Goal: Task Accomplishment & Management: Manage account settings

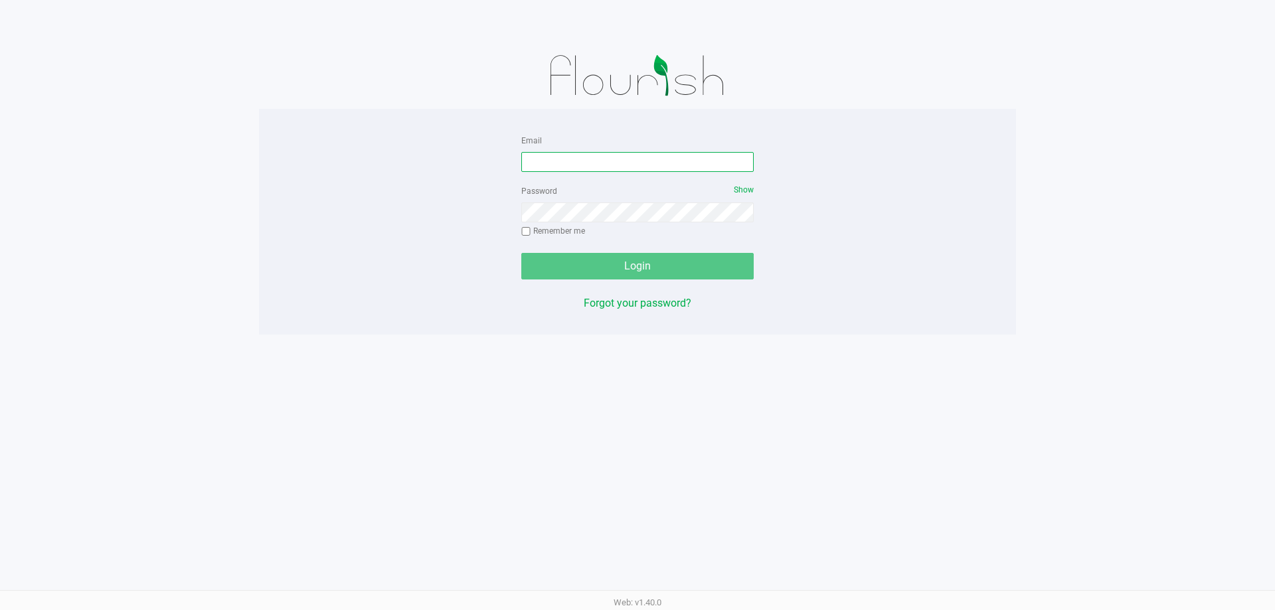
click at [525, 160] on input "Email" at bounding box center [637, 162] width 232 height 20
type input "pmicallef@Liveparallel.com"
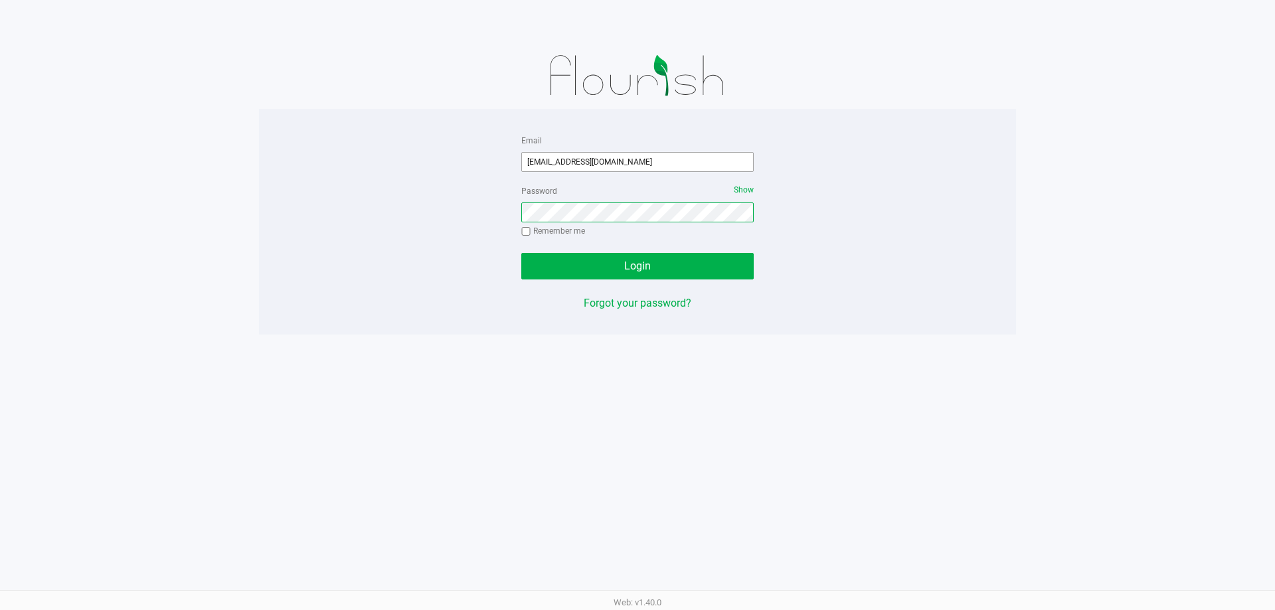
click at [521, 253] on button "Login" at bounding box center [637, 266] width 232 height 27
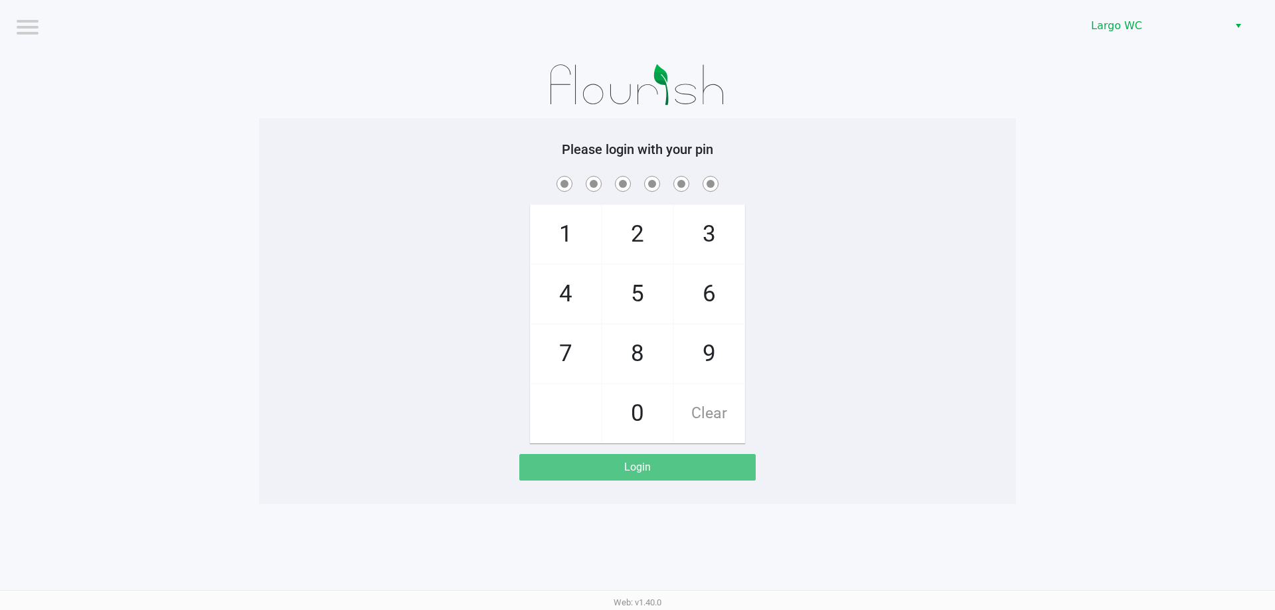
click at [1179, 12] on div "Largo WC" at bounding box center [962, 26] width 628 height 52
click at [1180, 20] on span "Largo WC" at bounding box center [1156, 26] width 130 height 16
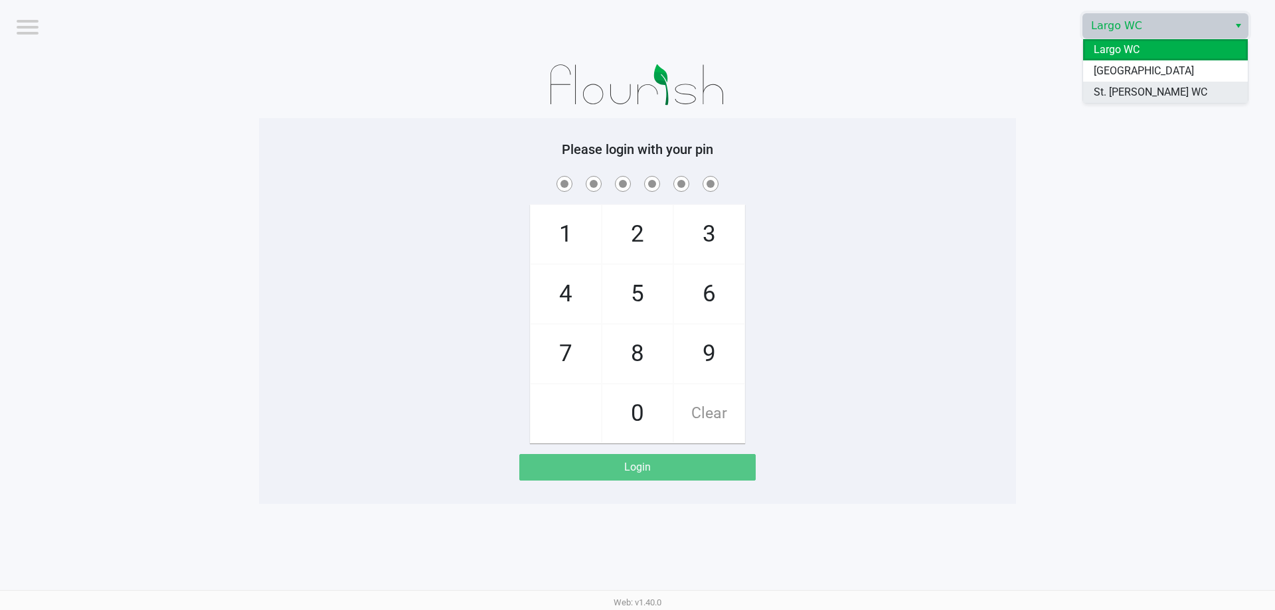
click at [1132, 96] on span "St. [PERSON_NAME] WC" at bounding box center [1151, 92] width 114 height 16
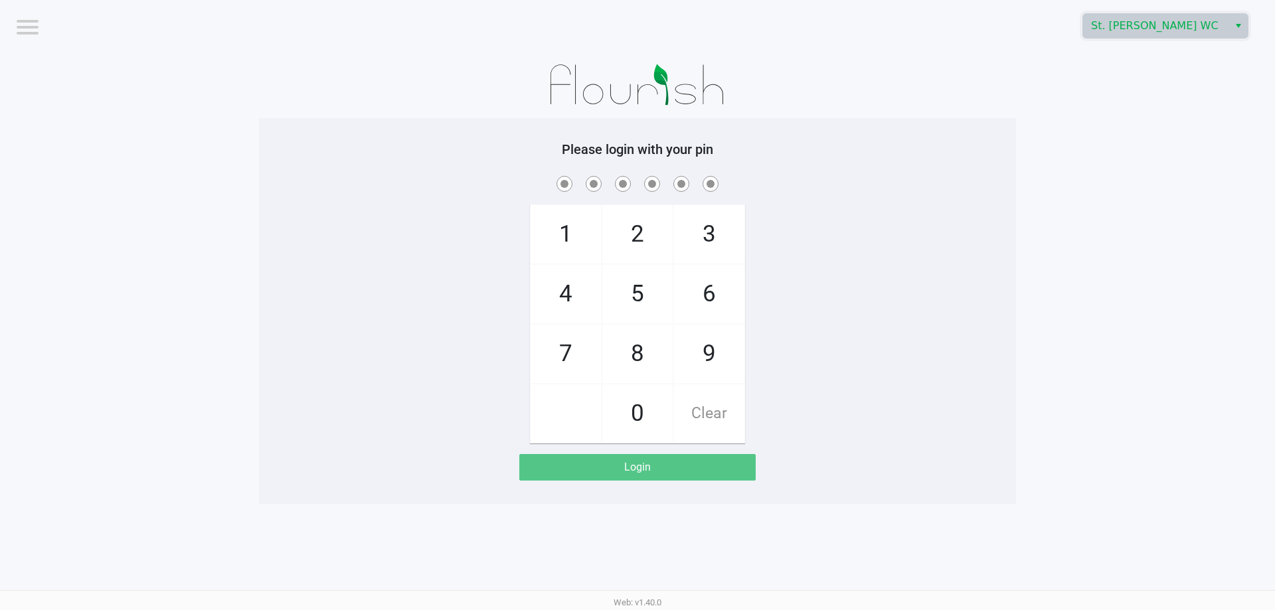
click at [1043, 102] on app-pos-login-wrapper "Logout St. Pete WC Please login with your pin 1 4 7 2 5 8 0 3 6 9 Clear Login" at bounding box center [637, 252] width 1275 height 504
checkbox input "true"
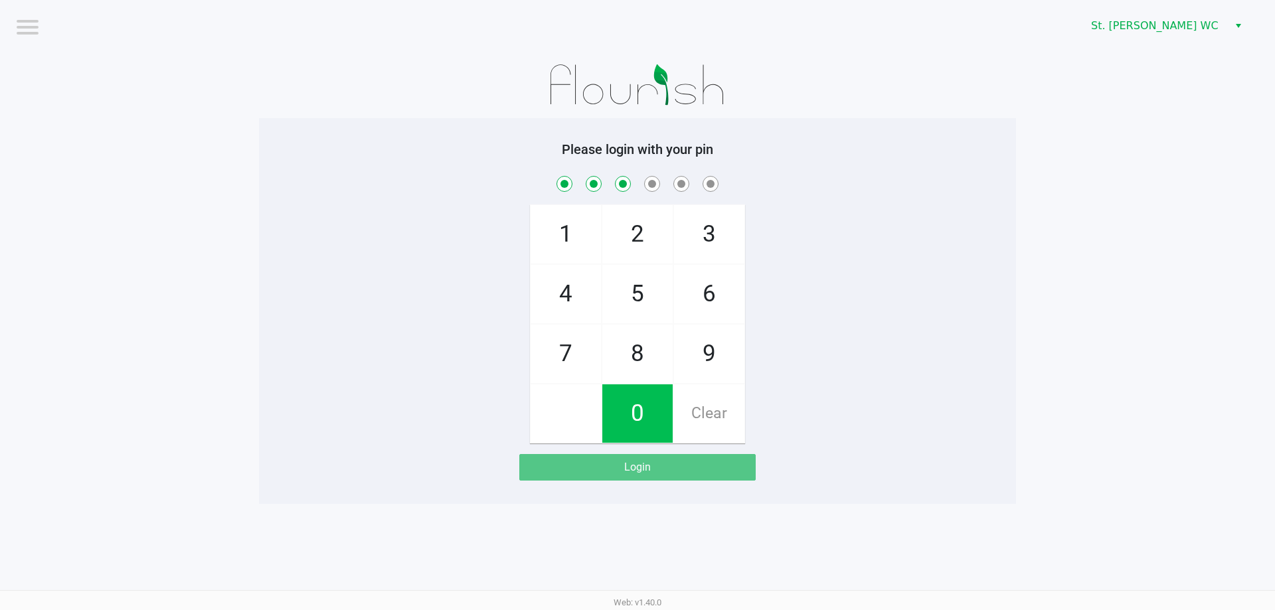
checkbox input "true"
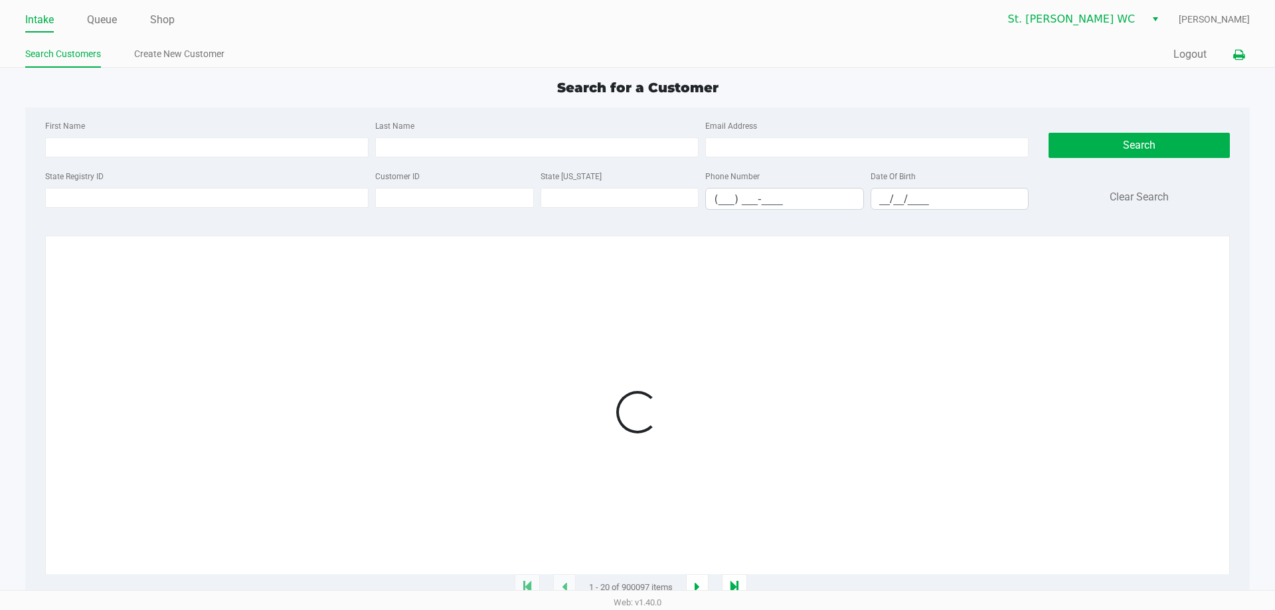
click at [1228, 64] on button at bounding box center [1239, 55] width 22 height 25
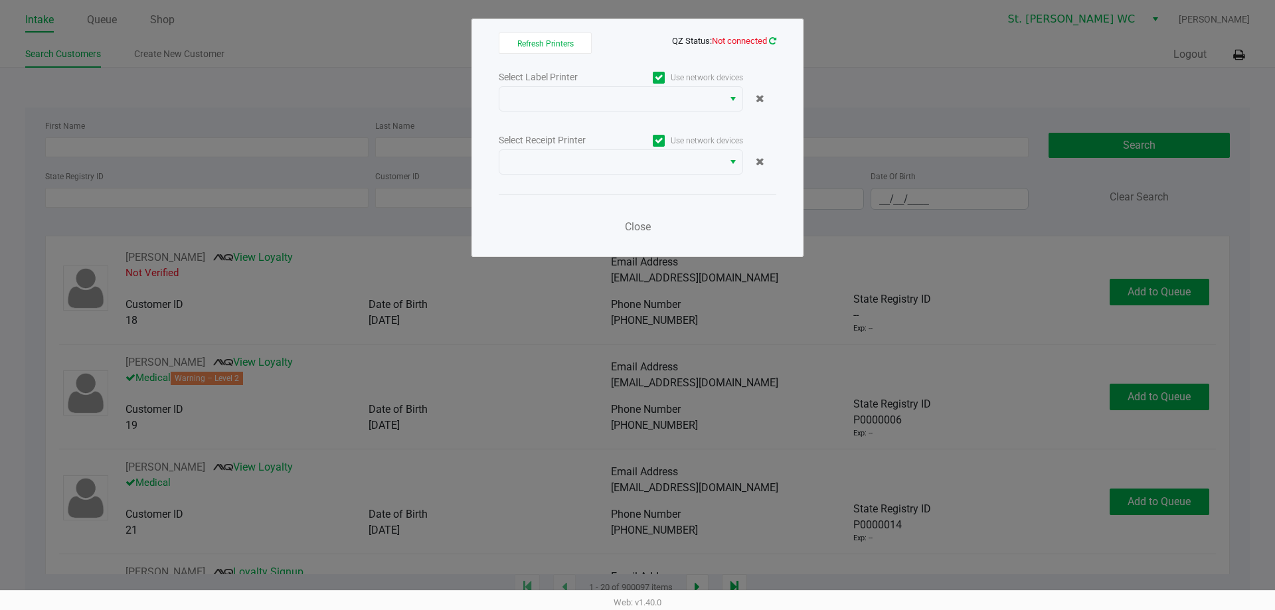
click at [773, 41] on icon at bounding box center [772, 41] width 7 height 9
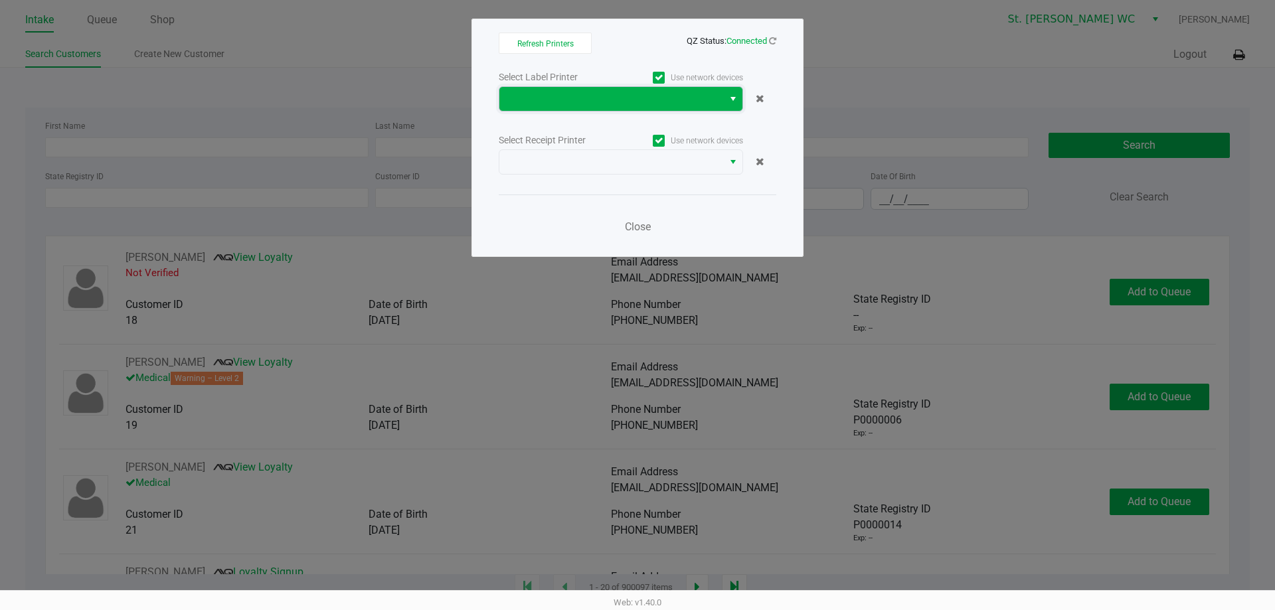
click at [653, 88] on span at bounding box center [611, 99] width 224 height 24
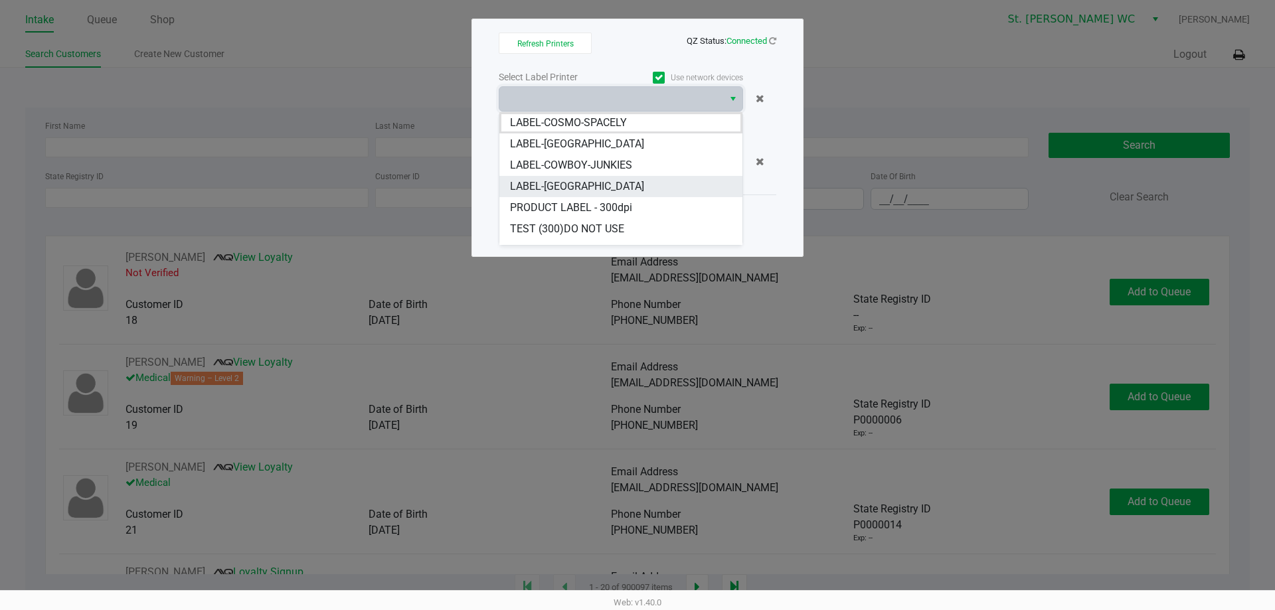
click at [584, 183] on span "LABEL-CROATIA" at bounding box center [577, 187] width 134 height 16
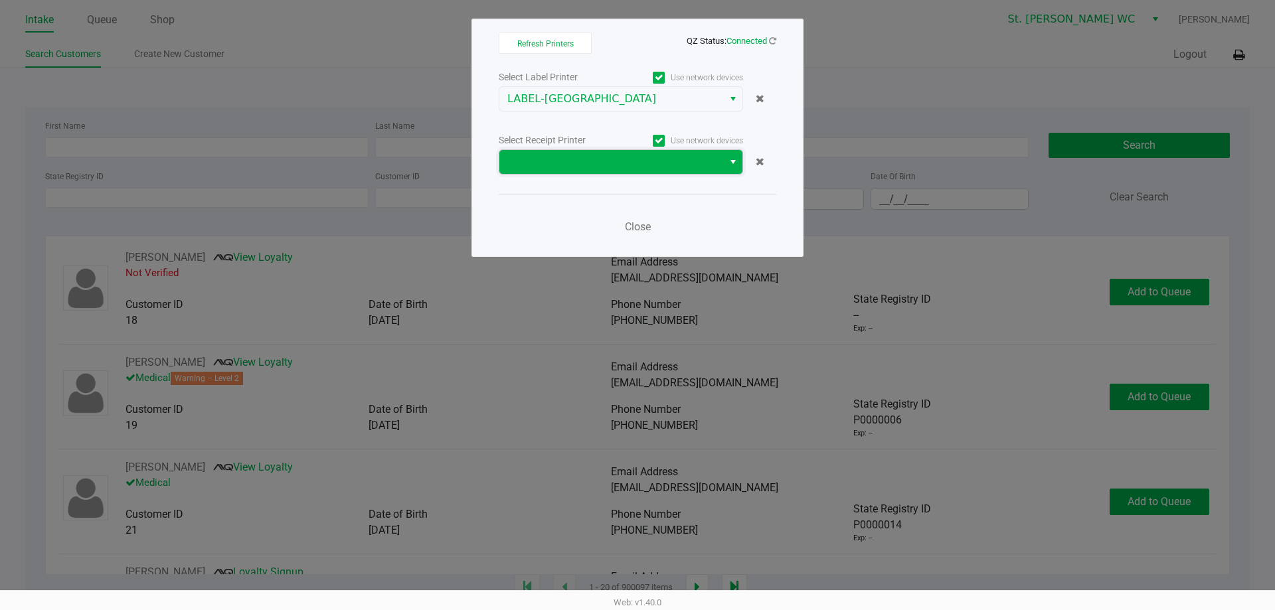
click at [586, 155] on span at bounding box center [611, 162] width 208 height 16
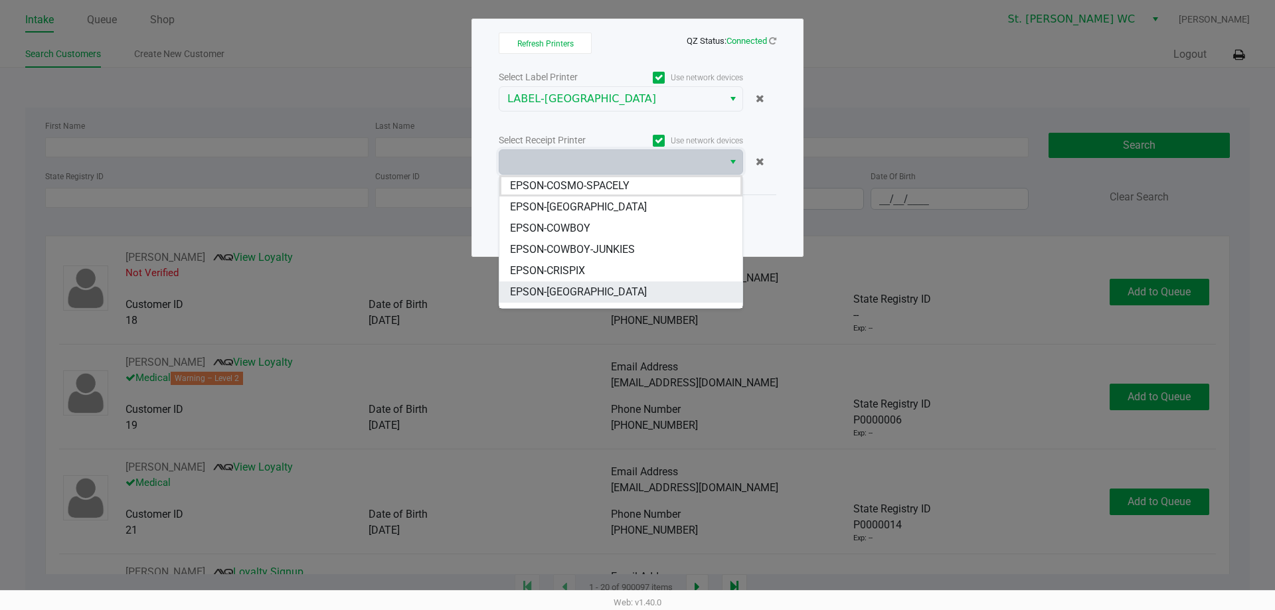
click at [557, 288] on span "EPSON-CROATIA" at bounding box center [578, 292] width 137 height 16
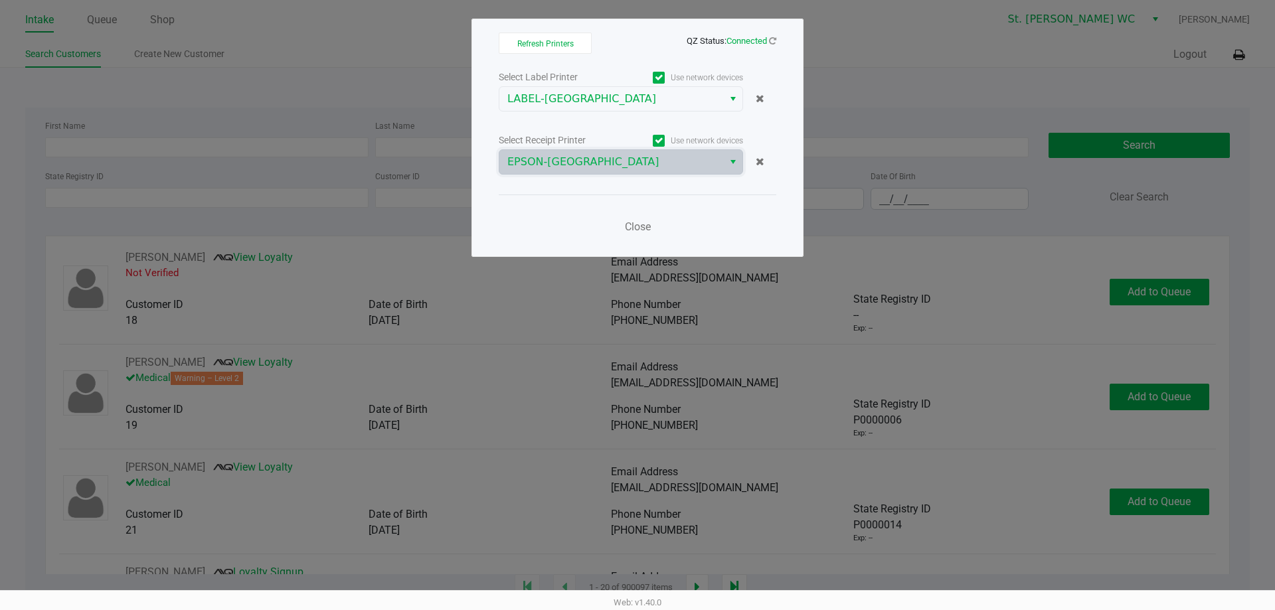
click at [566, 212] on div "Close" at bounding box center [638, 219] width 278 height 48
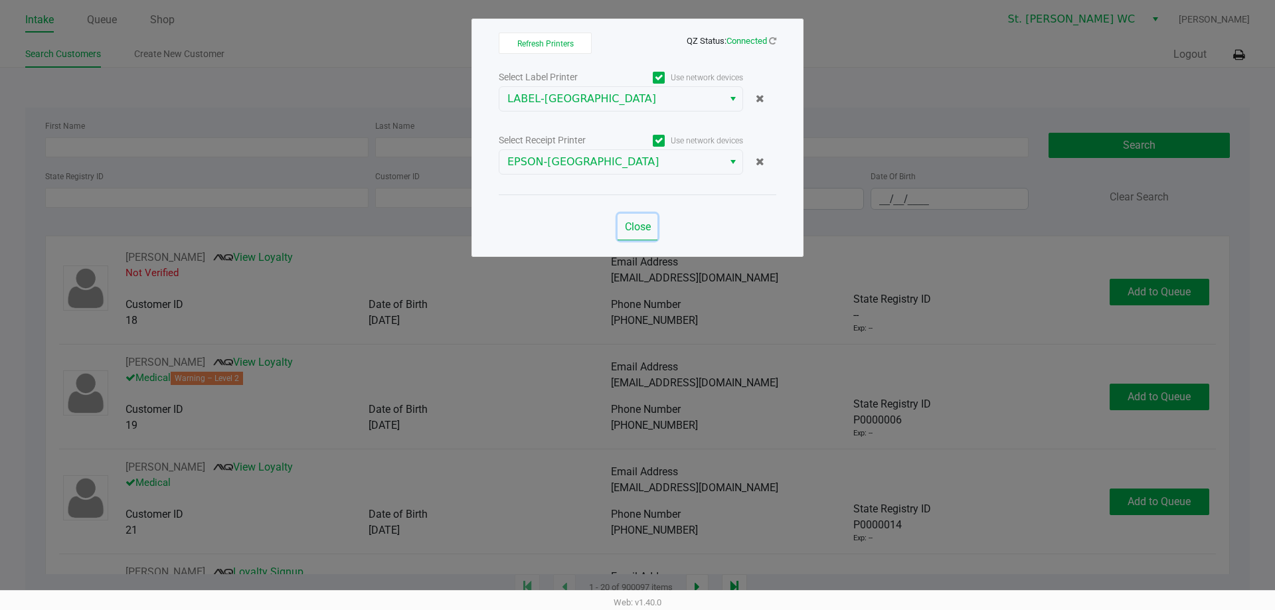
click at [635, 232] on span "Close" at bounding box center [638, 227] width 26 height 13
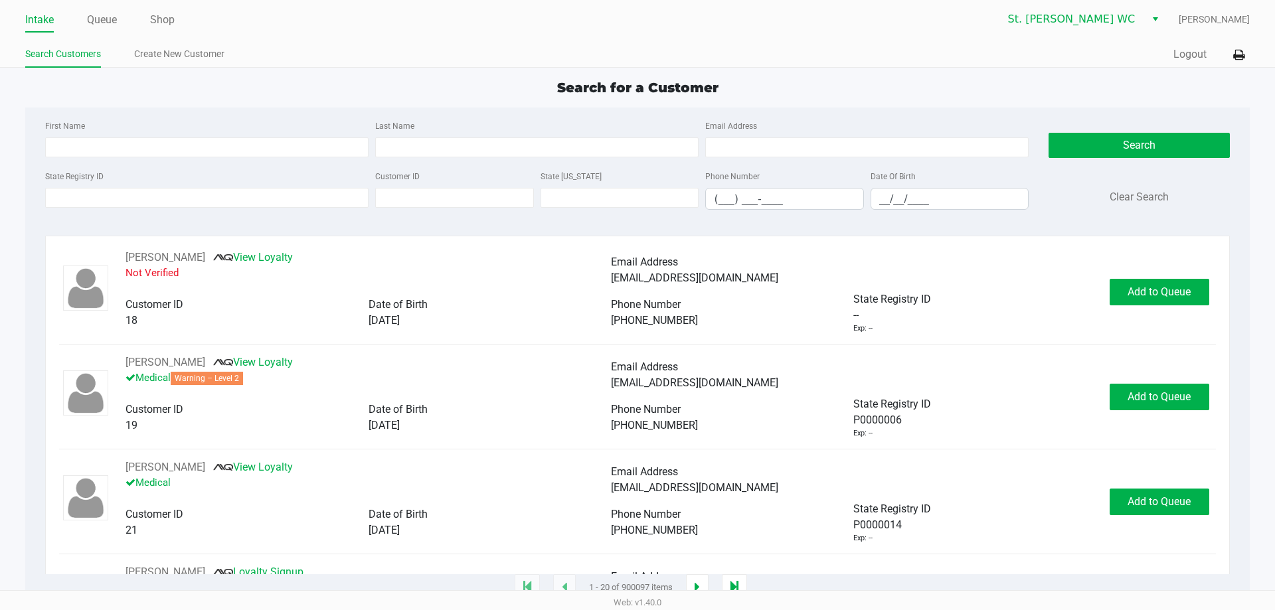
click at [145, 14] on ul "Intake Queue Shop" at bounding box center [331, 20] width 612 height 23
click at [160, 18] on link "Shop" at bounding box center [162, 20] width 25 height 19
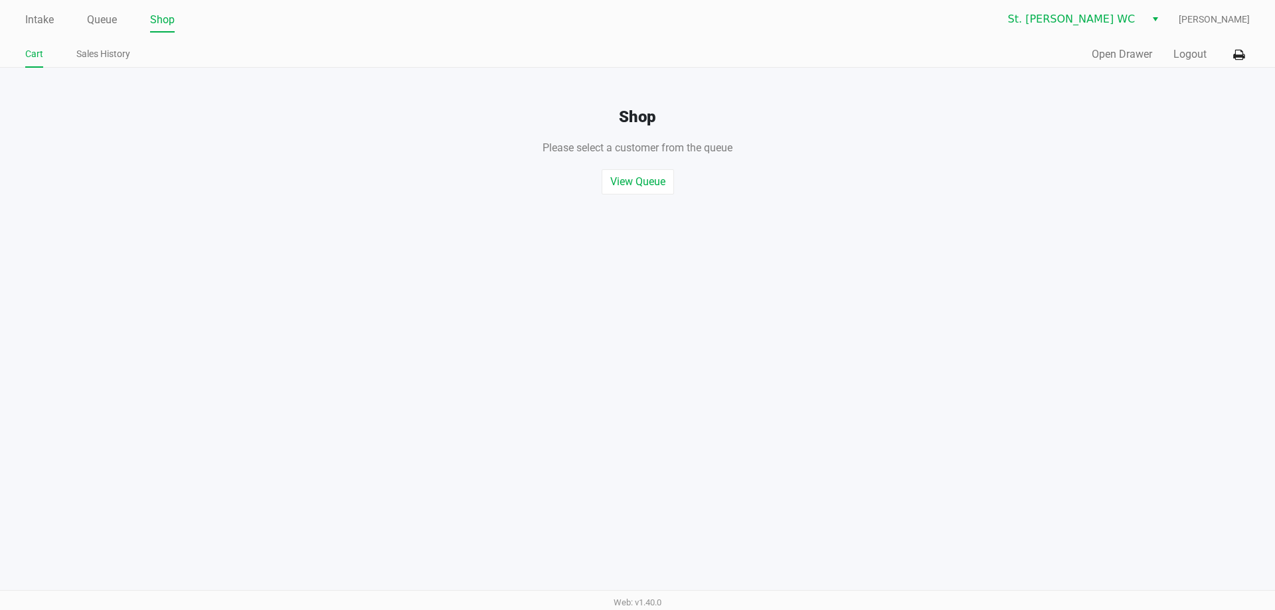
click at [1084, 52] on div "Quick Sale Open Drawer Logout" at bounding box center [944, 55] width 612 height 25
click at [1093, 52] on button "Open Drawer" at bounding box center [1122, 54] width 60 height 16
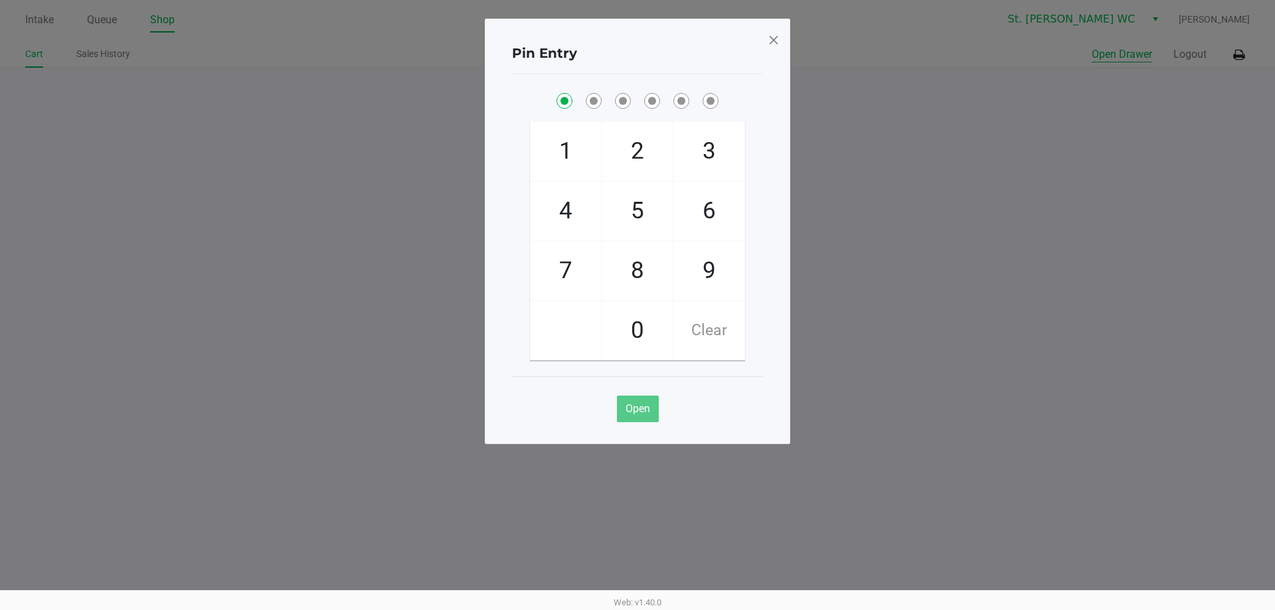
checkbox input "true"
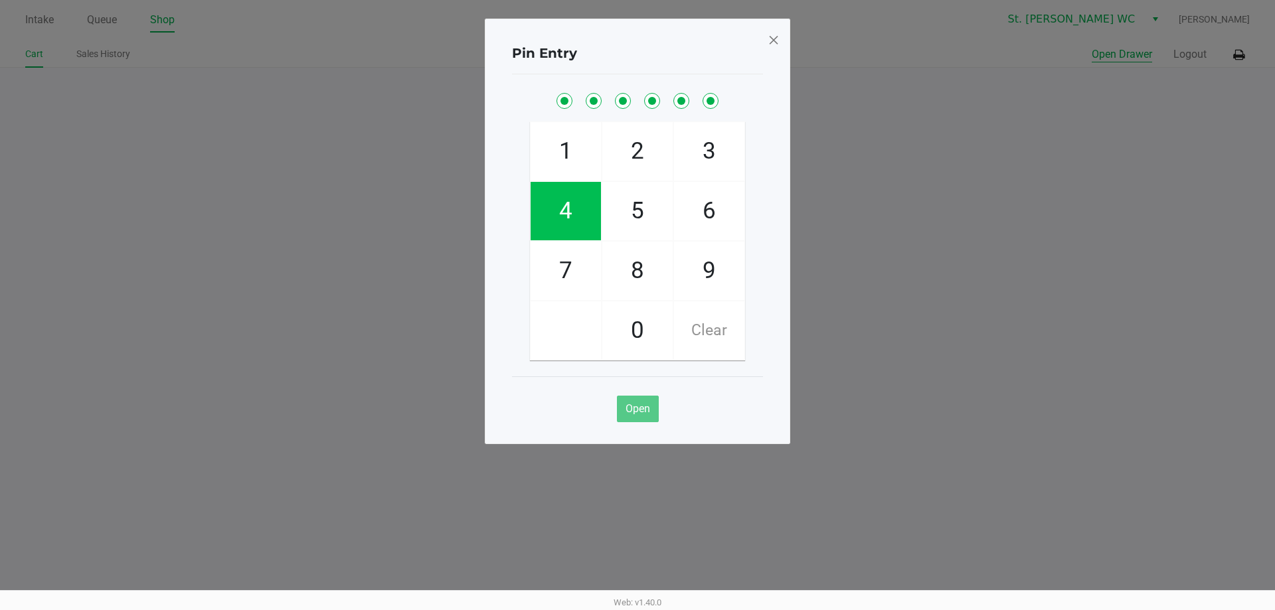
checkbox input "true"
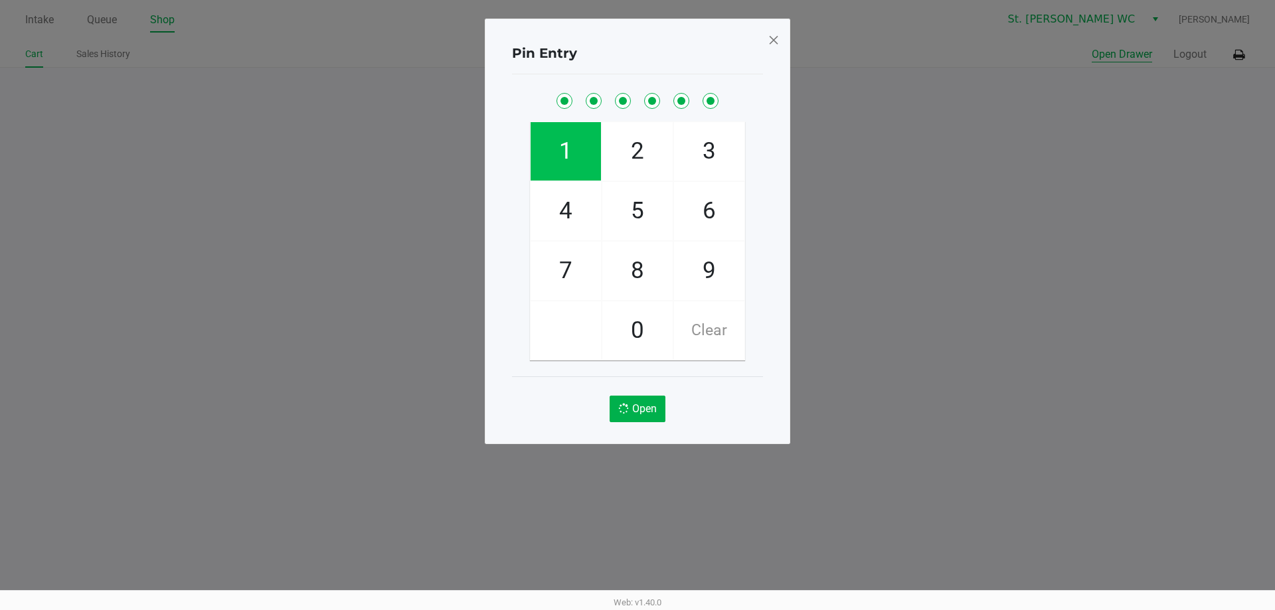
click at [1092, 46] on button "Open Drawer" at bounding box center [1122, 54] width 60 height 16
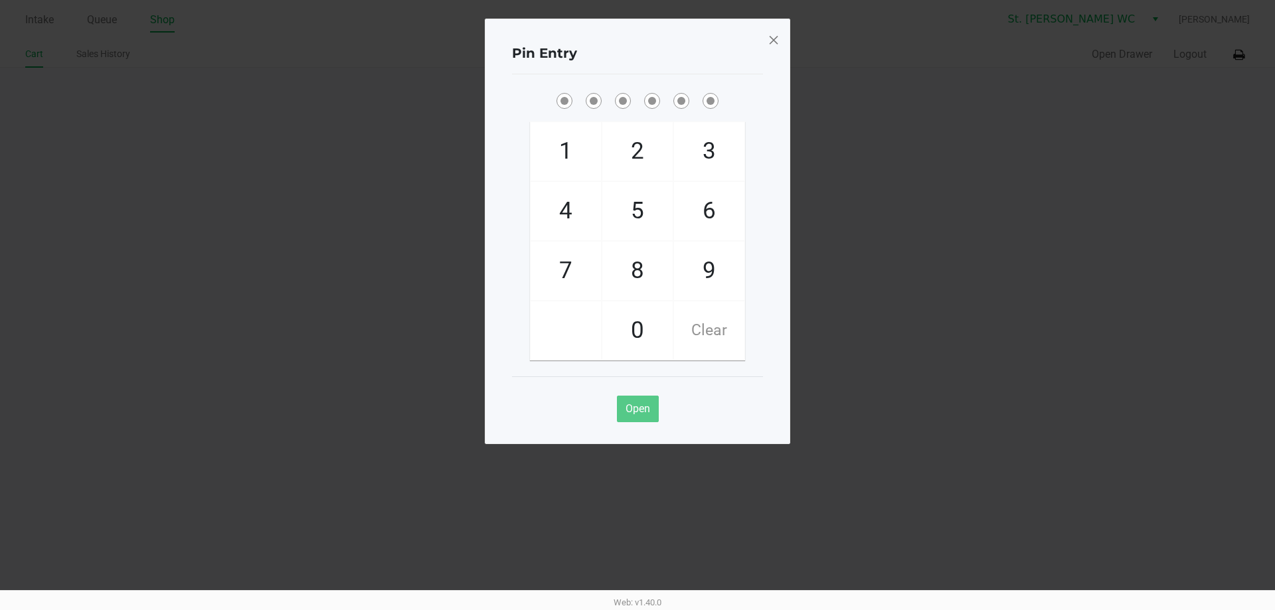
click at [767, 45] on div "Pin Entry 1 4 7 2 5 8 0 3 6 9 Clear Open" at bounding box center [638, 232] width 306 height 426
click at [768, 44] on span at bounding box center [774, 39] width 12 height 21
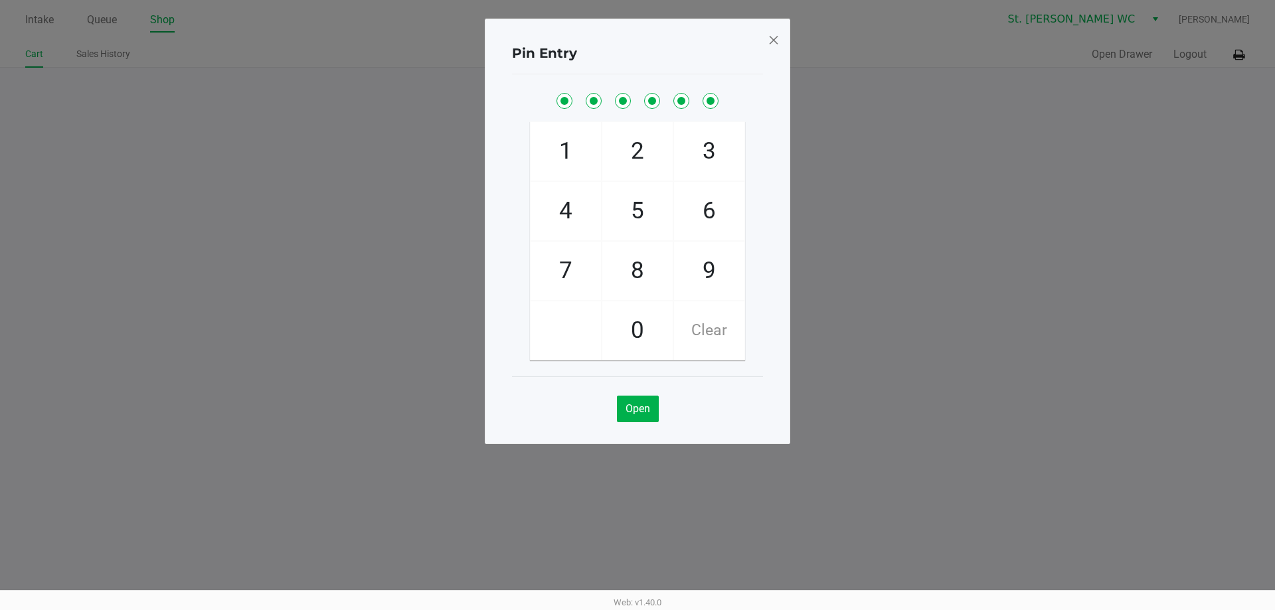
click at [770, 44] on div "Pin Entry 1 4 7 2 5 8 0 3 6 9 Clear Open" at bounding box center [638, 198] width 306 height 426
click at [770, 44] on span at bounding box center [774, 39] width 12 height 21
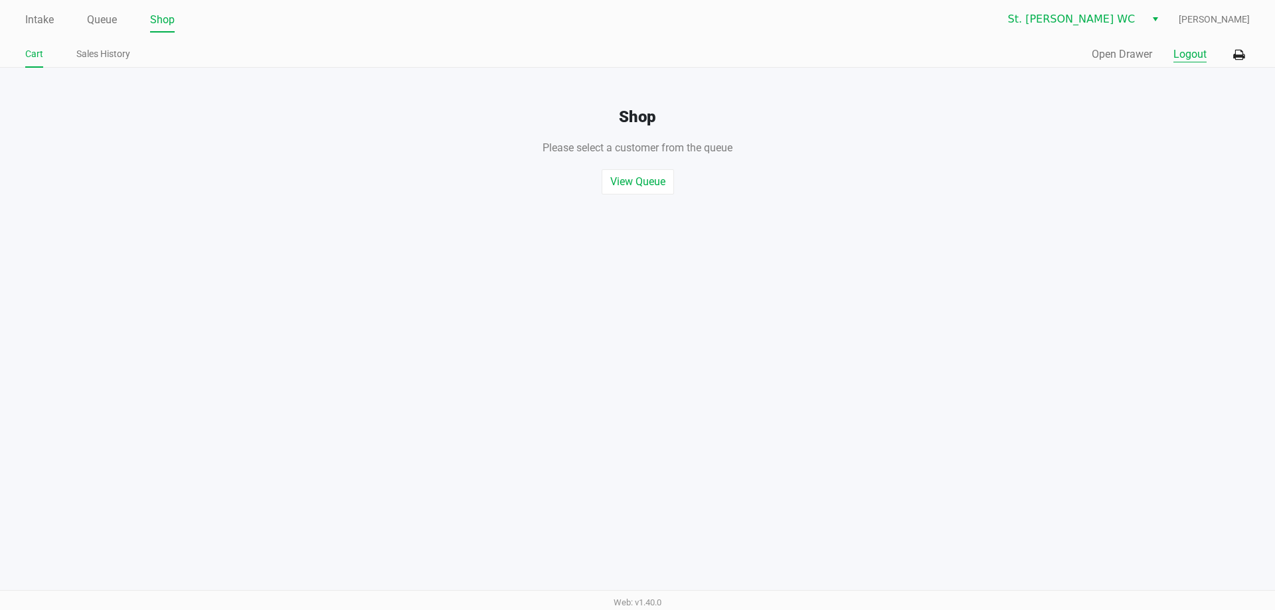
click at [1190, 48] on button "Logout" at bounding box center [1190, 54] width 33 height 16
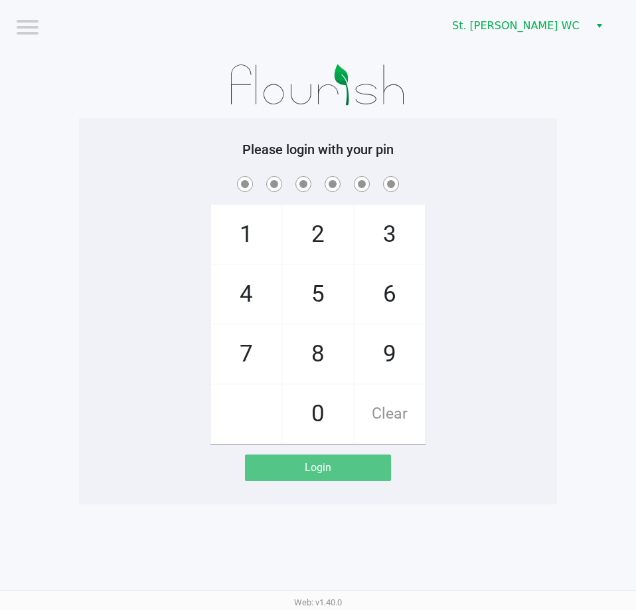
click at [112, 191] on span at bounding box center [318, 183] width 458 height 21
checkbox input "true"
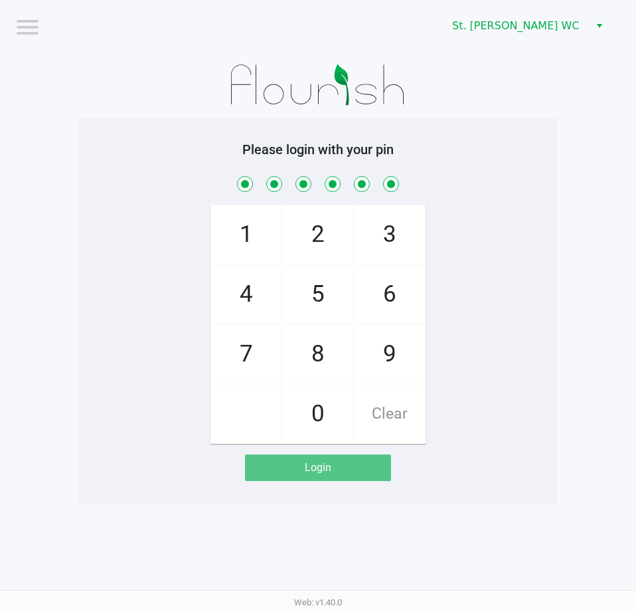
checkbox input "true"
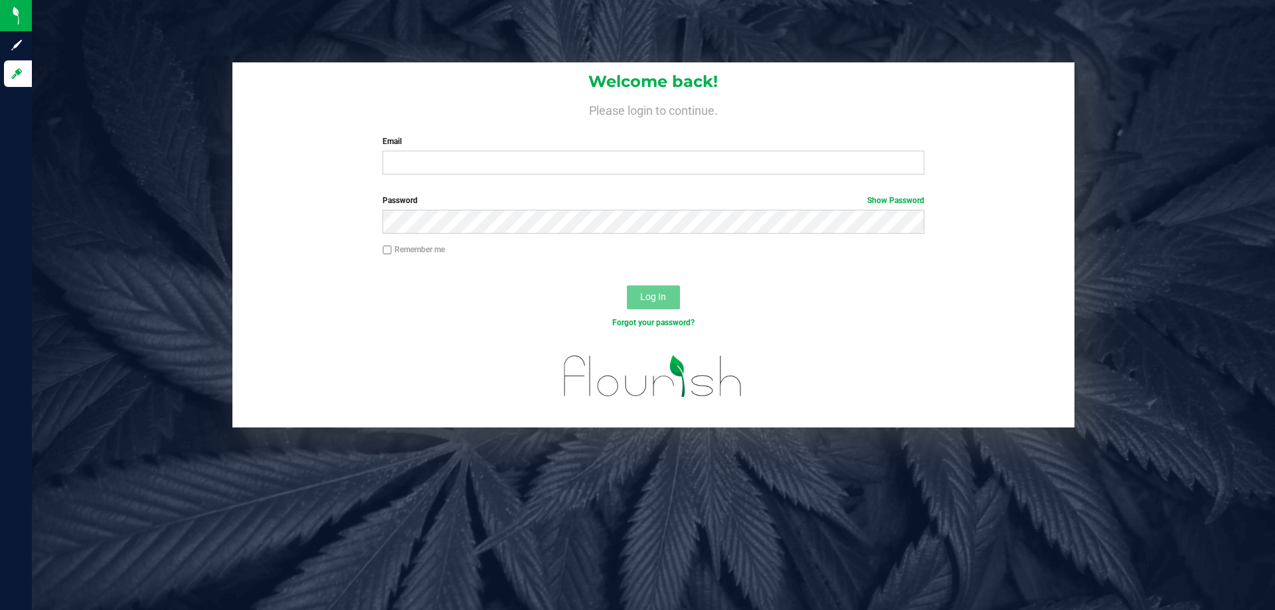
click at [827, 176] on div "Welcome back! Please login to continue. Email Required Please format your email…" at bounding box center [653, 123] width 842 height 123
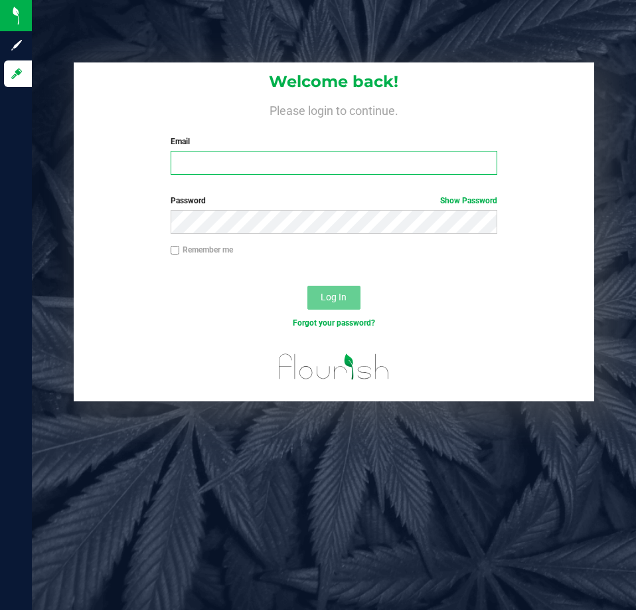
click at [298, 163] on input "Email" at bounding box center [334, 163] width 327 height 24
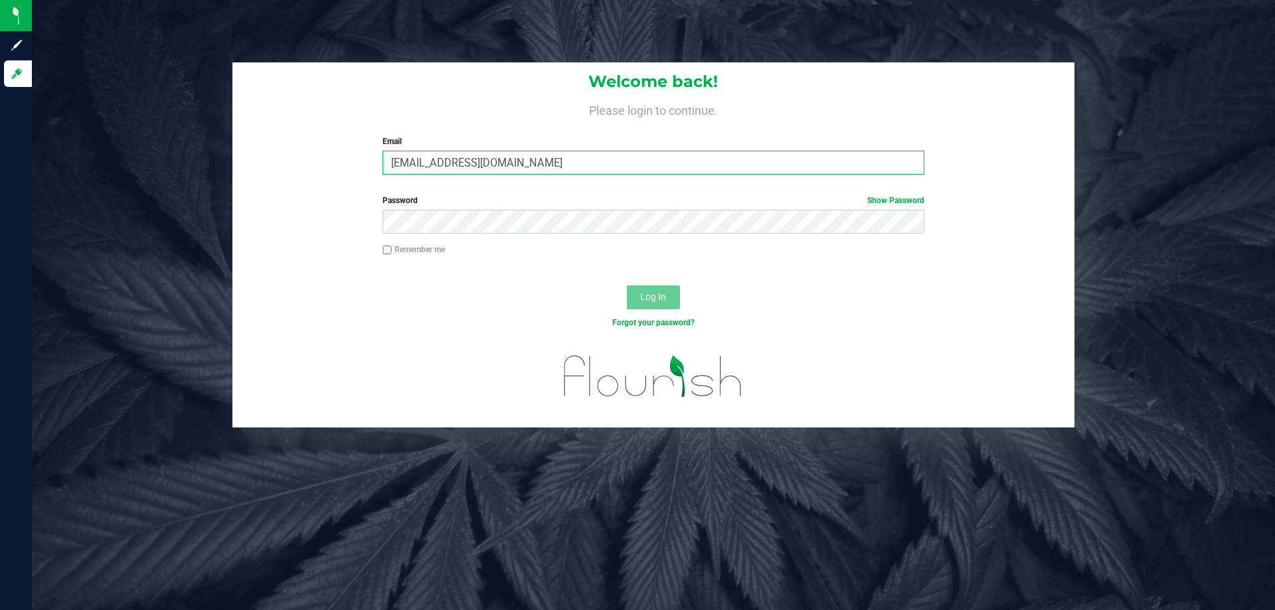
type input "mmayer@liveparallel.com"
click at [627, 286] on button "Log In" at bounding box center [653, 298] width 53 height 24
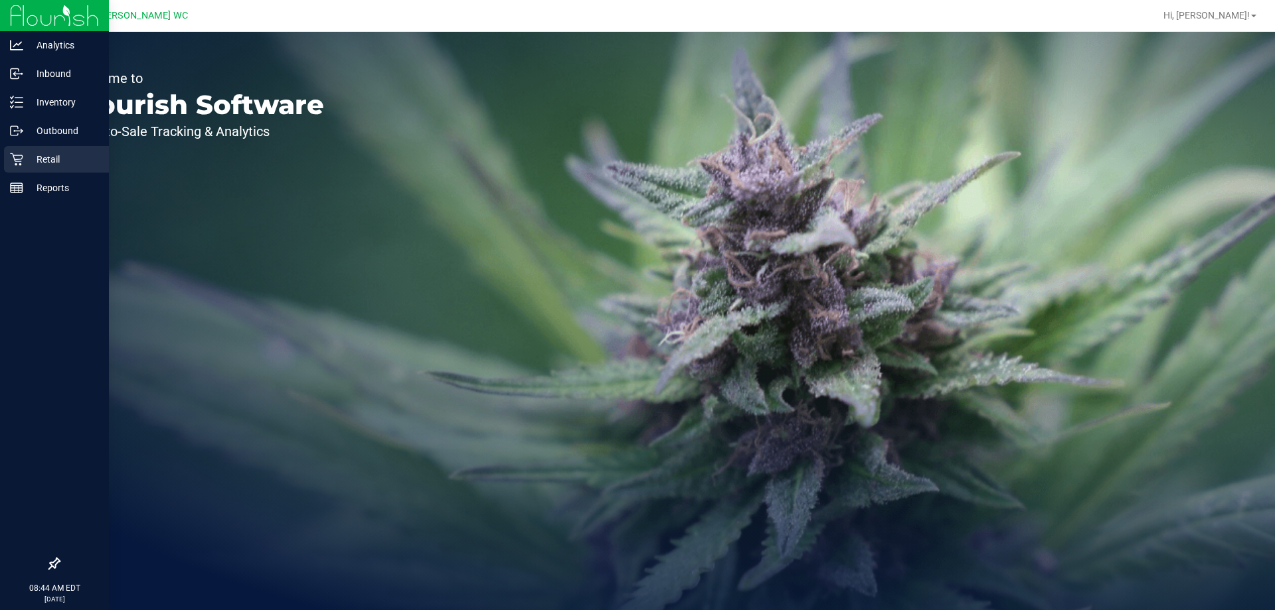
click at [23, 151] on div "Retail" at bounding box center [56, 159] width 105 height 27
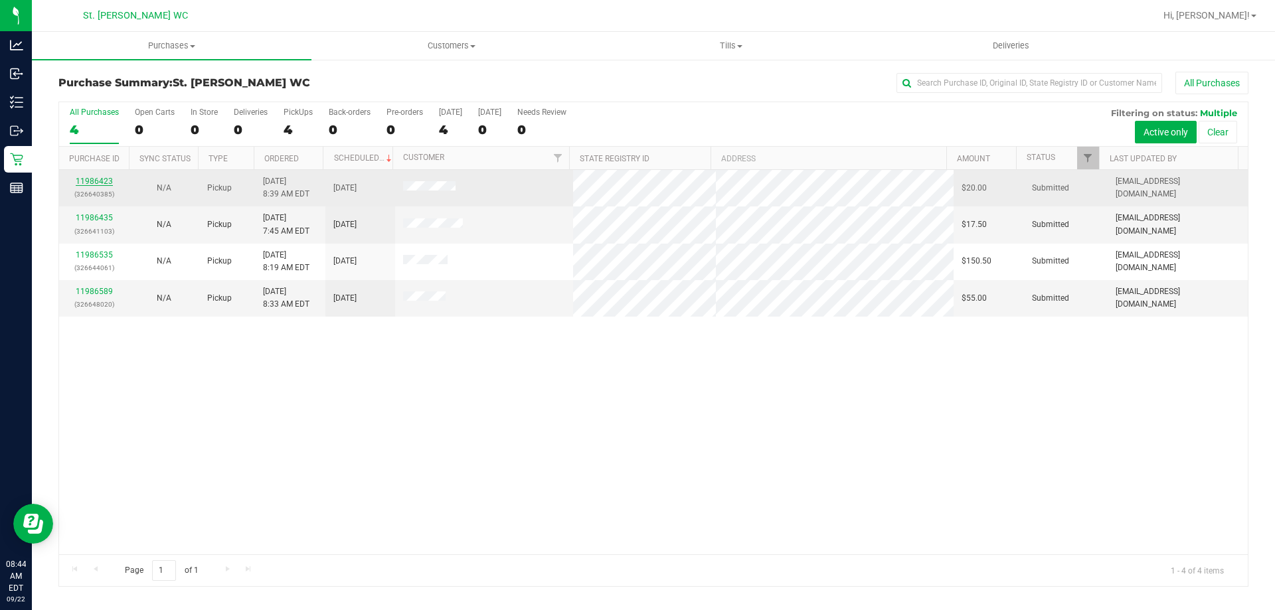
click at [93, 180] on link "11986423" at bounding box center [94, 181] width 37 height 9
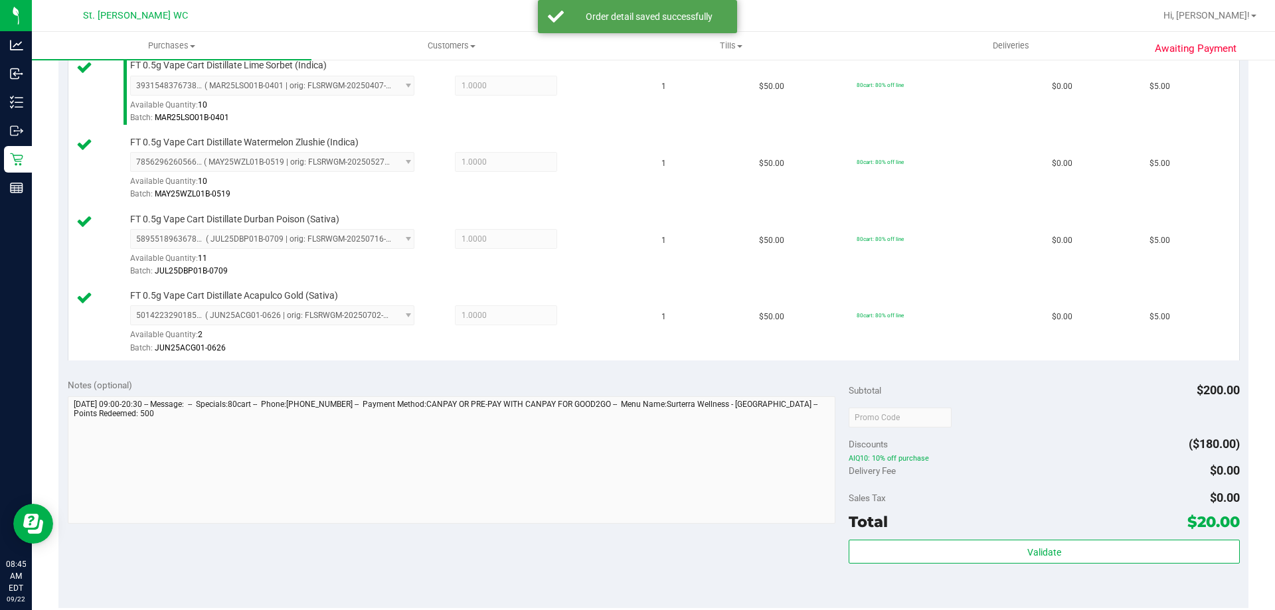
scroll to position [465, 0]
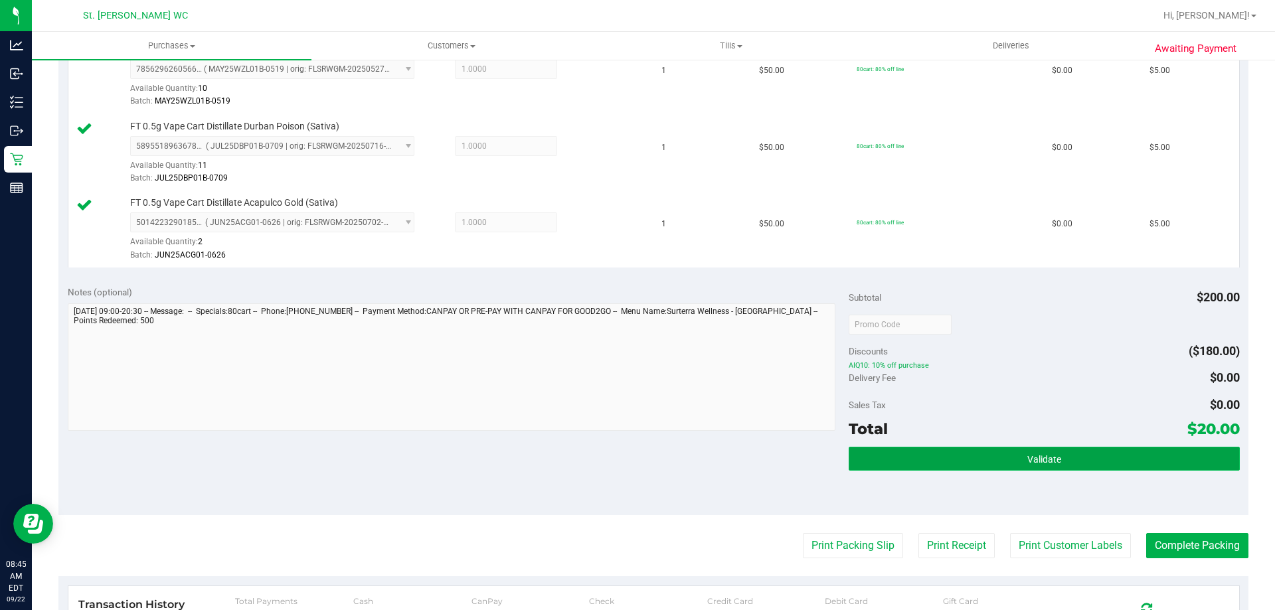
click at [1043, 465] on button "Validate" at bounding box center [1044, 459] width 391 height 24
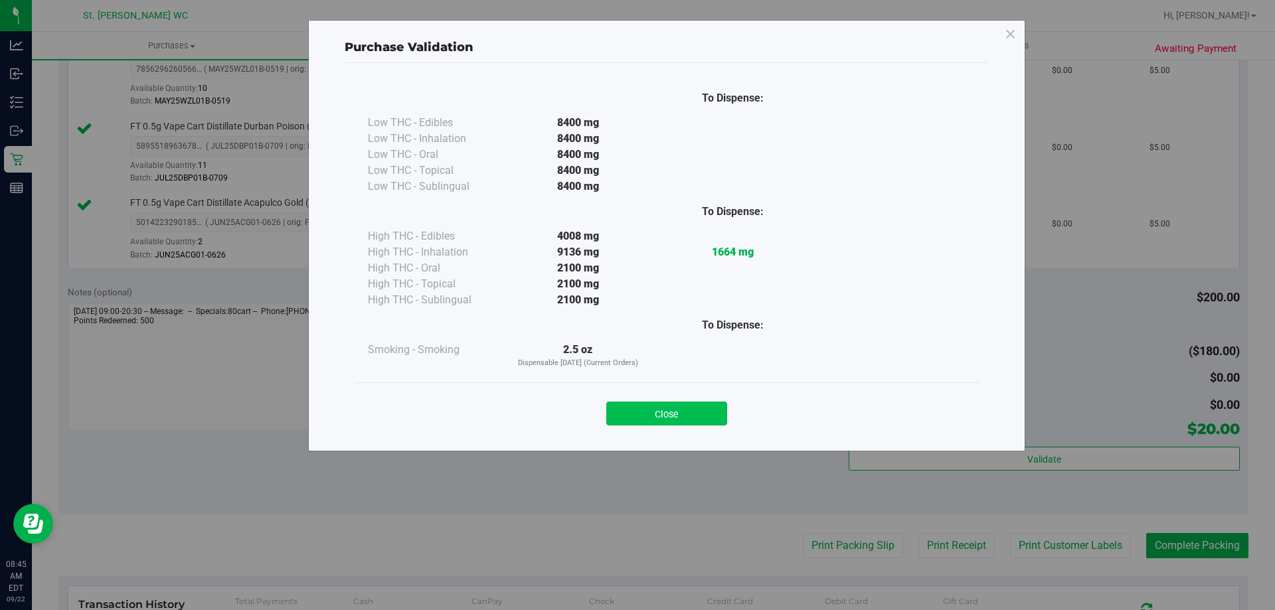
click at [673, 418] on button "Close" at bounding box center [666, 414] width 121 height 24
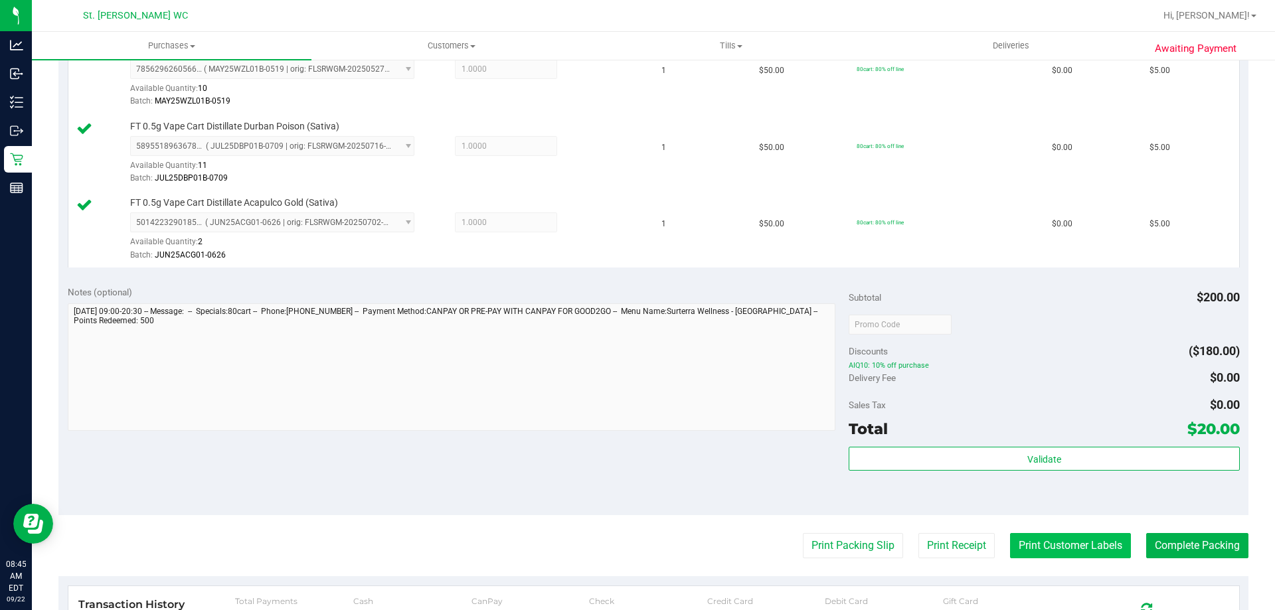
click at [1109, 541] on button "Print Customer Labels" at bounding box center [1070, 545] width 121 height 25
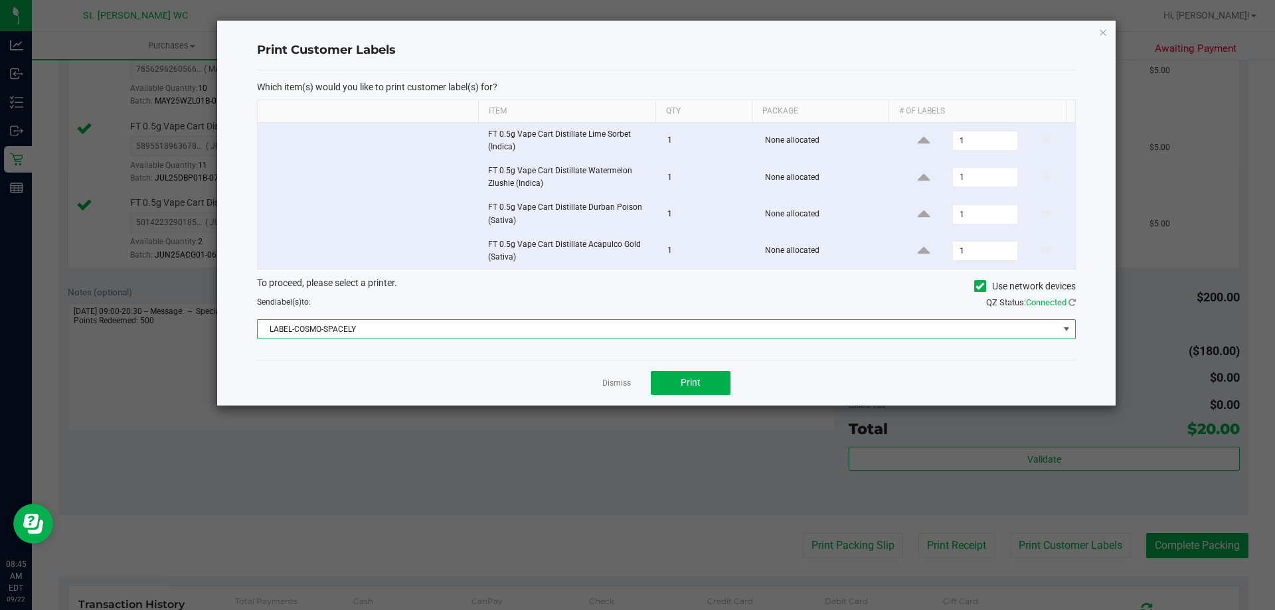
click at [760, 327] on span "LABEL-COSMO-SPACELY" at bounding box center [658, 329] width 801 height 19
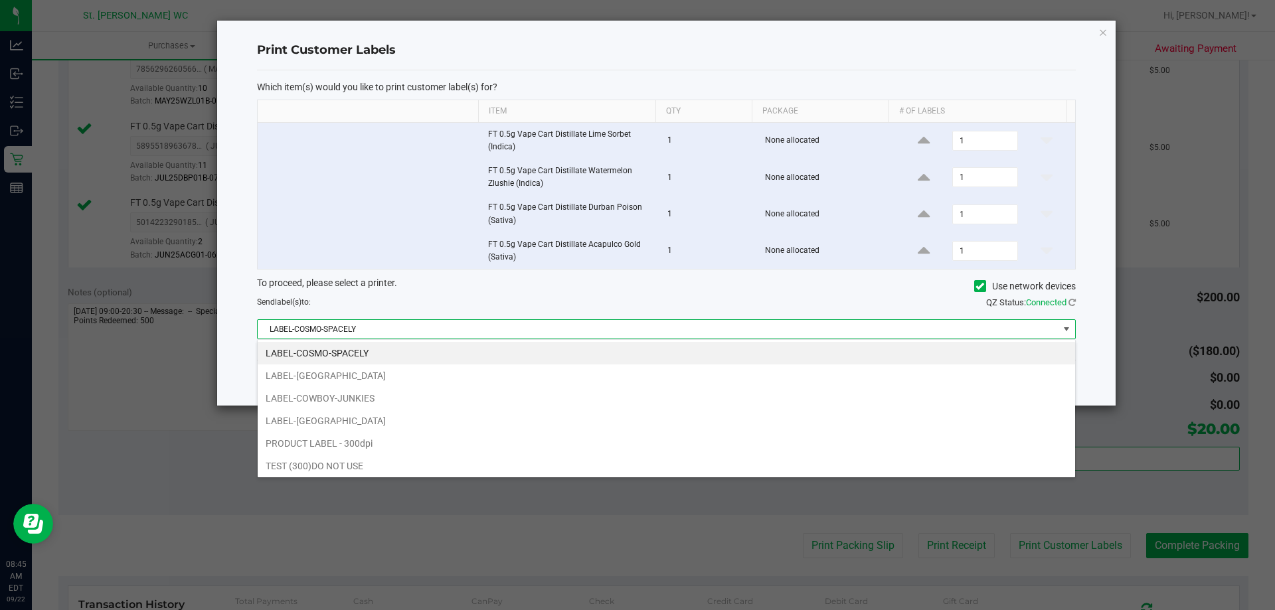
scroll to position [20, 818]
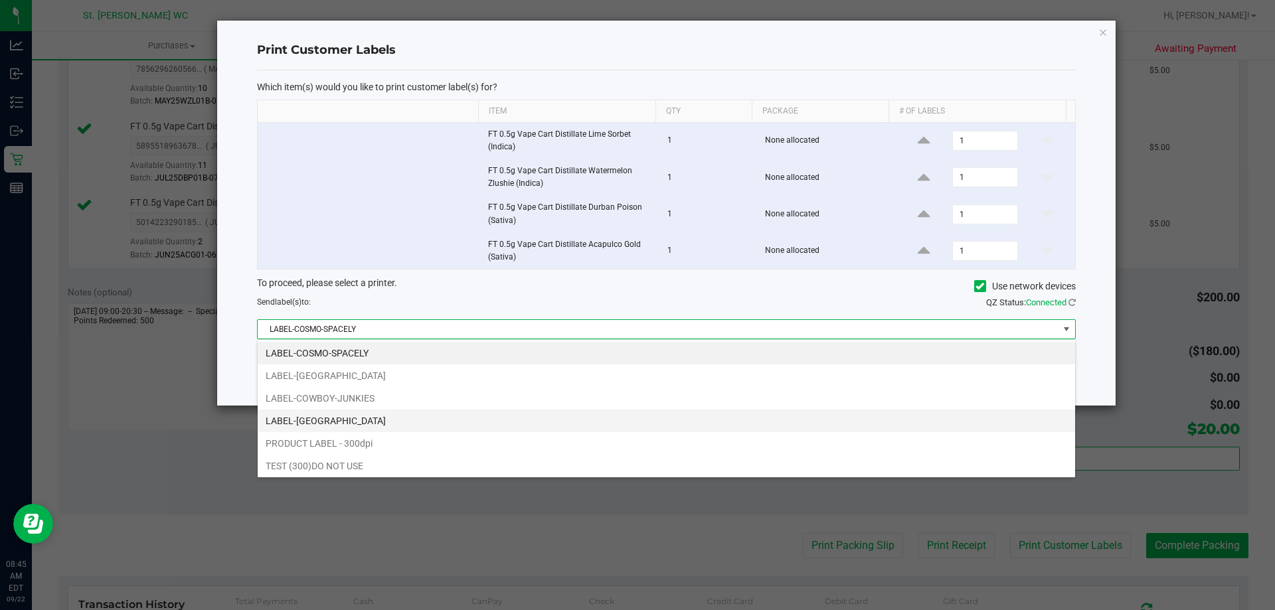
click at [727, 424] on li "LABEL-CROATIA" at bounding box center [667, 421] width 818 height 23
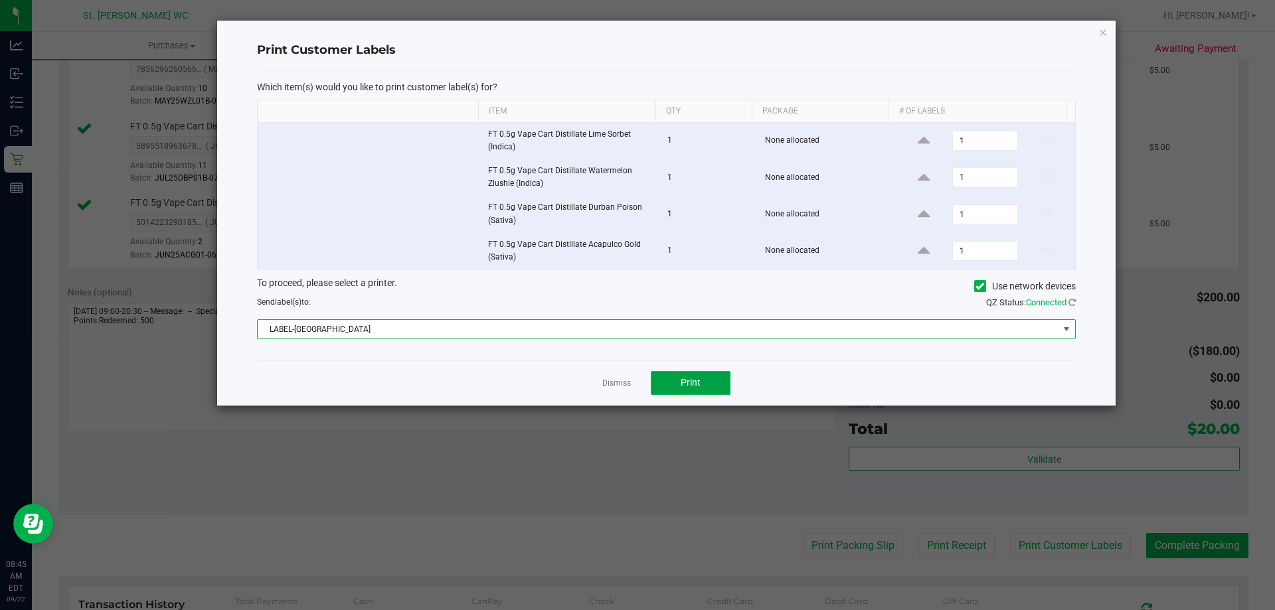
click at [701, 385] on button "Print" at bounding box center [691, 383] width 80 height 24
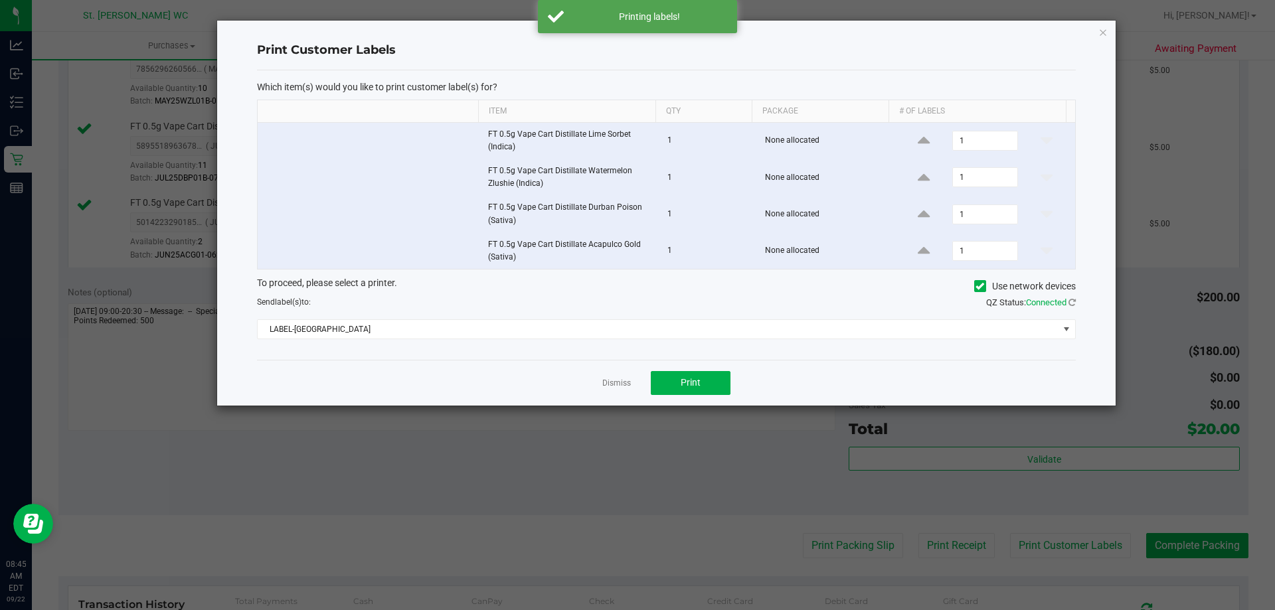
drag, startPoint x: 622, startPoint y: 383, endPoint x: 660, endPoint y: 408, distance: 45.5
click at [622, 383] on link "Dismiss" at bounding box center [616, 383] width 29 height 11
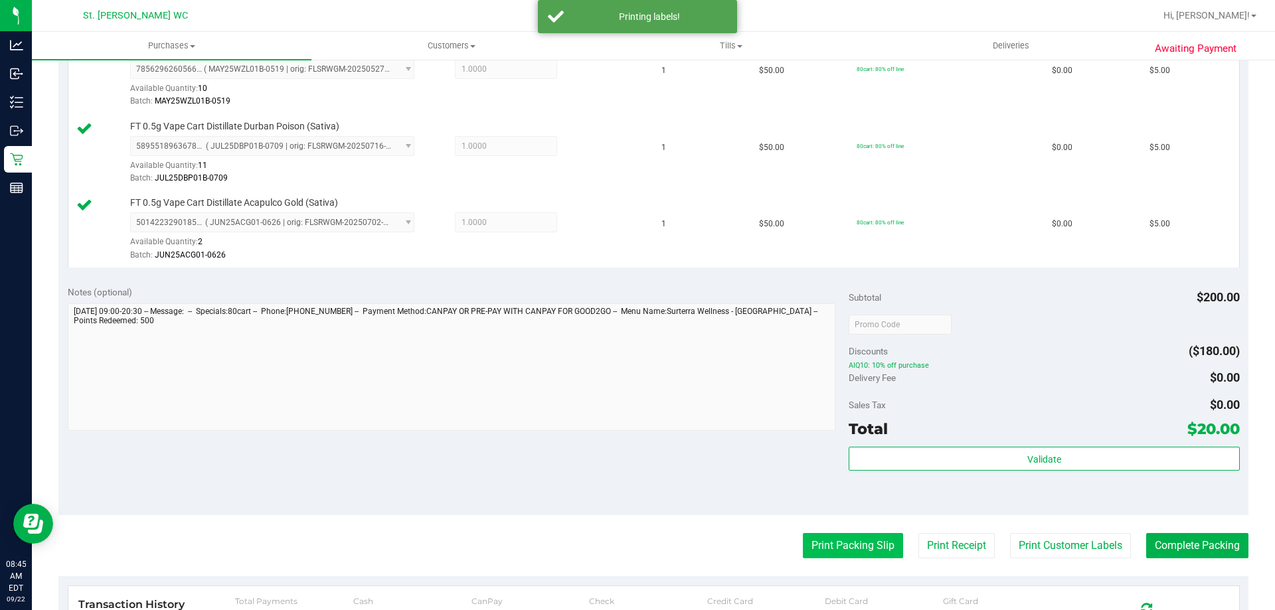
click at [818, 548] on button "Print Packing Slip" at bounding box center [853, 545] width 100 height 25
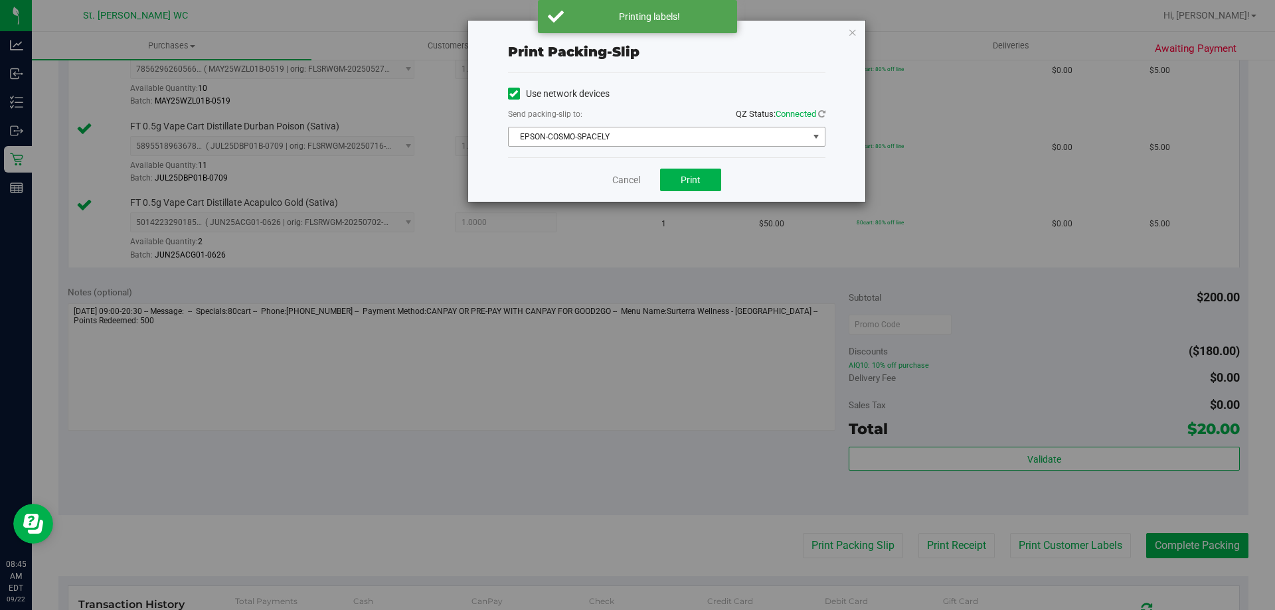
click at [673, 140] on span "EPSON-COSMO-SPACELY" at bounding box center [659, 137] width 300 height 19
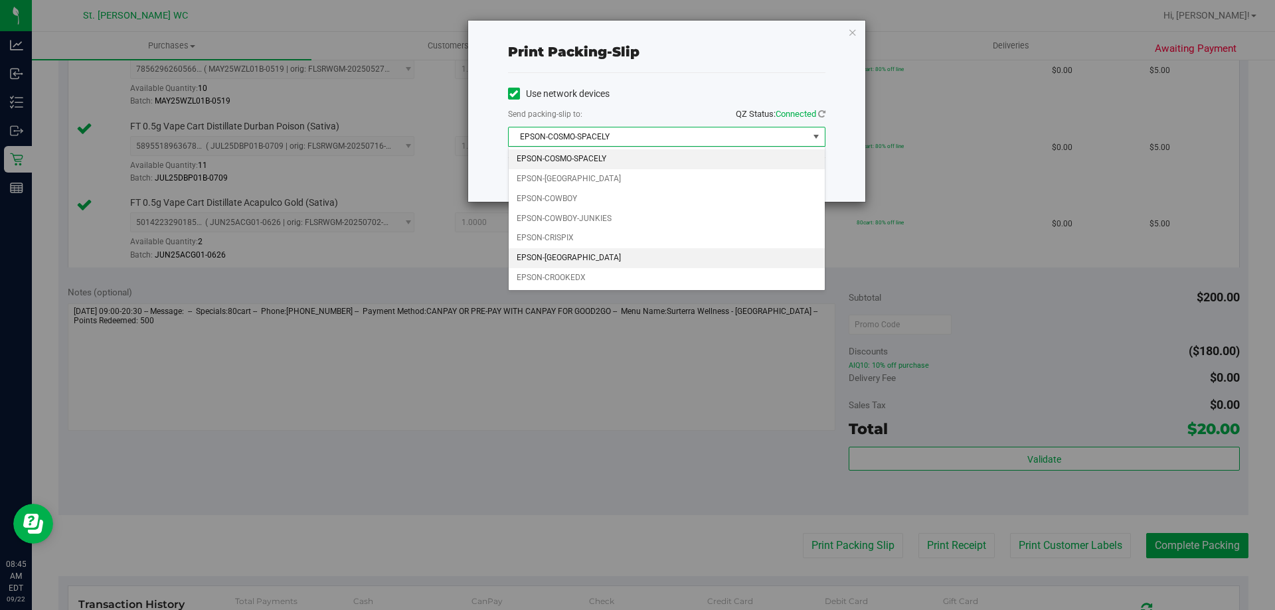
click at [664, 256] on li "EPSON-CROATIA" at bounding box center [667, 258] width 316 height 20
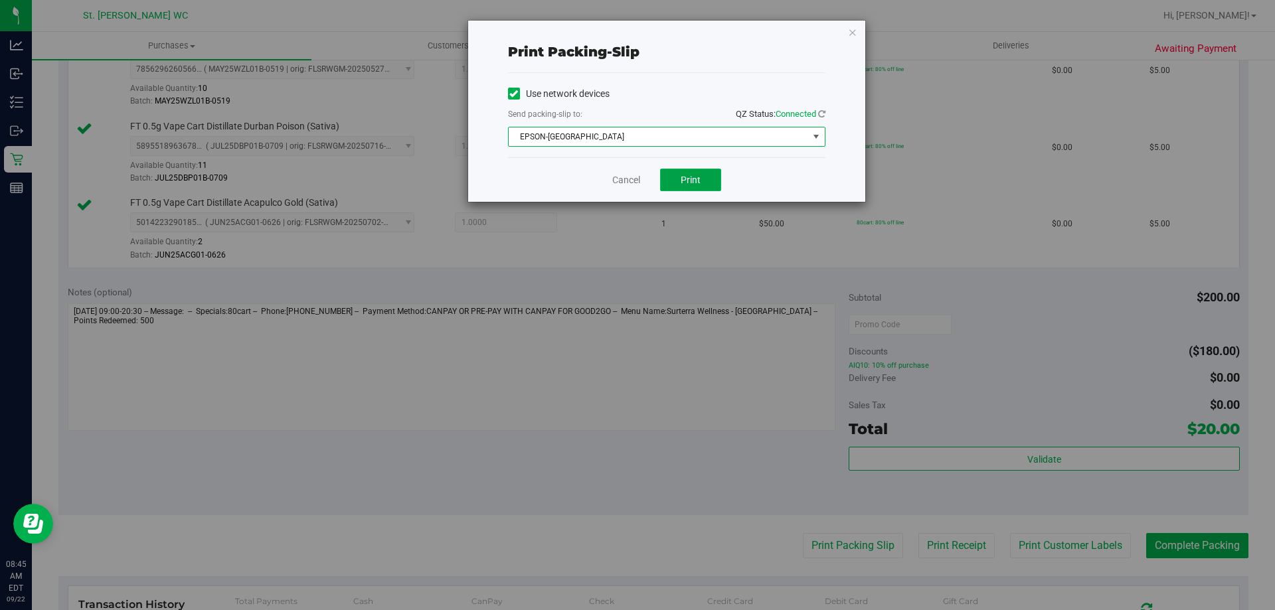
click at [681, 186] on button "Print" at bounding box center [690, 180] width 61 height 23
click at [630, 178] on link "Cancel" at bounding box center [626, 180] width 28 height 14
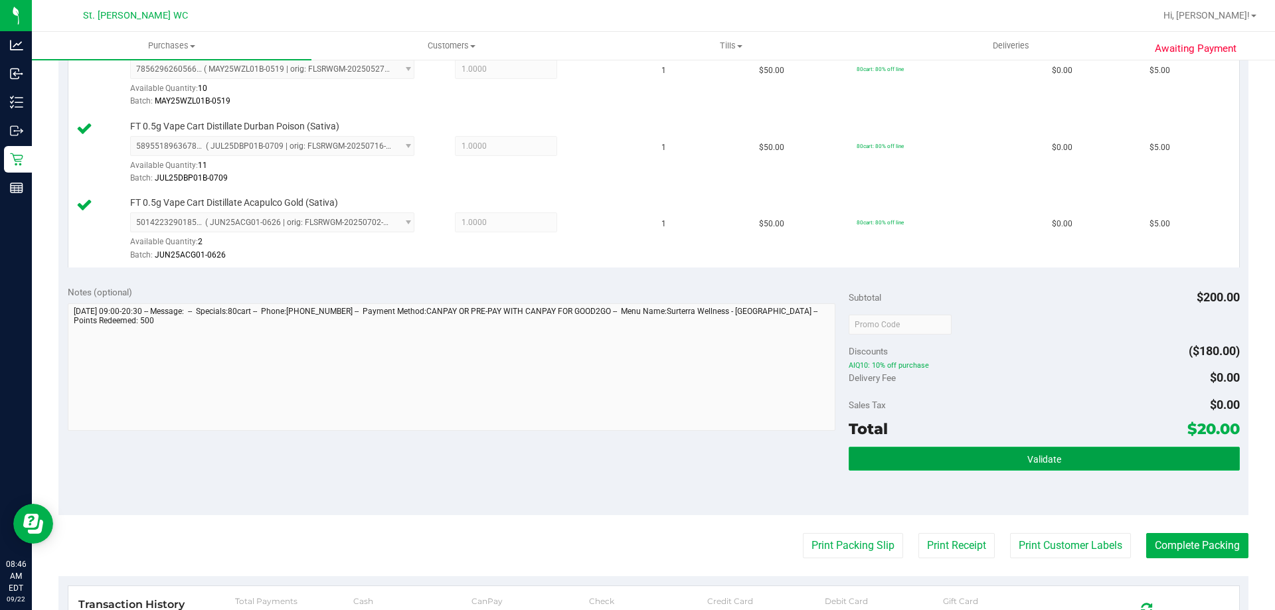
click at [992, 456] on button "Validate" at bounding box center [1044, 459] width 391 height 24
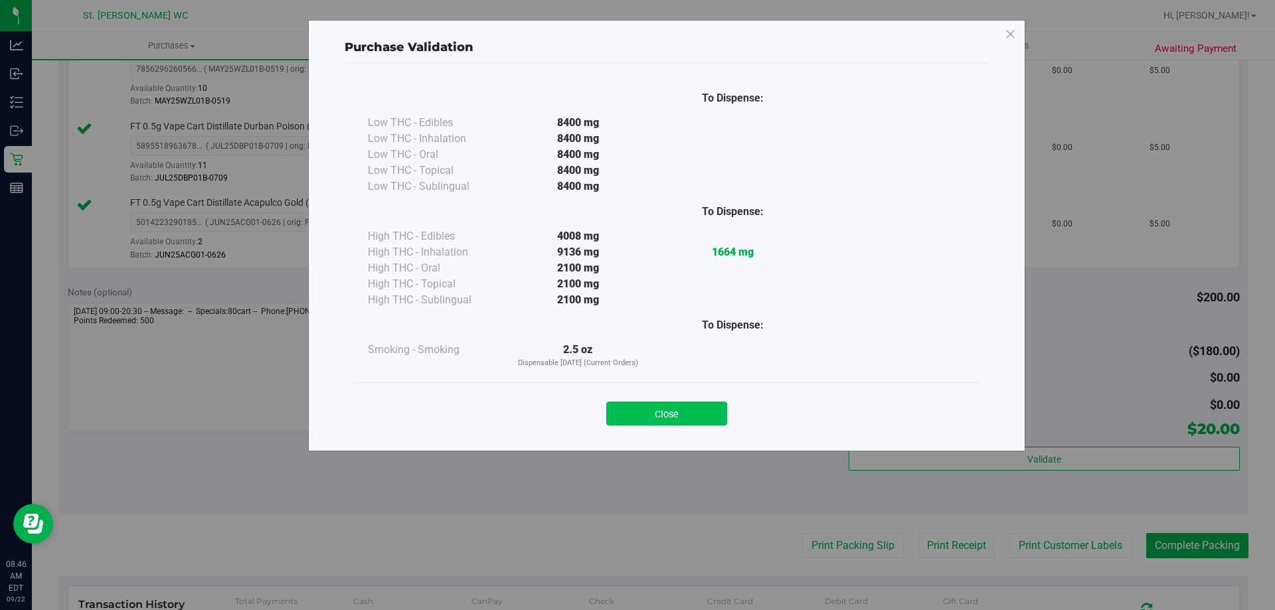
click at [632, 413] on button "Close" at bounding box center [666, 414] width 121 height 24
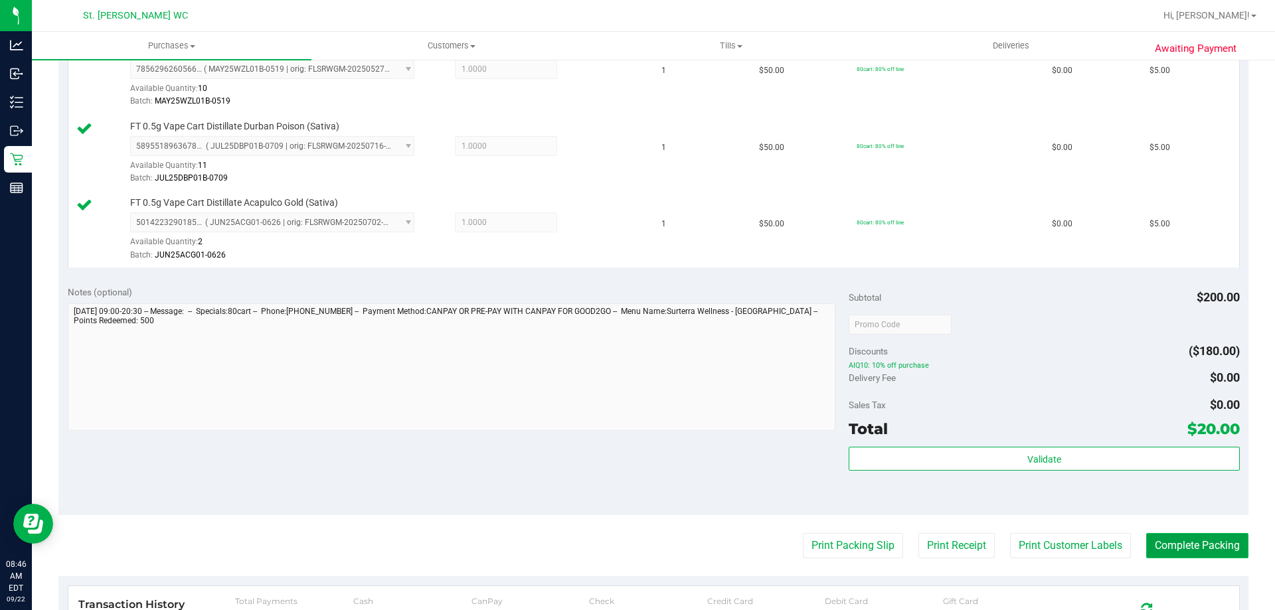
click at [1150, 553] on button "Complete Packing" at bounding box center [1197, 545] width 102 height 25
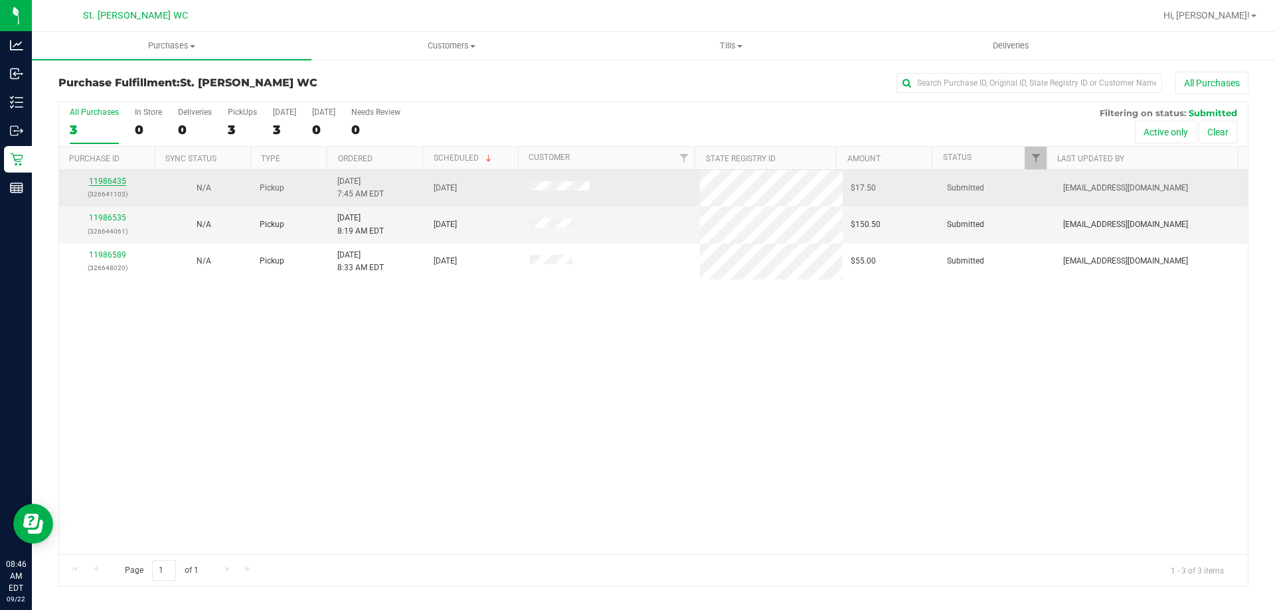
click at [102, 183] on link "11986435" at bounding box center [107, 181] width 37 height 9
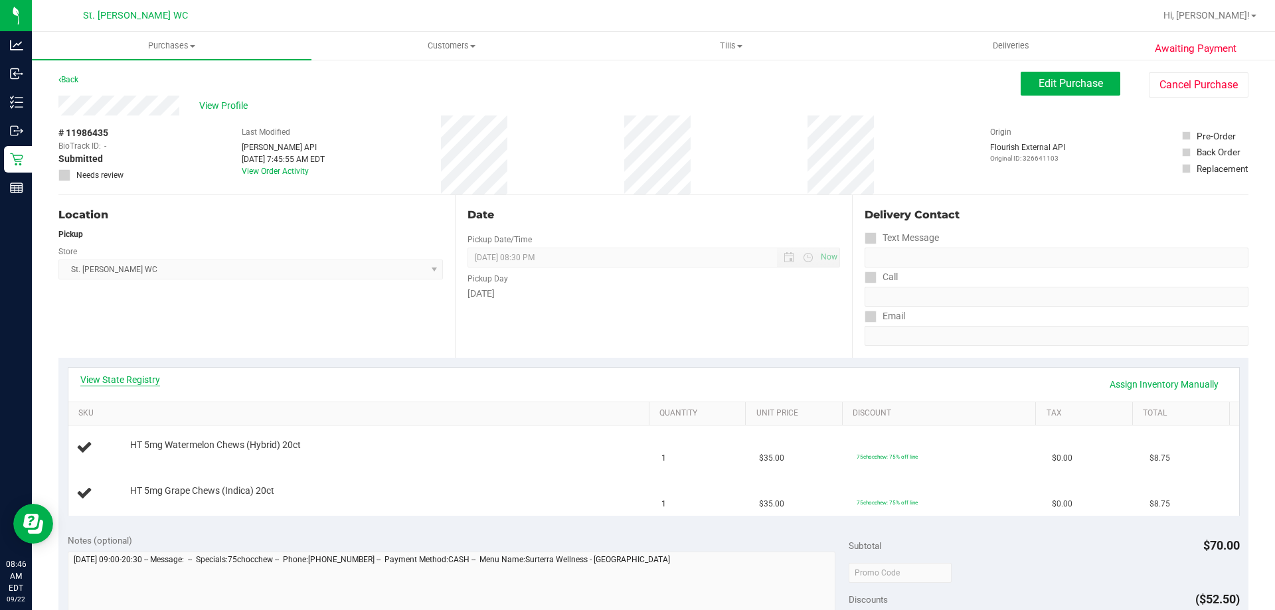
click at [128, 381] on link "View State Registry" at bounding box center [120, 379] width 80 height 13
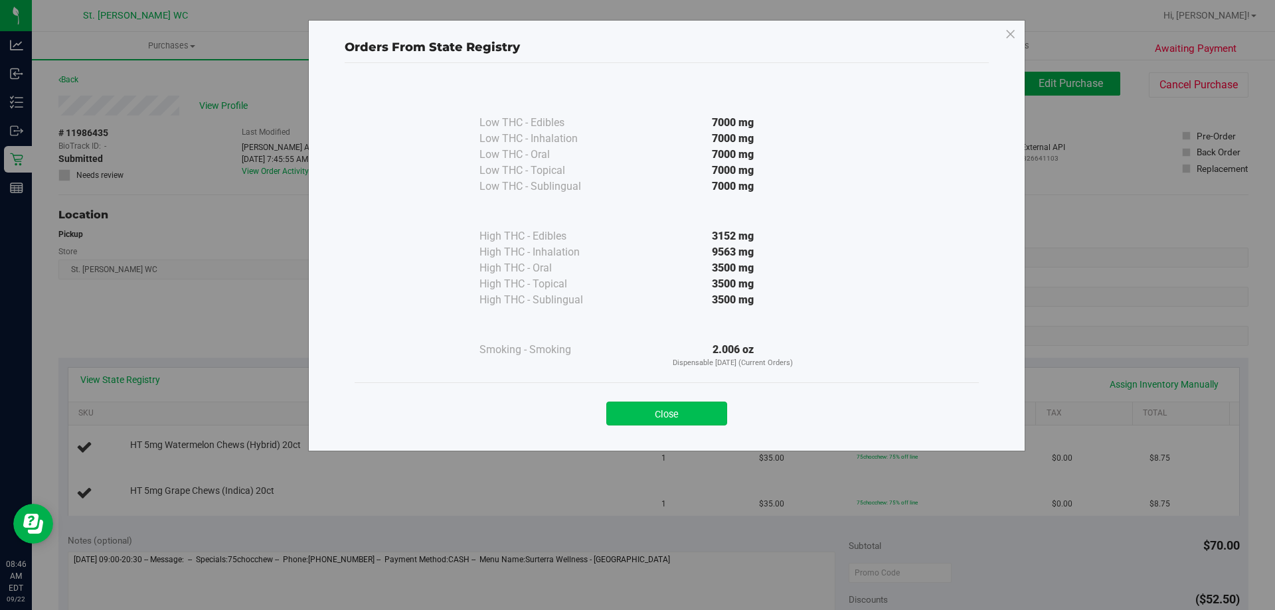
click at [612, 417] on button "Close" at bounding box center [666, 414] width 121 height 24
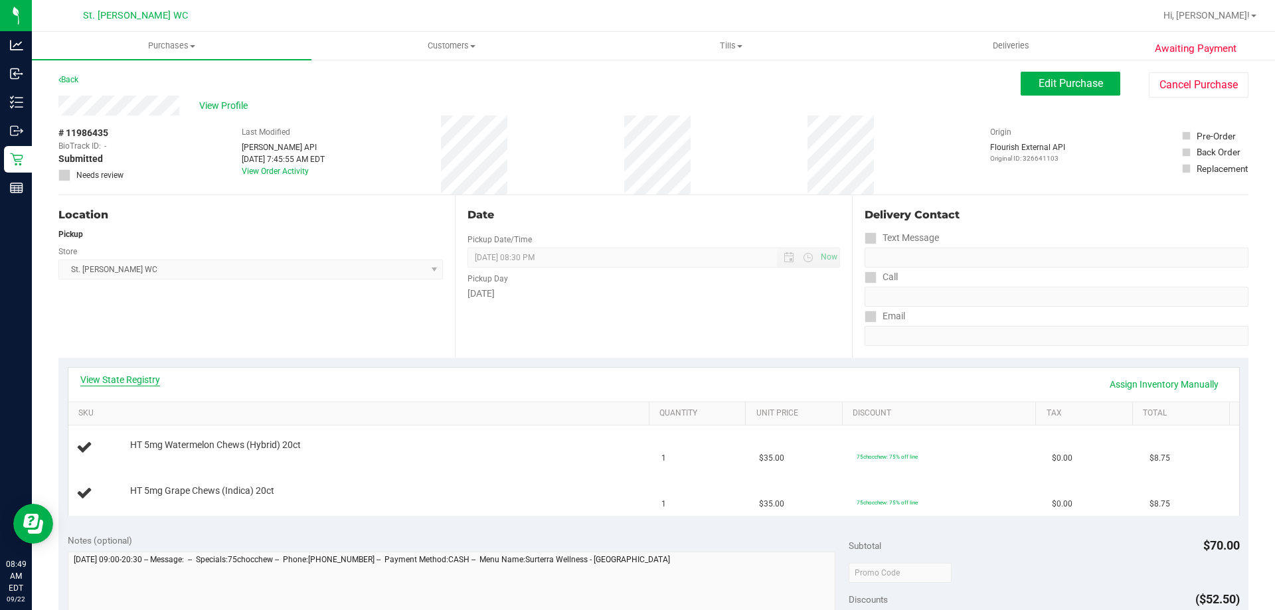
click at [130, 380] on link "View State Registry" at bounding box center [120, 379] width 80 height 13
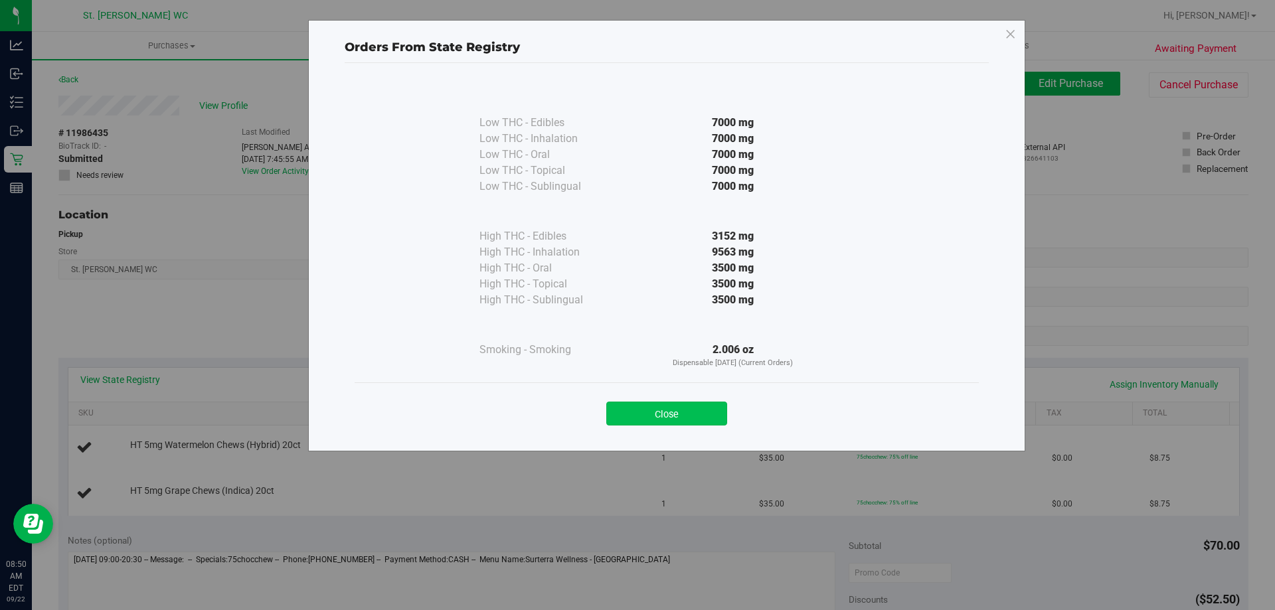
click at [649, 416] on button "Close" at bounding box center [666, 414] width 121 height 24
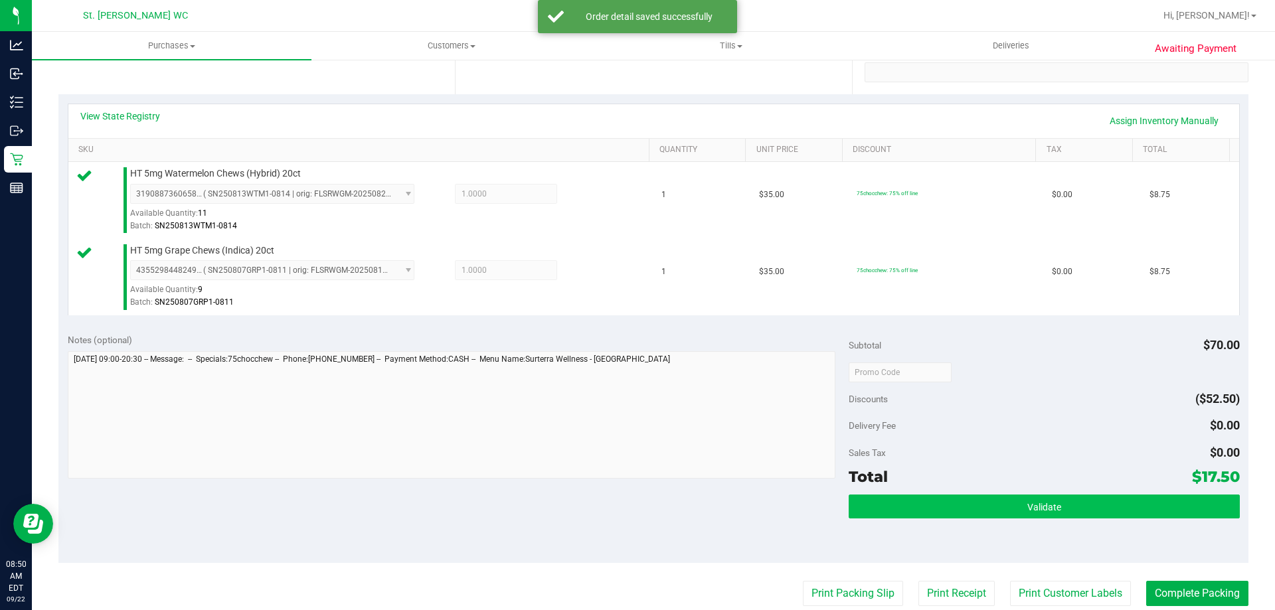
scroll to position [399, 0]
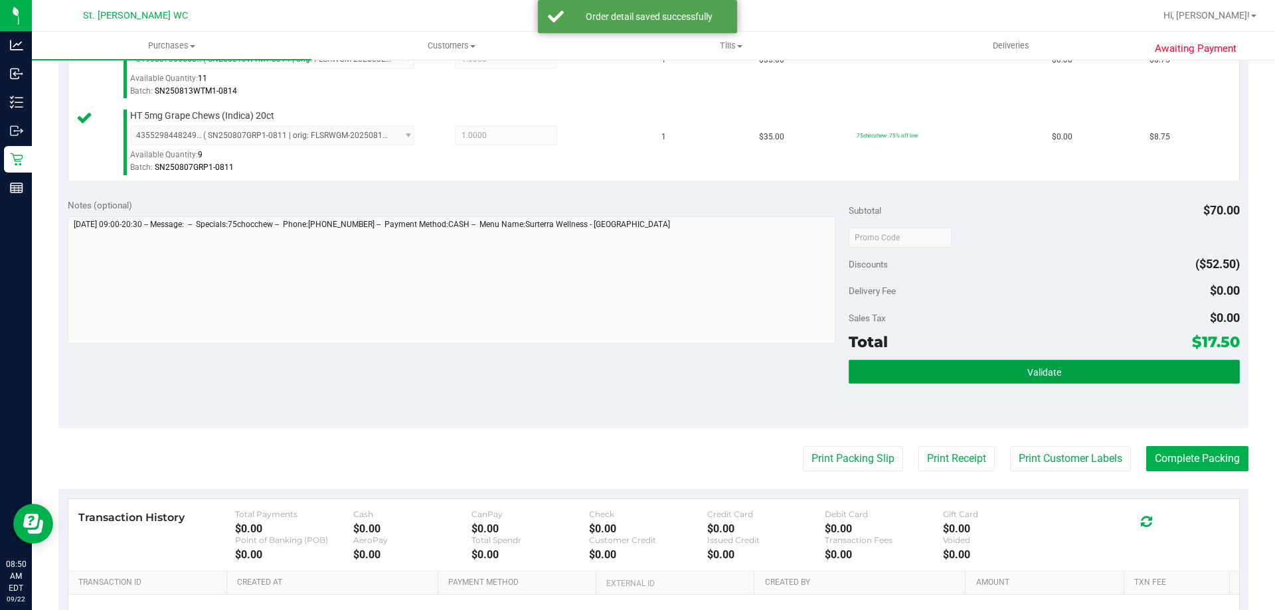
click at [978, 365] on button "Validate" at bounding box center [1044, 372] width 391 height 24
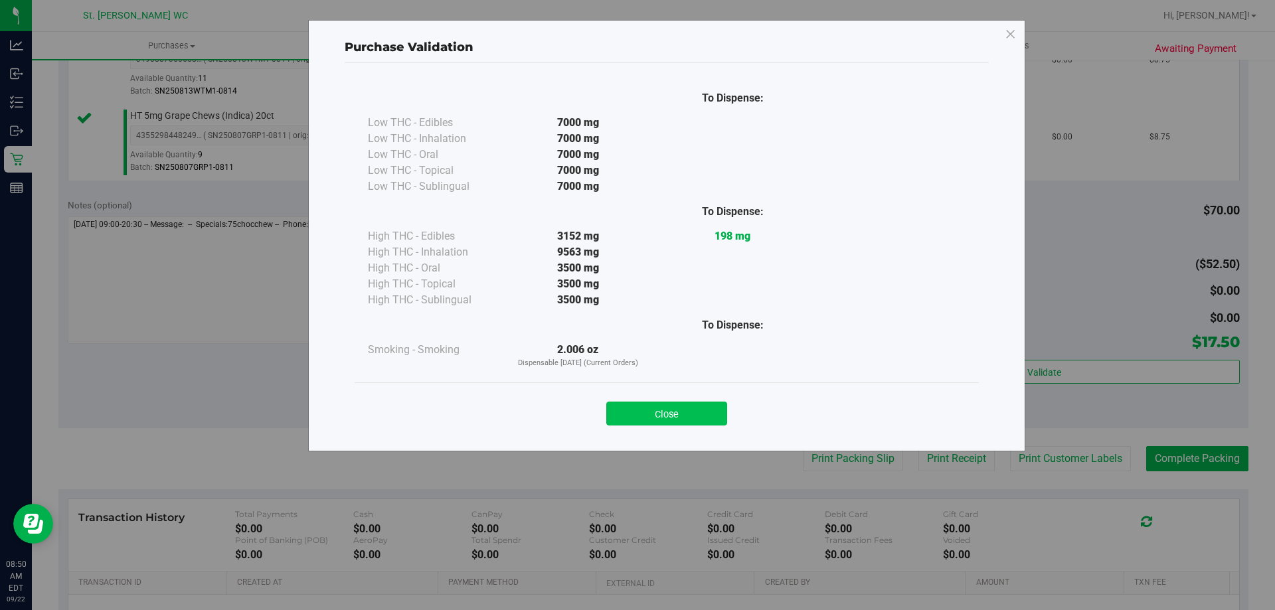
click at [705, 412] on button "Close" at bounding box center [666, 414] width 121 height 24
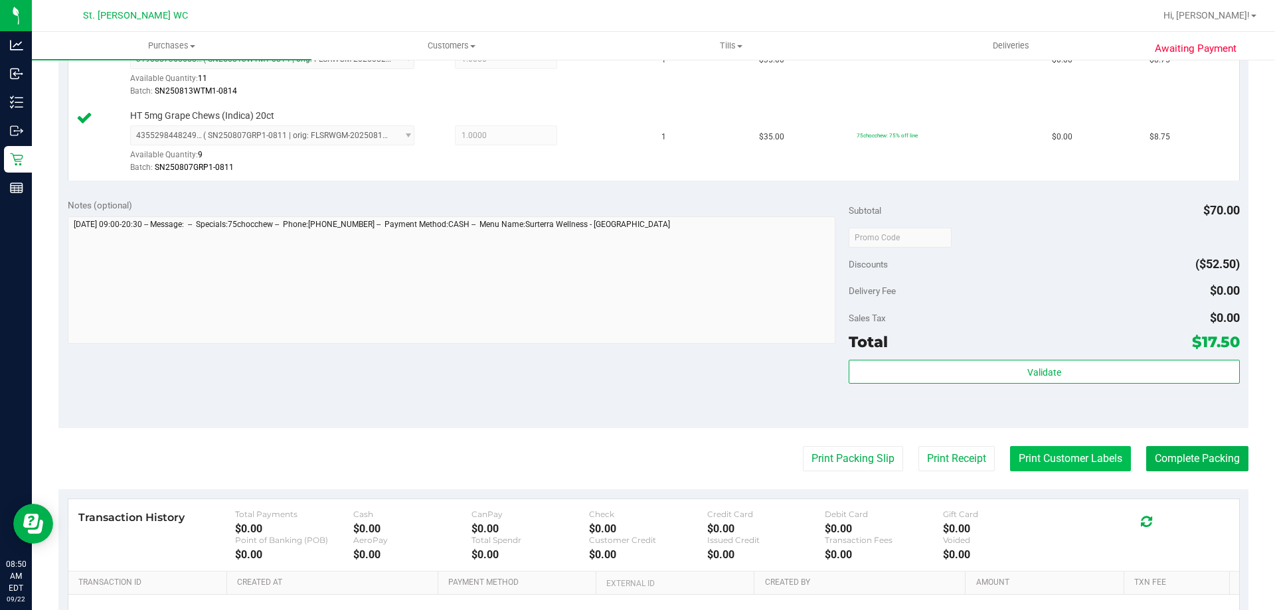
click at [1094, 468] on button "Print Customer Labels" at bounding box center [1070, 458] width 121 height 25
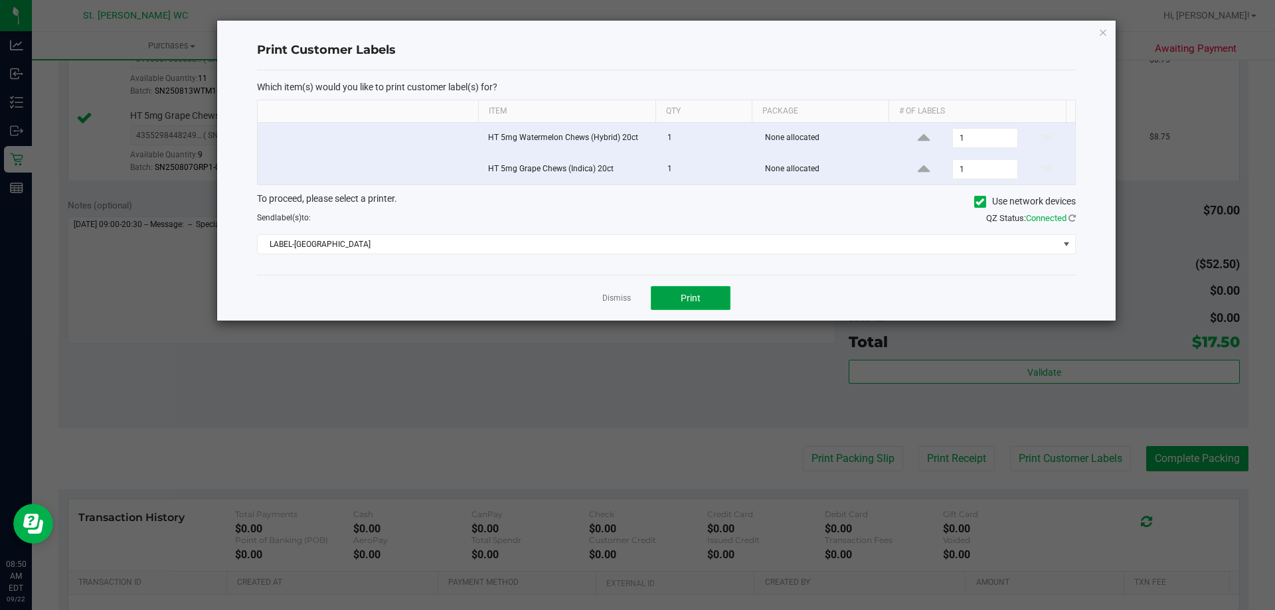
click at [716, 302] on button "Print" at bounding box center [691, 298] width 80 height 24
click at [616, 303] on link "Dismiss" at bounding box center [616, 298] width 29 height 11
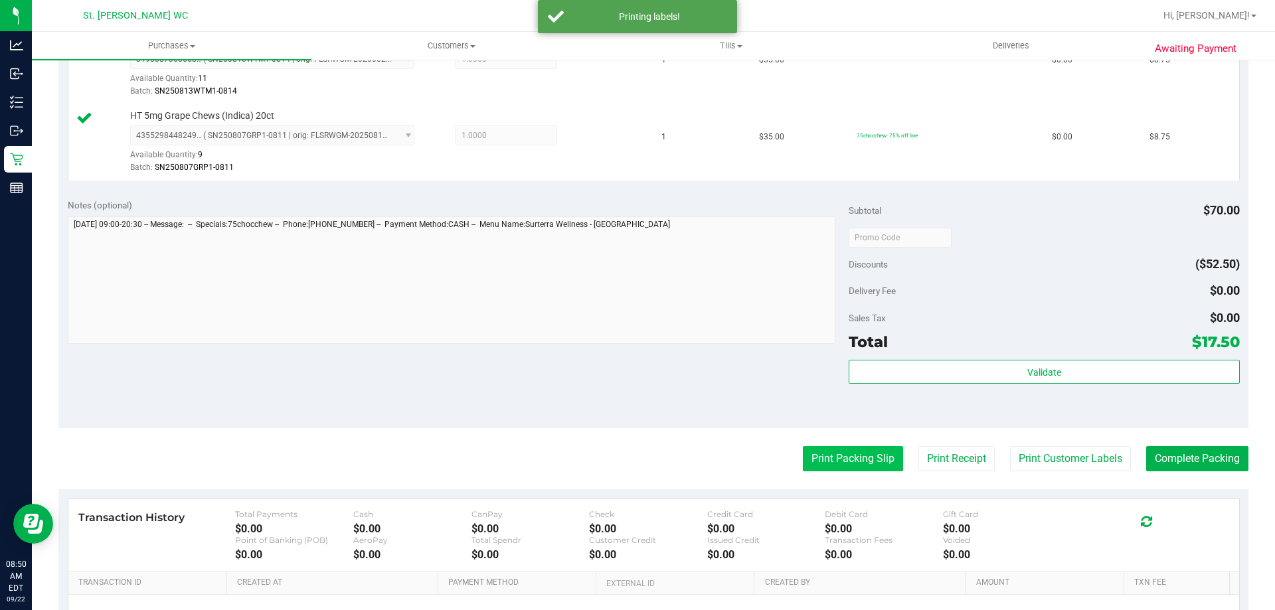
click at [855, 471] on button "Print Packing Slip" at bounding box center [853, 458] width 100 height 25
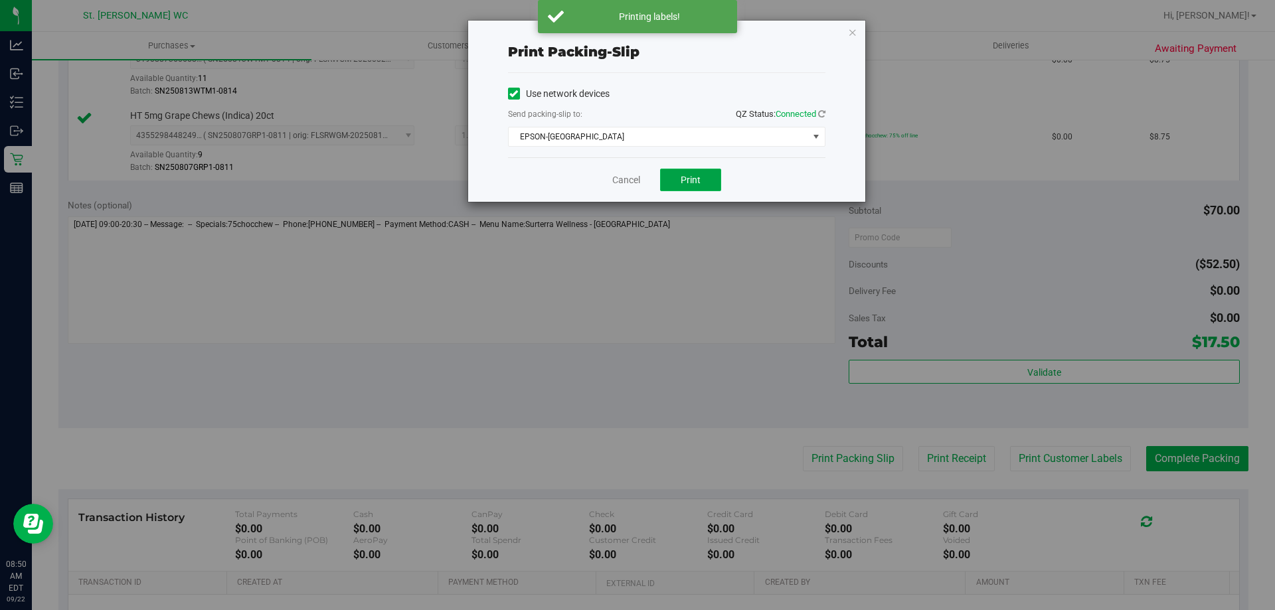
click at [673, 175] on button "Print" at bounding box center [690, 180] width 61 height 23
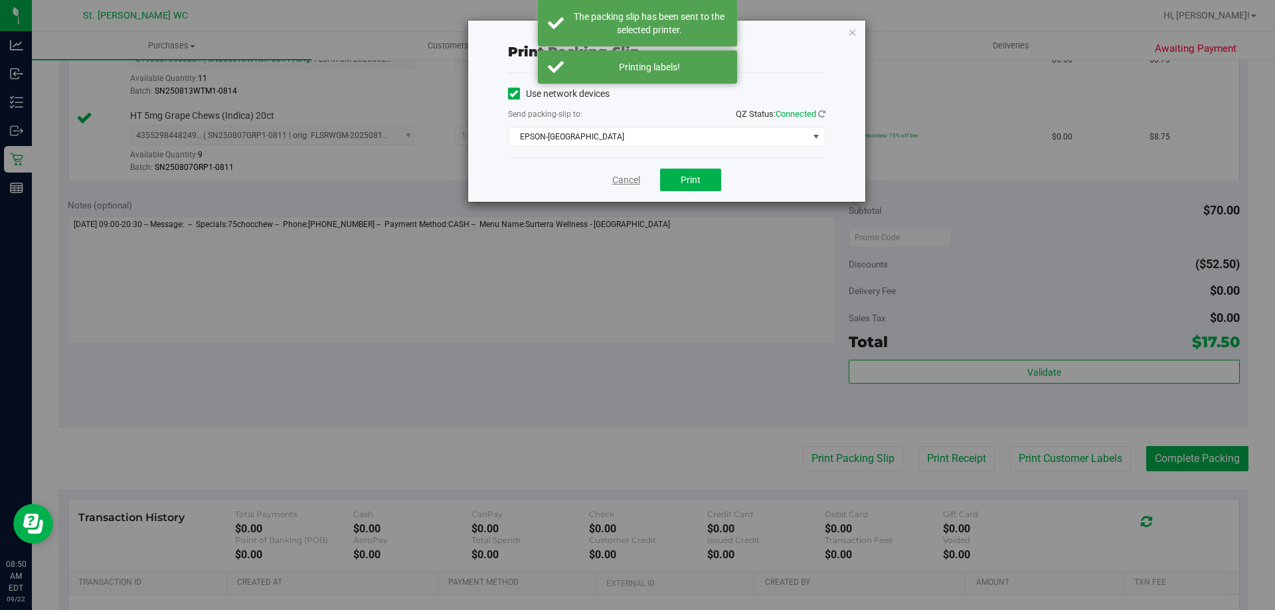
click at [610, 184] on div "Cancel Print" at bounding box center [666, 179] width 317 height 44
click at [624, 185] on link "Cancel" at bounding box center [626, 180] width 28 height 14
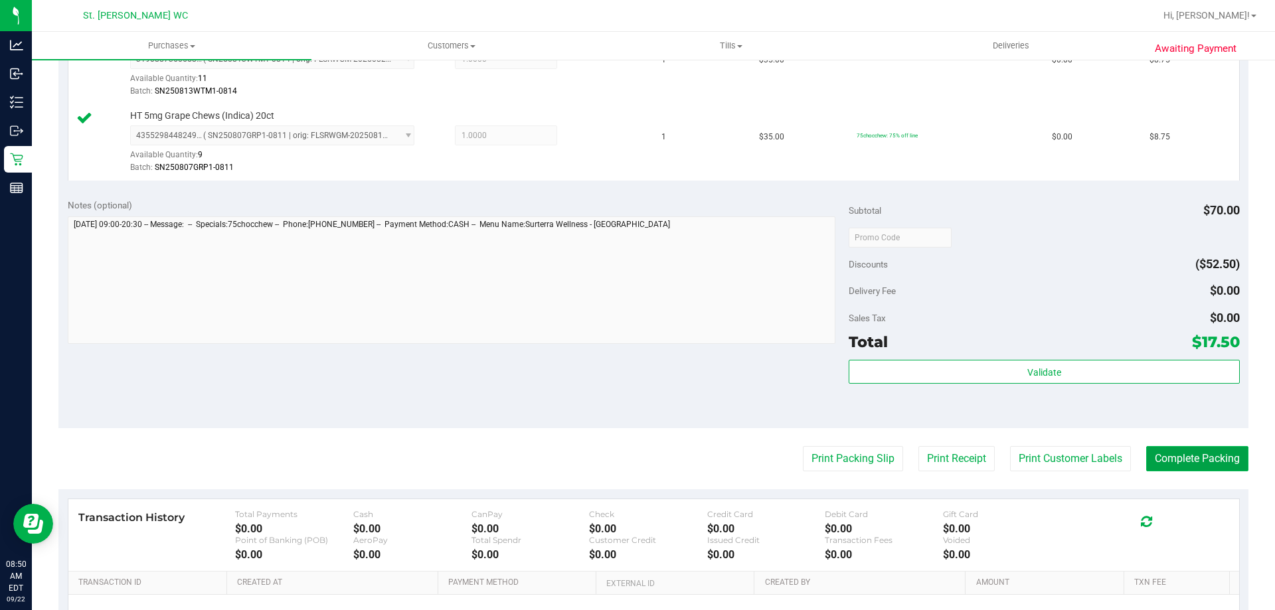
click at [1205, 452] on button "Complete Packing" at bounding box center [1197, 458] width 102 height 25
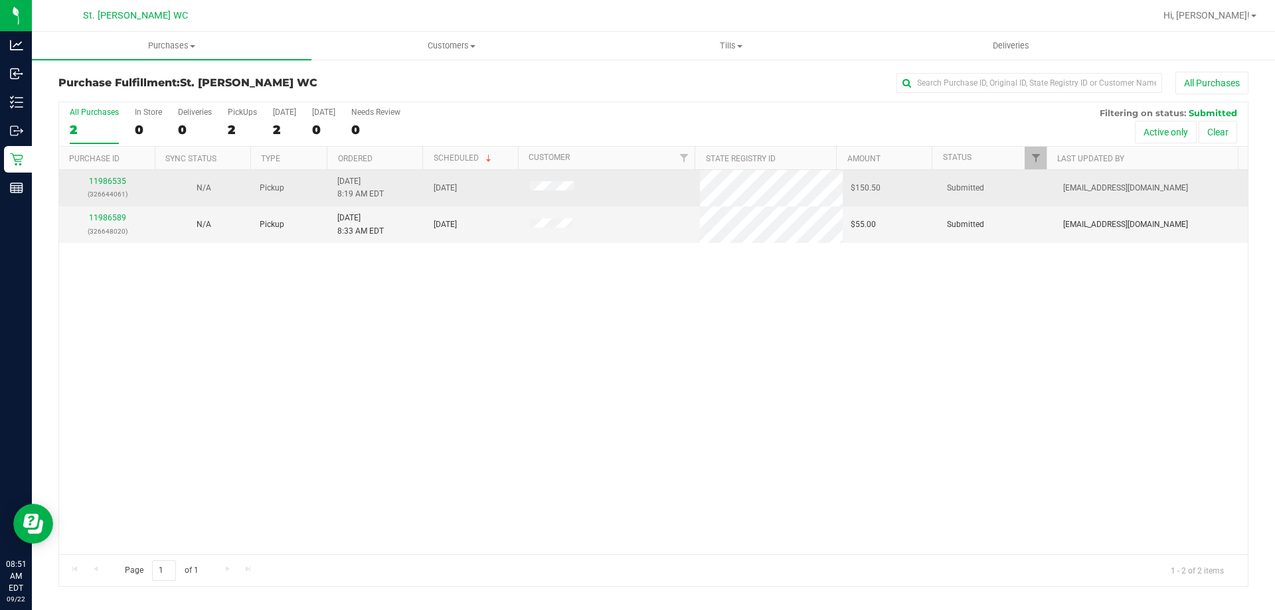
click at [108, 175] on div "11986535 (326644061)" at bounding box center [107, 187] width 80 height 25
click at [106, 179] on link "11986535" at bounding box center [107, 181] width 37 height 9
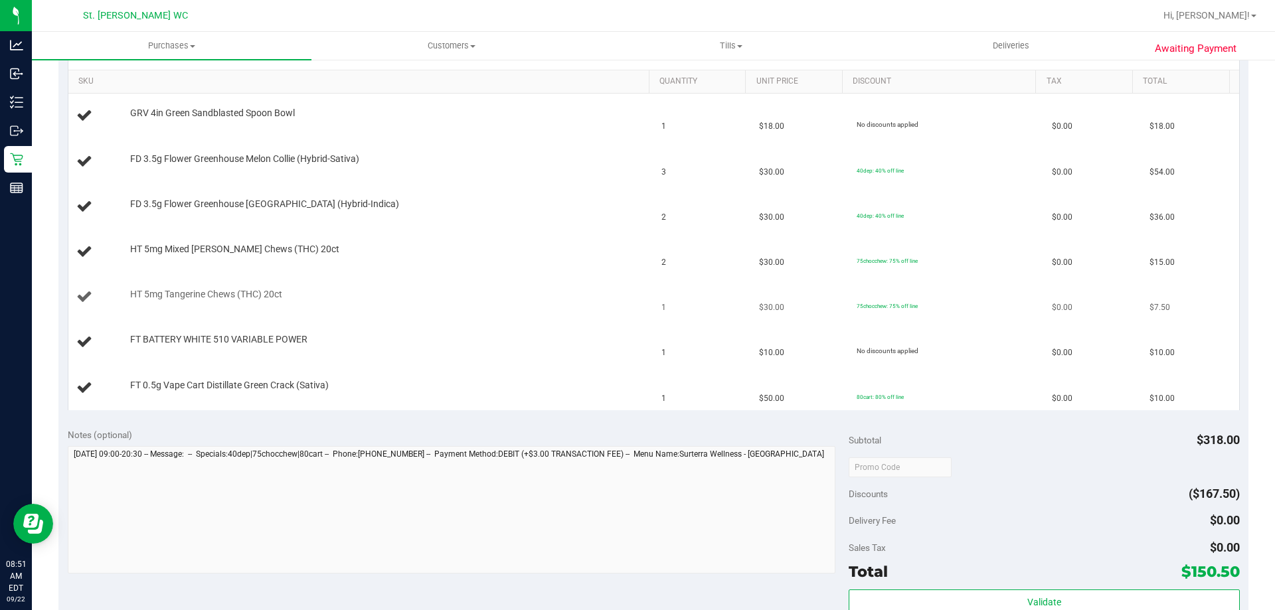
scroll to position [266, 0]
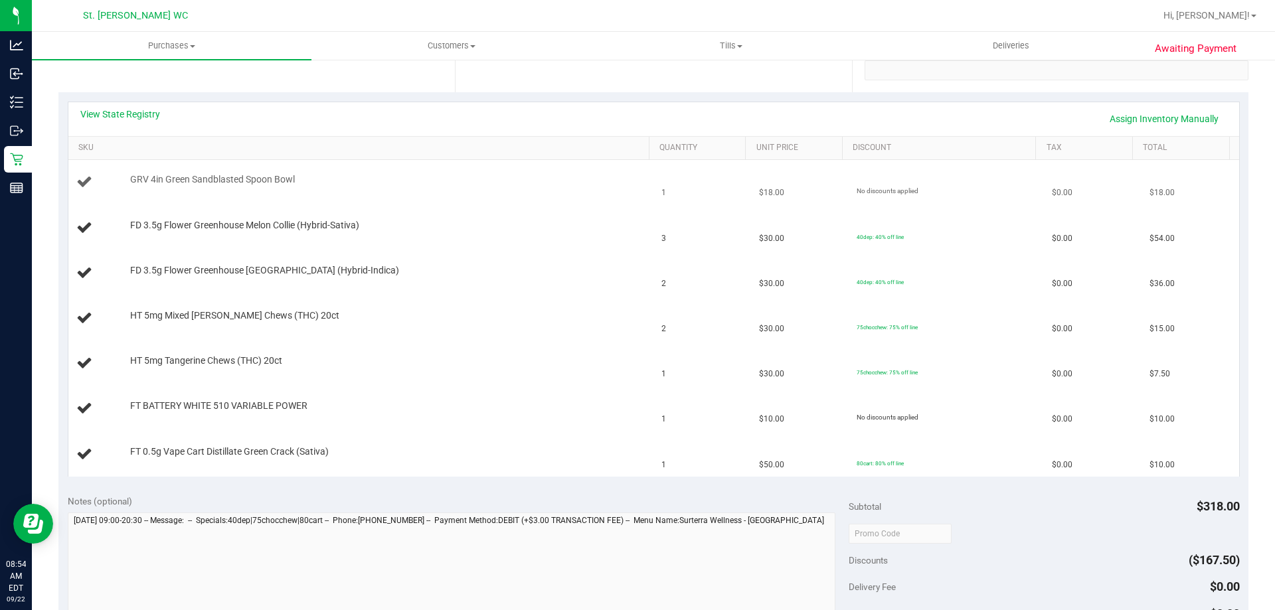
click at [211, 177] on span "GRV 4in Green Sandblasted Spoon Bowl" at bounding box center [212, 179] width 165 height 13
copy div "GRV 4in Green Sandblasted Spoon Bowl"
click at [282, 108] on div "View State Registry Assign Inventory Manually" at bounding box center [653, 119] width 1147 height 23
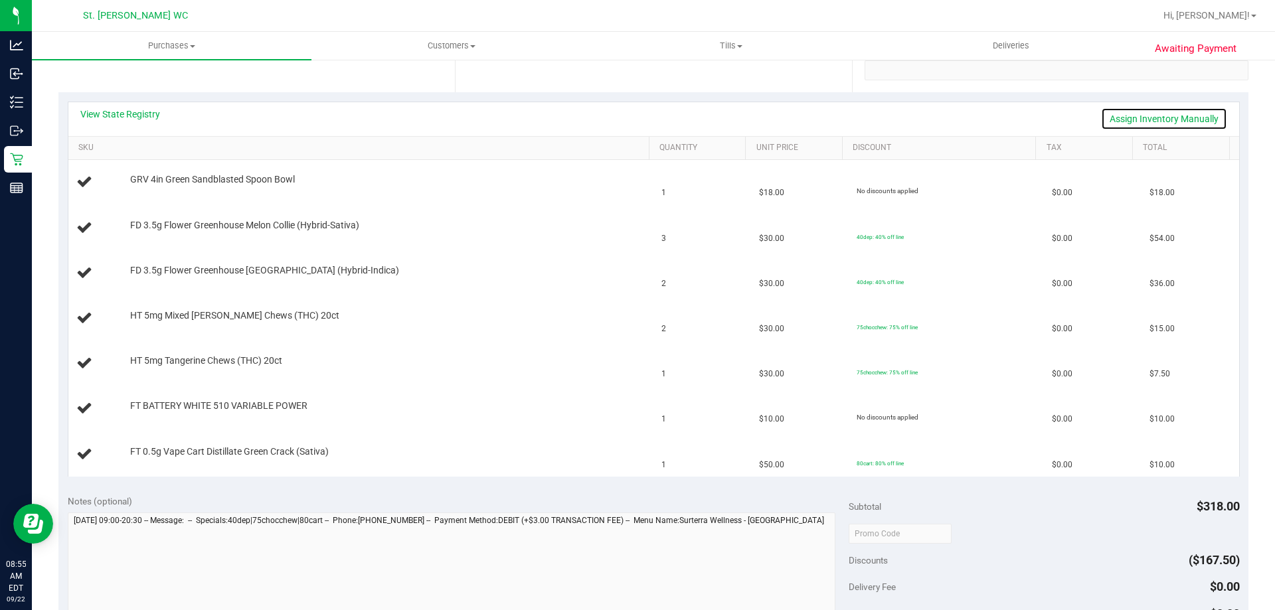
click at [1116, 120] on link "Assign Inventory Manually" at bounding box center [1164, 119] width 126 height 23
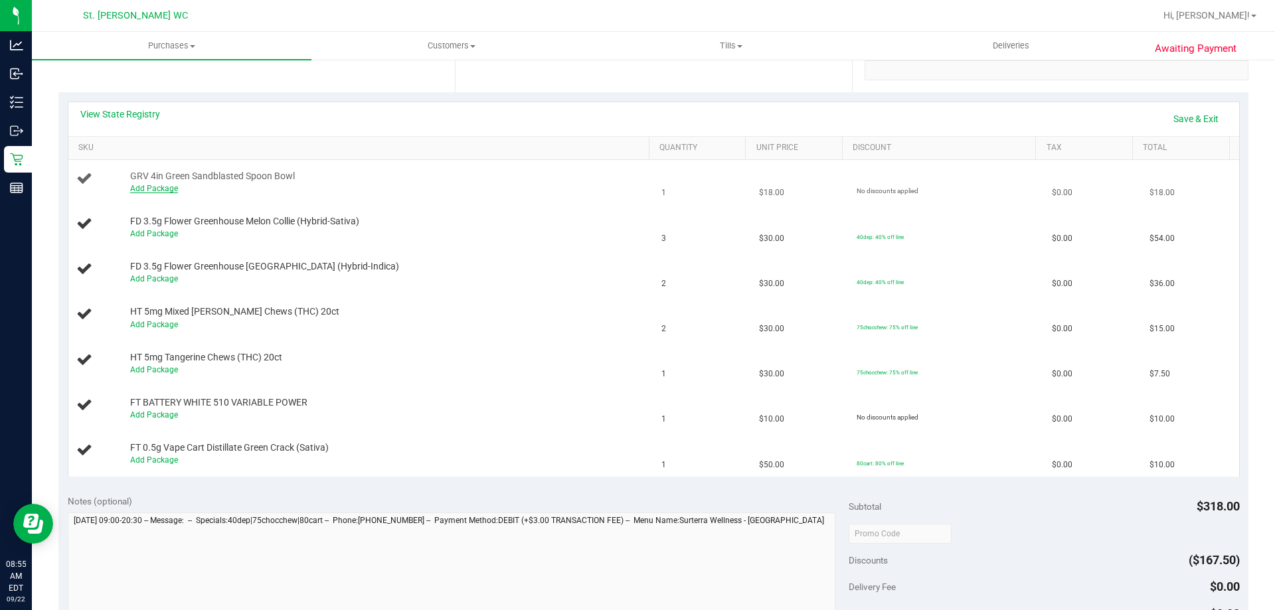
click at [147, 189] on link "Add Package" at bounding box center [154, 188] width 48 height 9
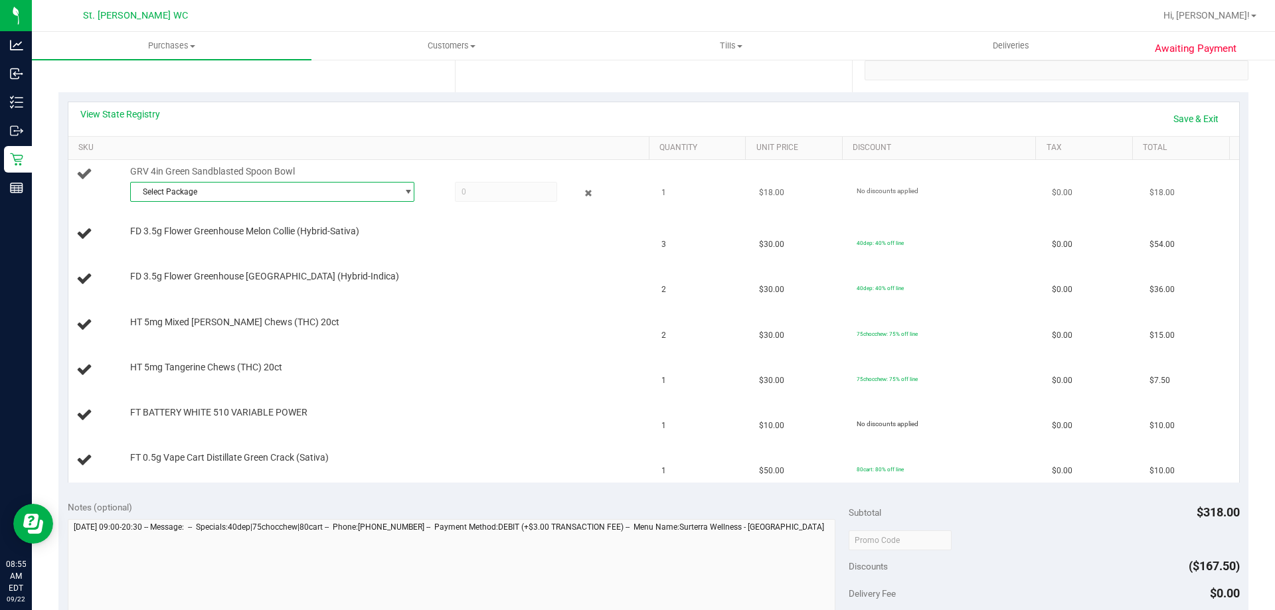
click at [190, 195] on span "Select Package" at bounding box center [264, 192] width 266 height 19
click at [193, 242] on span "7328925974676473" at bounding box center [175, 246] width 74 height 9
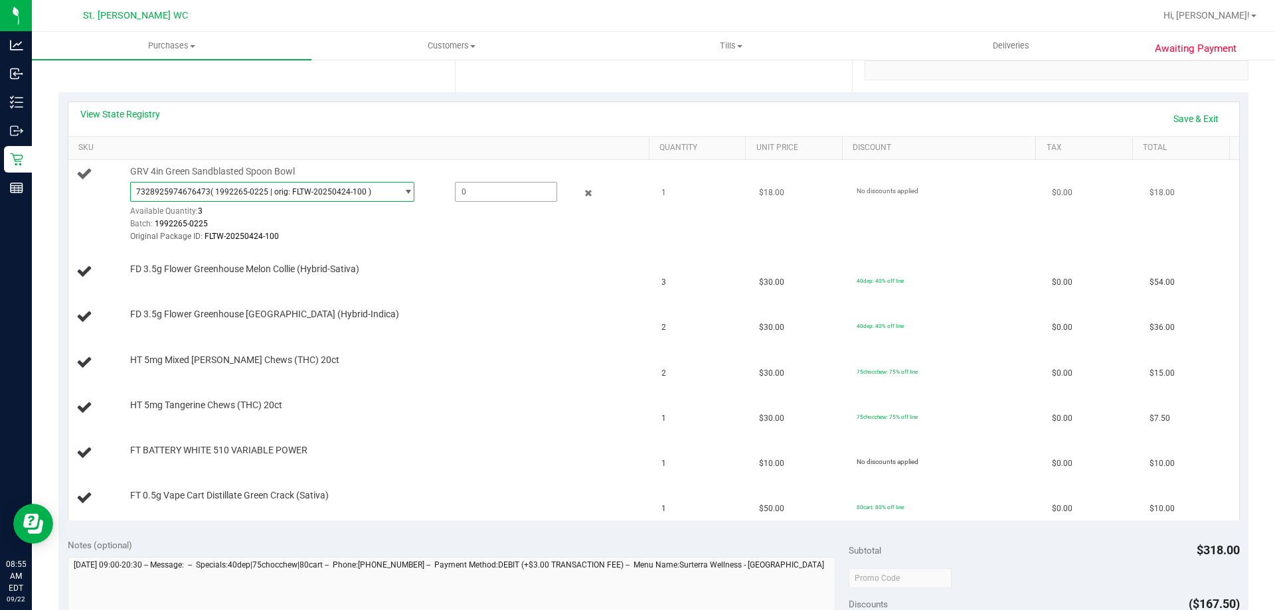
click at [467, 195] on span at bounding box center [506, 192] width 102 height 20
type input "1"
type input "1.0000"
click at [476, 128] on div "View State Registry Save & Exit" at bounding box center [653, 119] width 1147 height 23
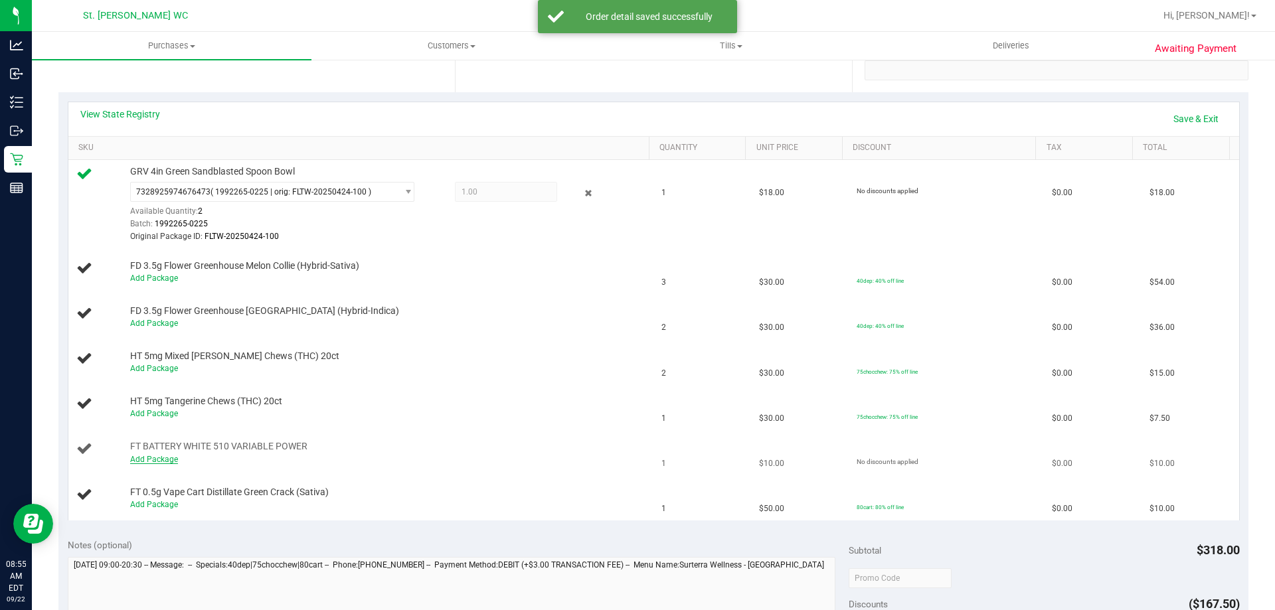
click at [160, 460] on link "Add Package" at bounding box center [154, 459] width 48 height 9
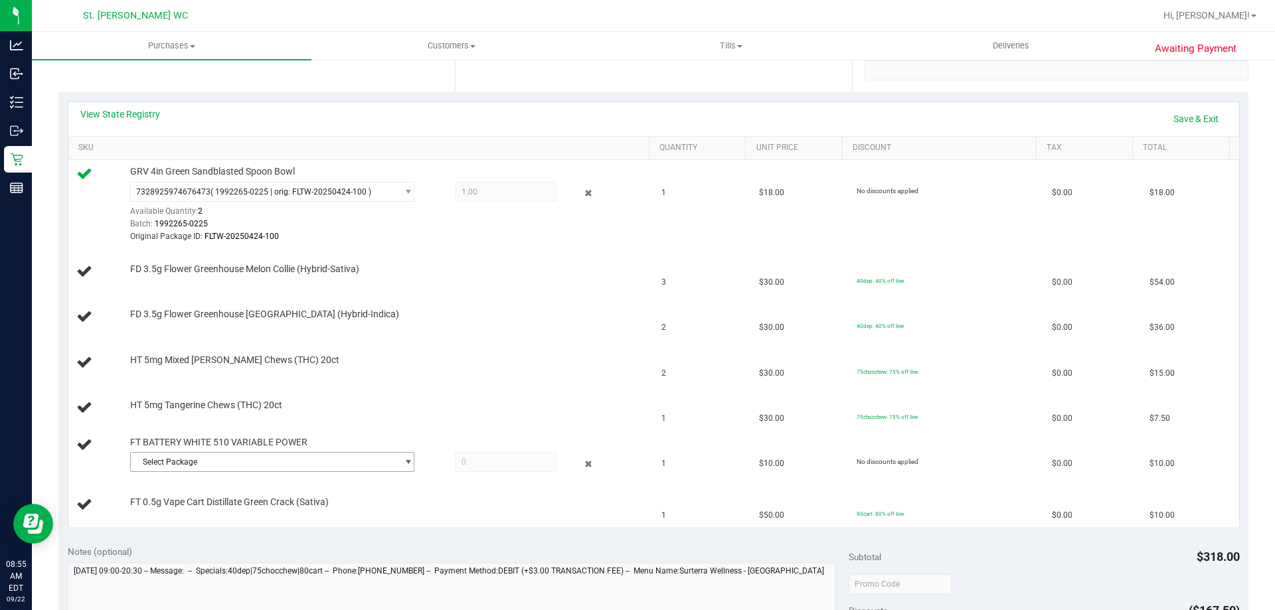
click at [165, 466] on span "Select Package" at bounding box center [264, 462] width 266 height 19
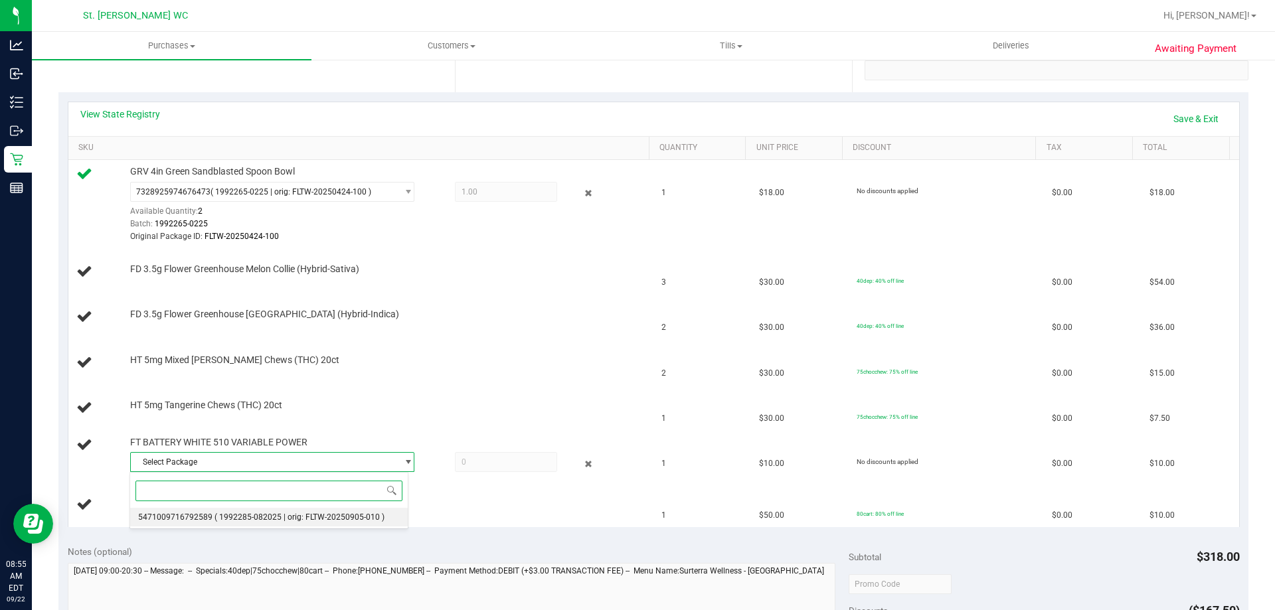
click at [174, 523] on li "5471009716792589 ( 1992285-082025 | orig: FLTW-20250905-010 )" at bounding box center [269, 517] width 278 height 19
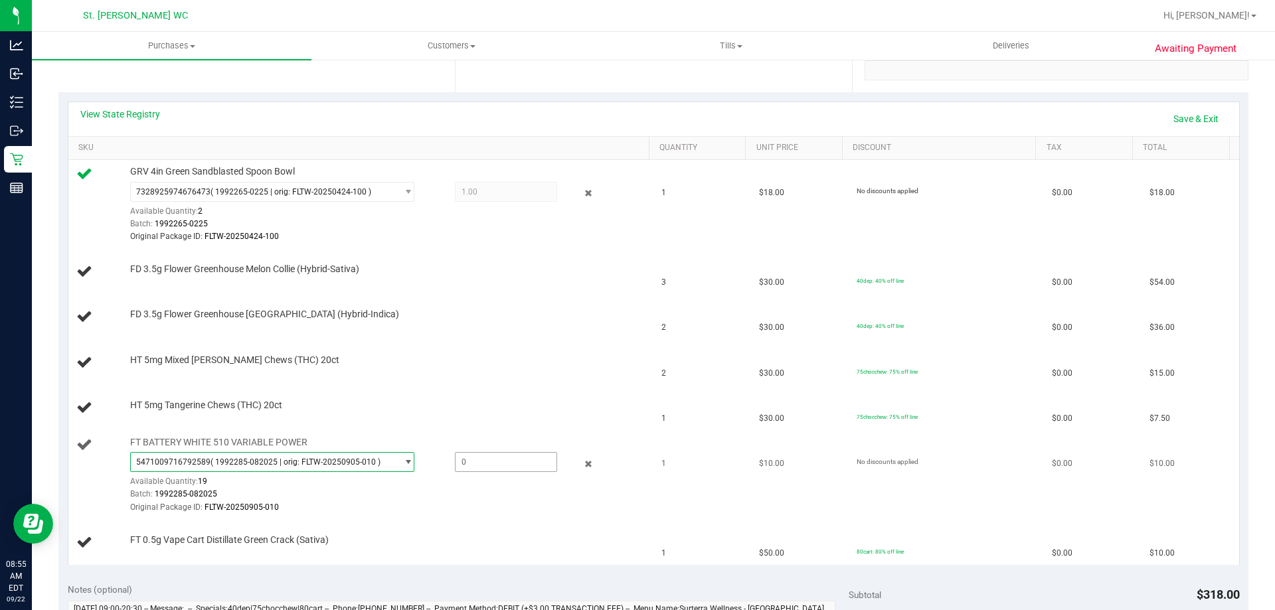
click at [497, 464] on span at bounding box center [506, 462] width 102 height 20
type input "1"
type input "1.0000"
click at [945, 104] on div "View State Registry Save & Exit" at bounding box center [653, 119] width 1171 height 34
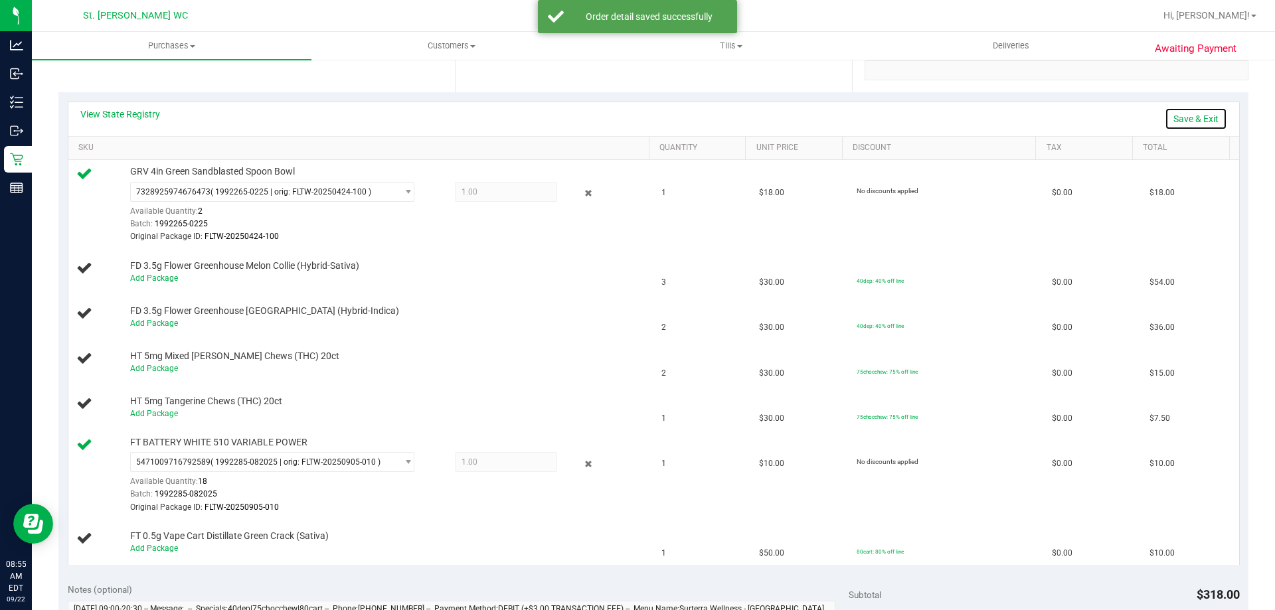
click at [1190, 120] on link "Save & Exit" at bounding box center [1196, 119] width 62 height 23
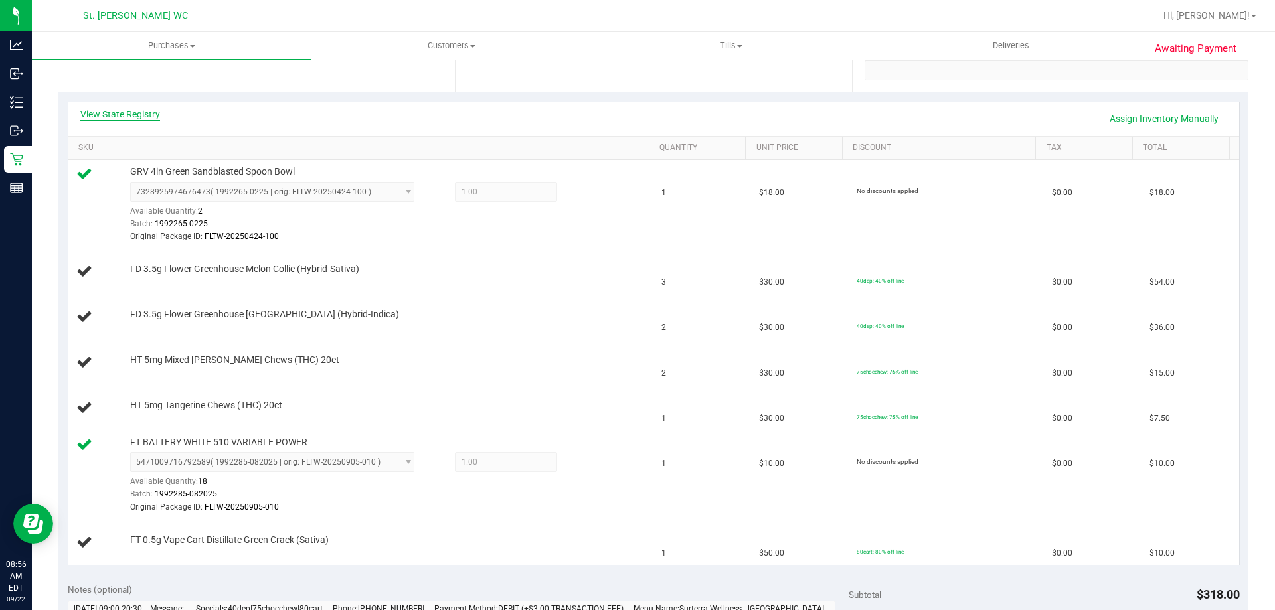
click at [137, 115] on link "View State Registry" at bounding box center [120, 114] width 80 height 13
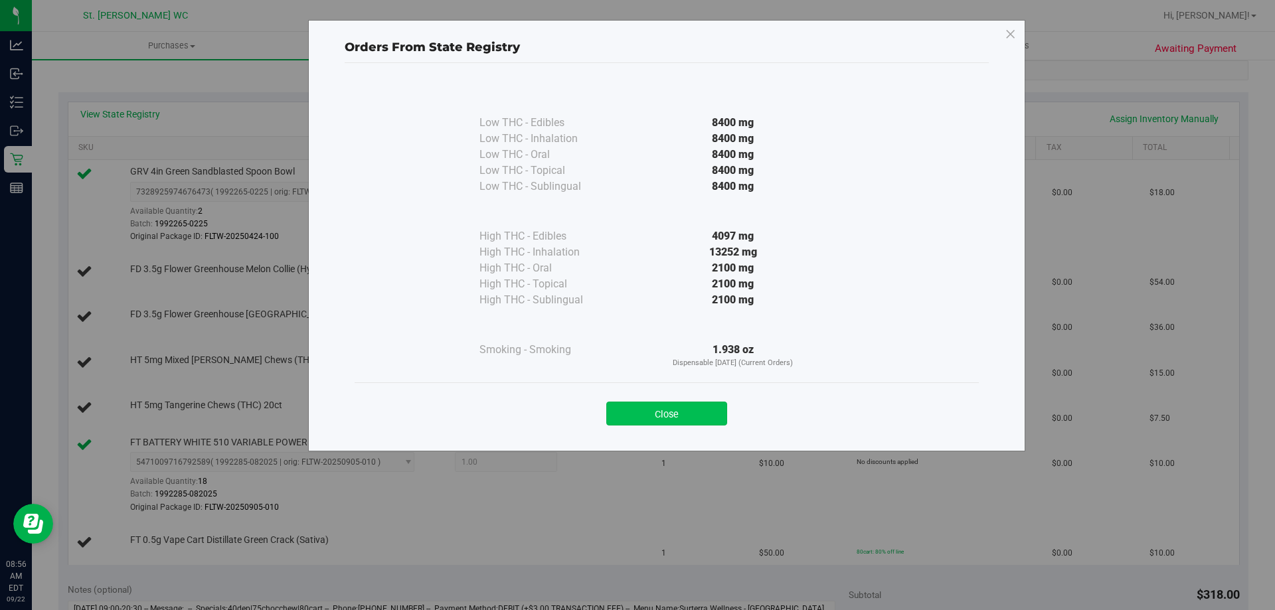
click at [647, 421] on button "Close" at bounding box center [666, 414] width 121 height 24
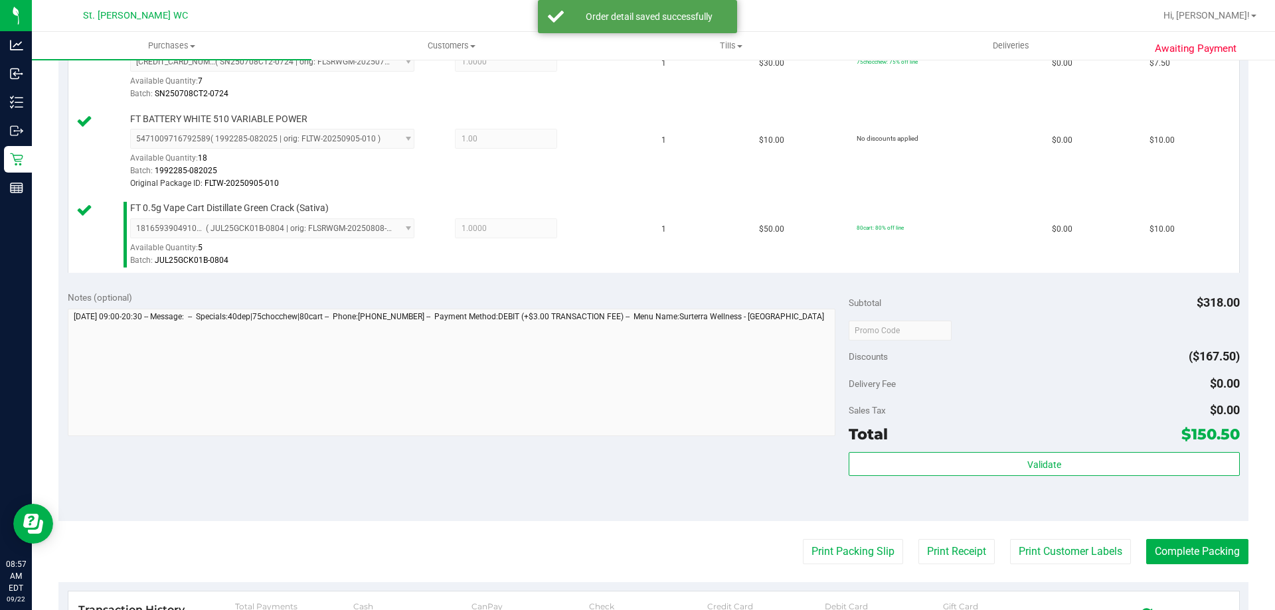
scroll to position [731, 0]
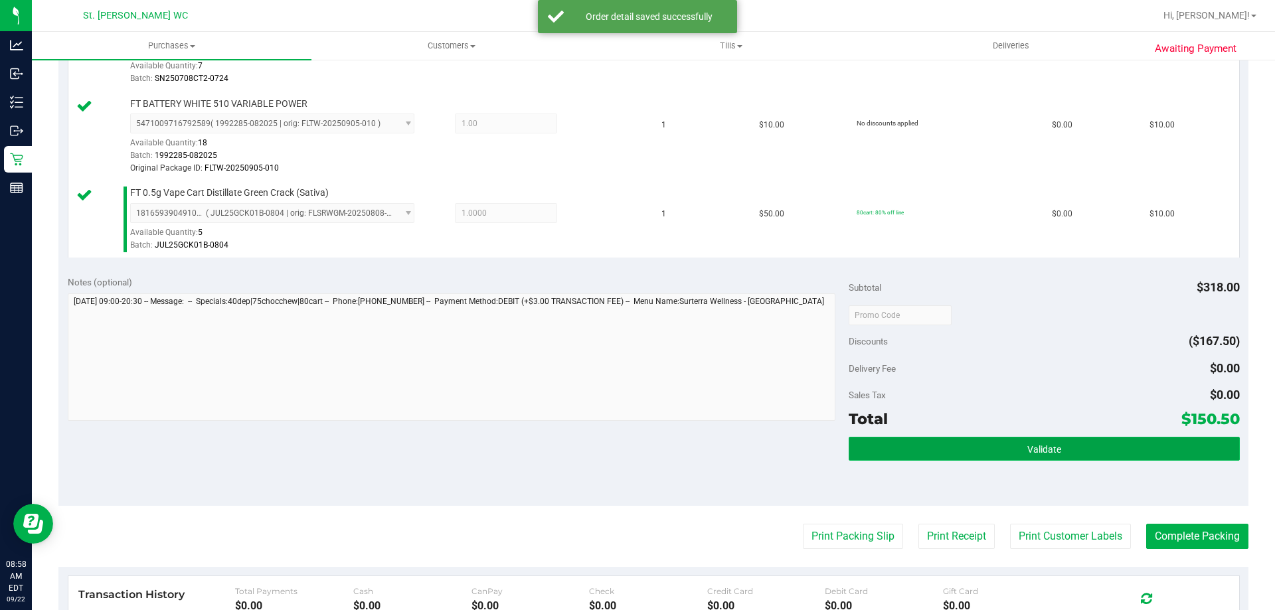
click at [1062, 452] on button "Validate" at bounding box center [1044, 449] width 391 height 24
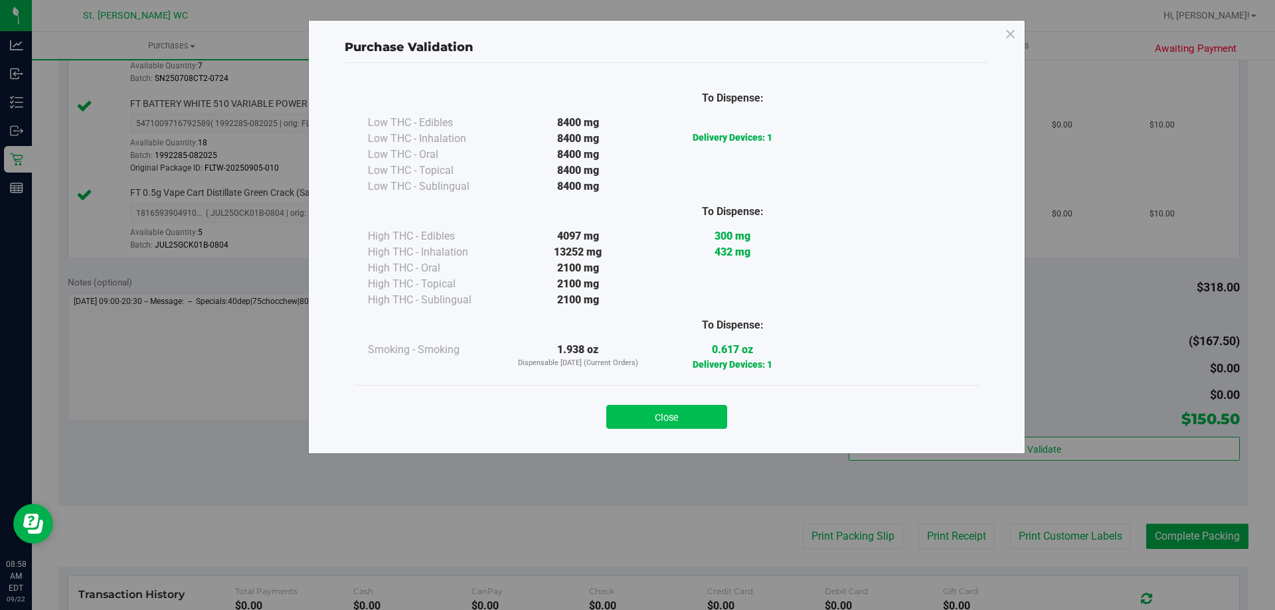
click at [650, 410] on button "Close" at bounding box center [666, 417] width 121 height 24
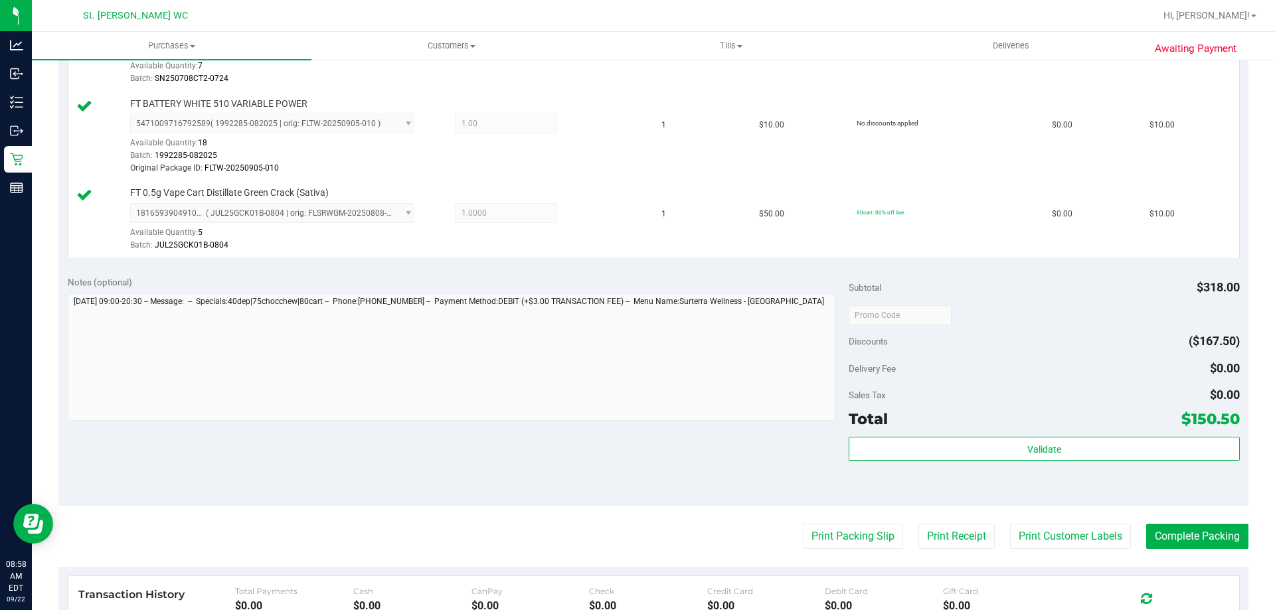
drag, startPoint x: 927, startPoint y: 508, endPoint x: 978, endPoint y: 512, distance: 51.3
click at [962, 513] on purchase-details "Back Edit Purchase Cancel Purchase View Profile # 11986535 BioTrack ID: - Submi…" at bounding box center [653, 78] width 1190 height 1474
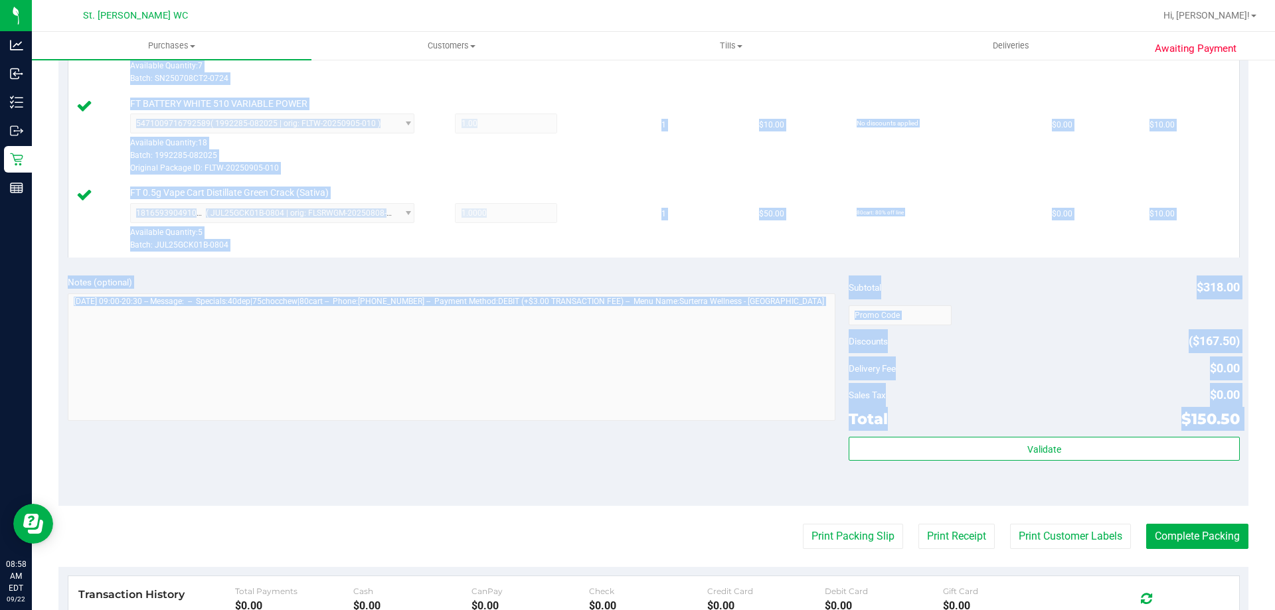
click at [739, 475] on div "Notes (optional) Subtotal $318.00 Discounts ($167.50) Delivery Fee $0.00 Sales …" at bounding box center [653, 386] width 1190 height 239
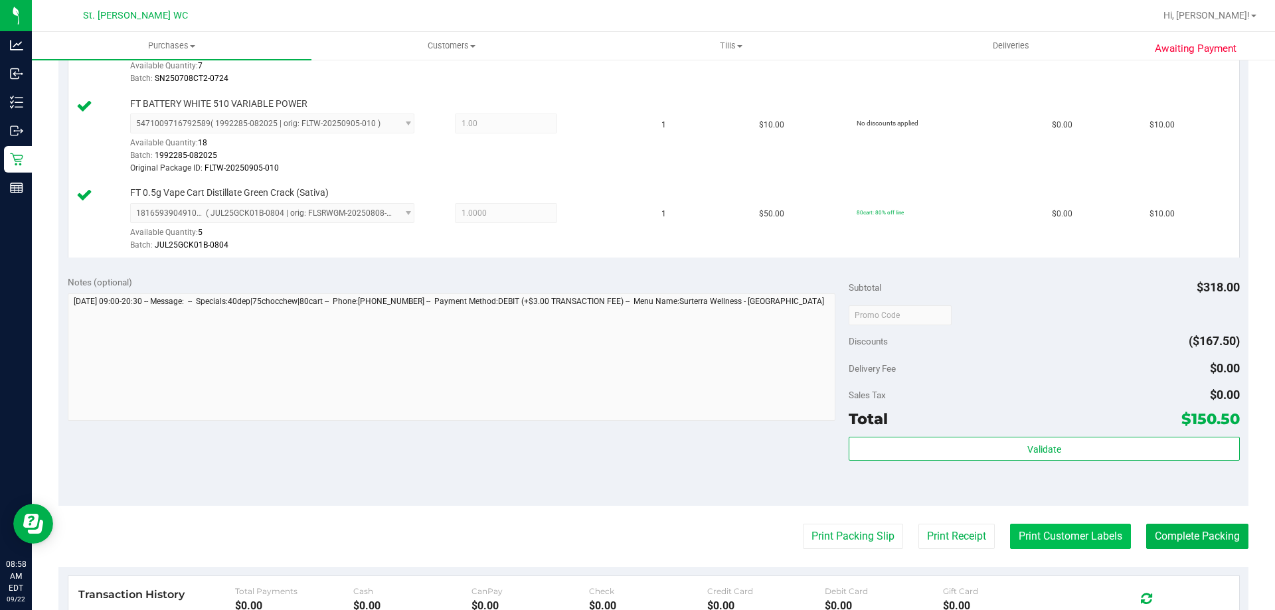
click at [1061, 542] on button "Print Customer Labels" at bounding box center [1070, 536] width 121 height 25
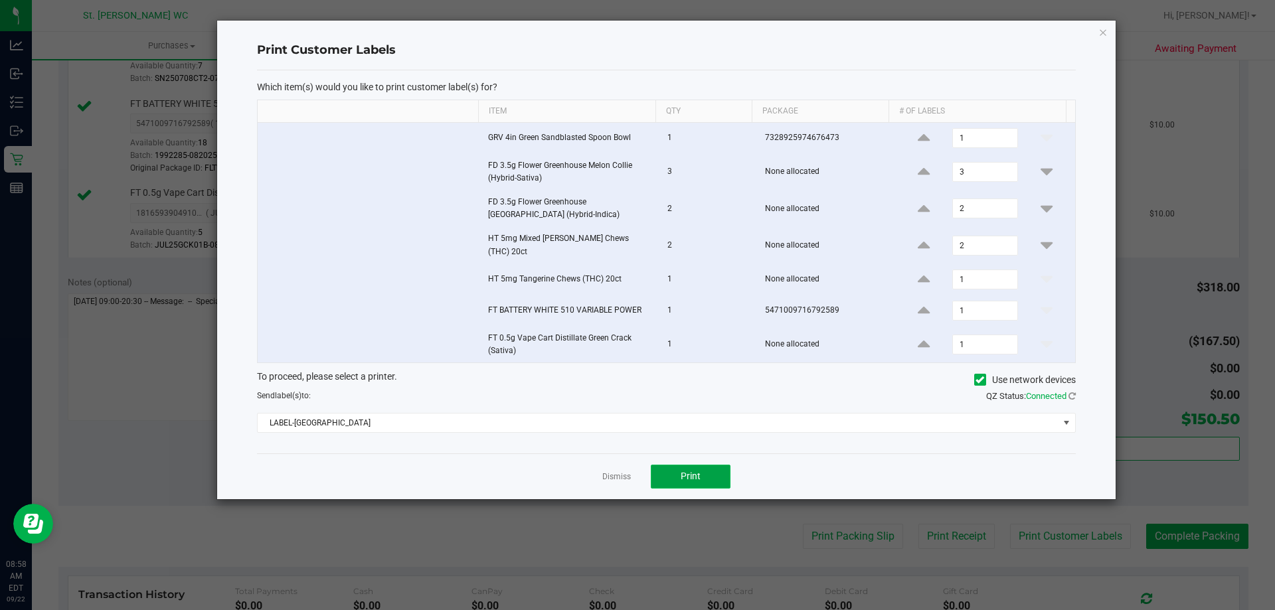
click at [705, 480] on button "Print" at bounding box center [691, 477] width 80 height 24
click at [618, 472] on link "Dismiss" at bounding box center [616, 477] width 29 height 11
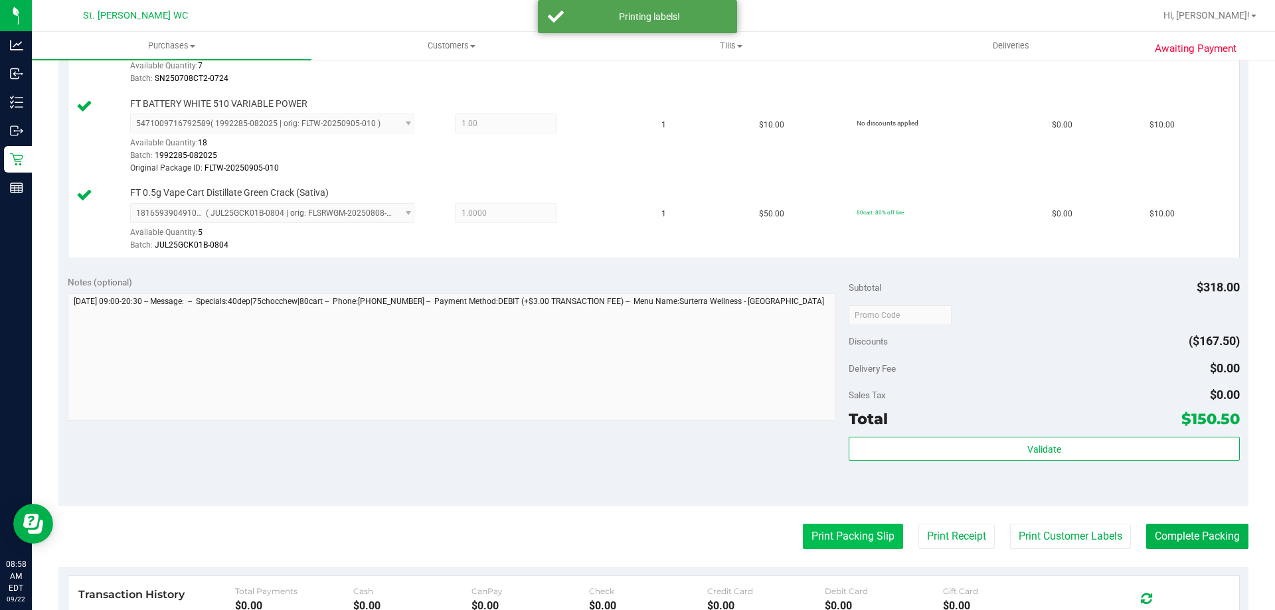
click at [803, 541] on button "Print Packing Slip" at bounding box center [853, 536] width 100 height 25
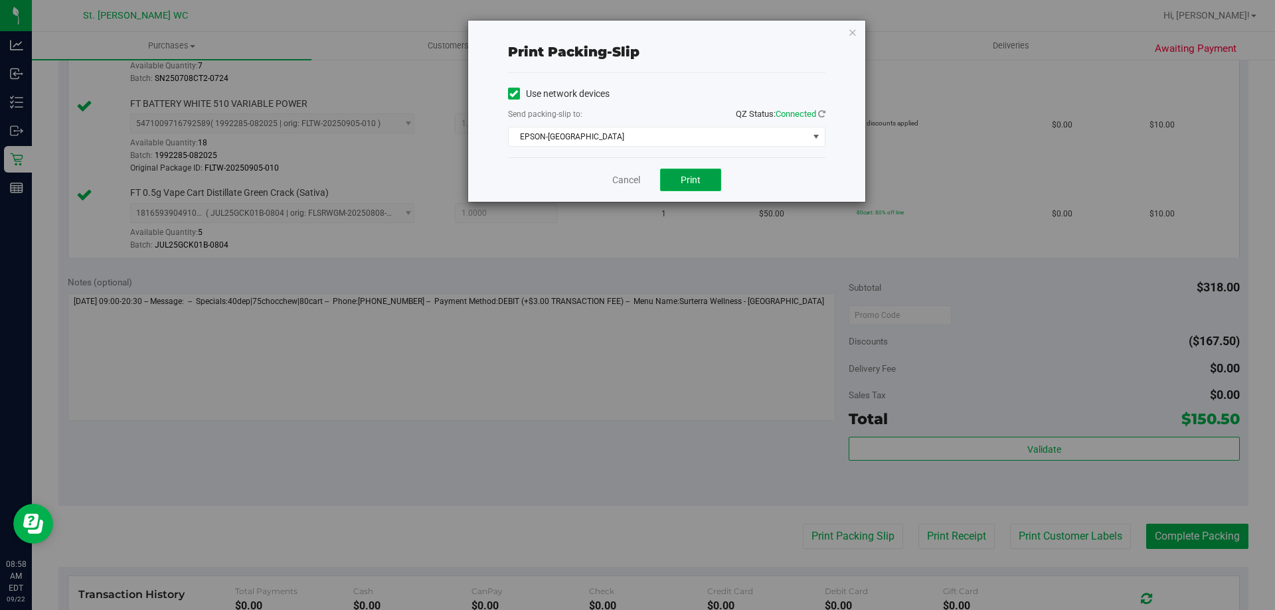
click at [688, 177] on span "Print" at bounding box center [691, 180] width 20 height 11
click at [628, 177] on link "Cancel" at bounding box center [626, 180] width 28 height 14
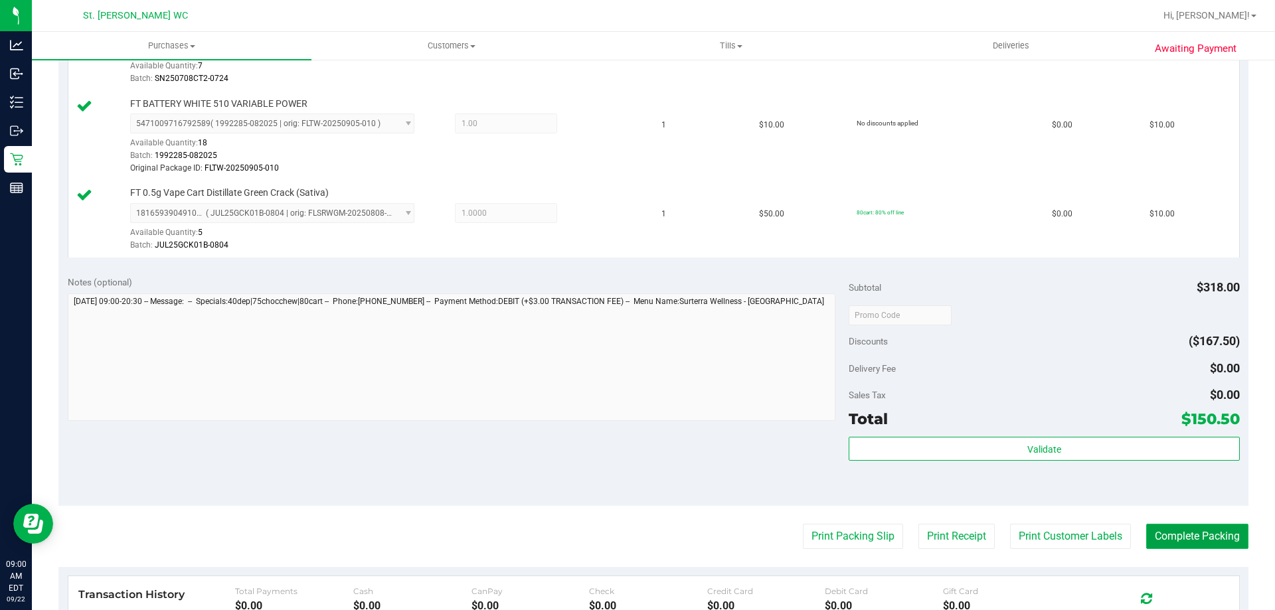
click at [1170, 528] on button "Complete Packing" at bounding box center [1197, 536] width 102 height 25
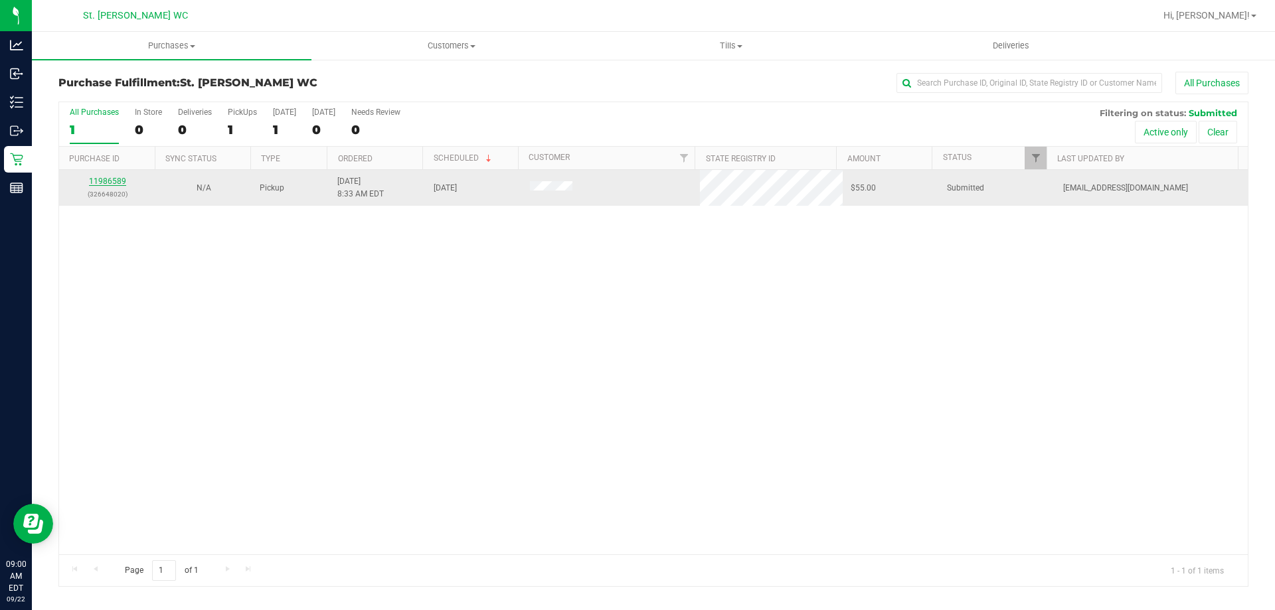
click at [96, 181] on link "11986589" at bounding box center [107, 181] width 37 height 9
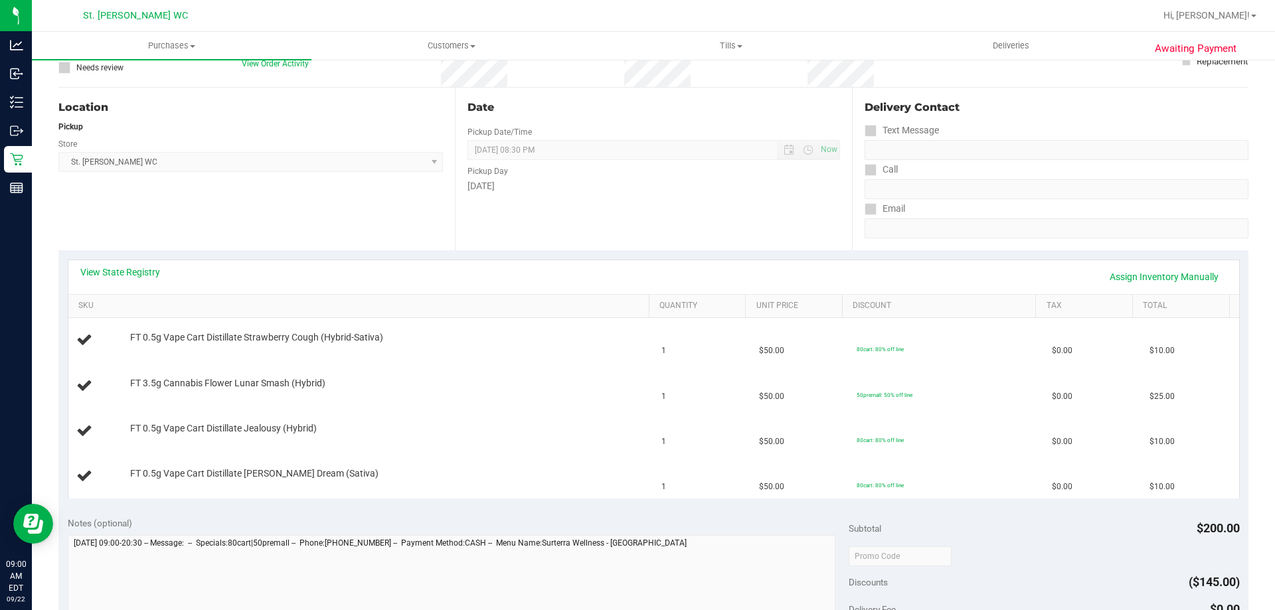
scroll to position [133, 0]
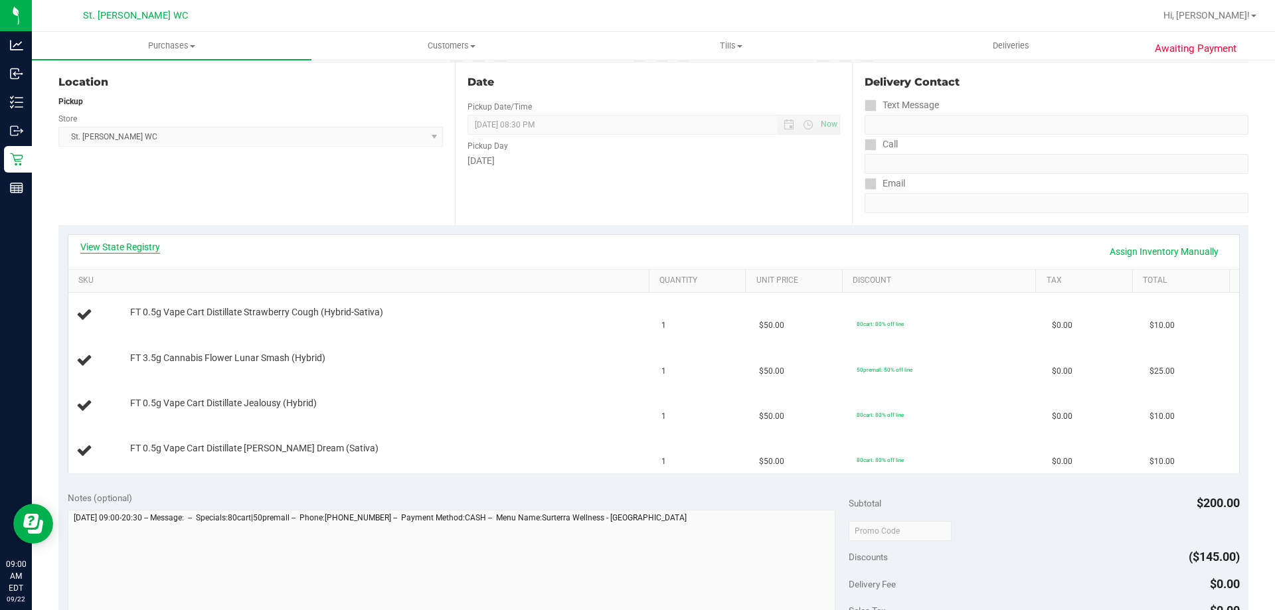
click at [132, 242] on link "View State Registry" at bounding box center [120, 246] width 80 height 13
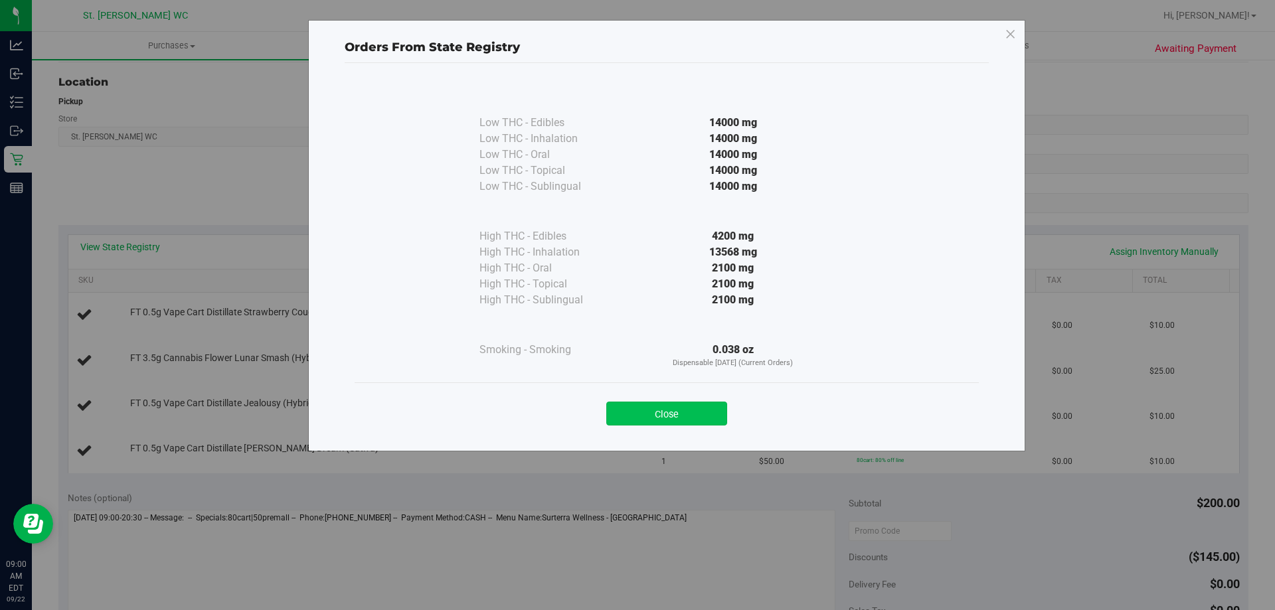
click at [638, 412] on button "Close" at bounding box center [666, 414] width 121 height 24
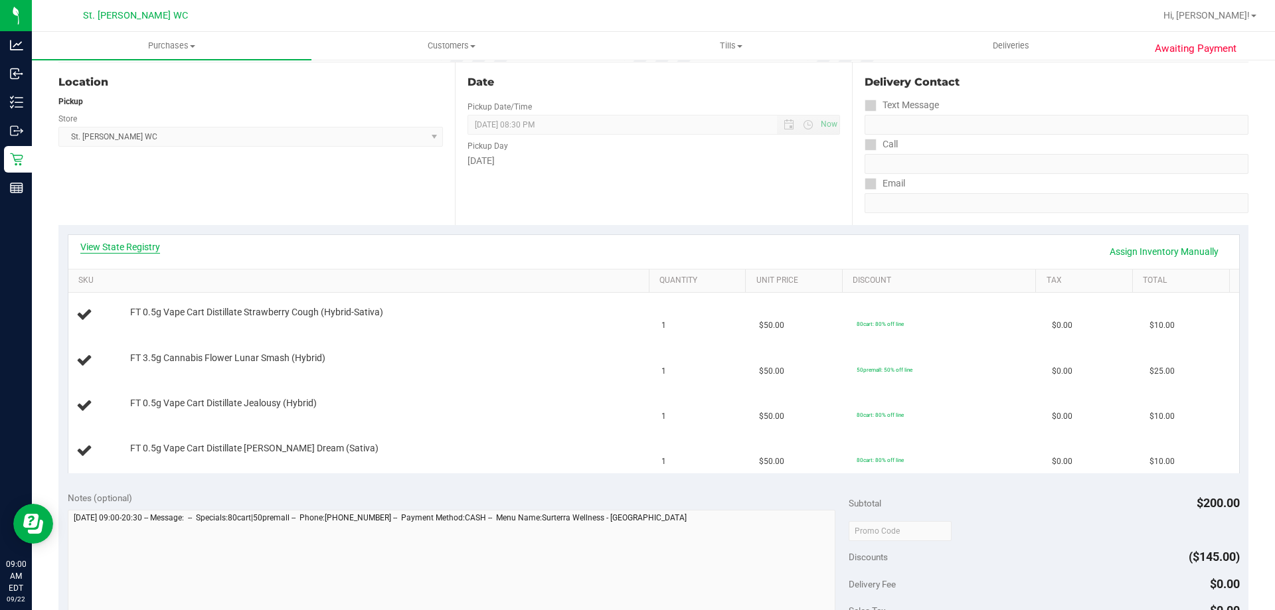
click at [135, 248] on link "View State Registry" at bounding box center [120, 246] width 80 height 13
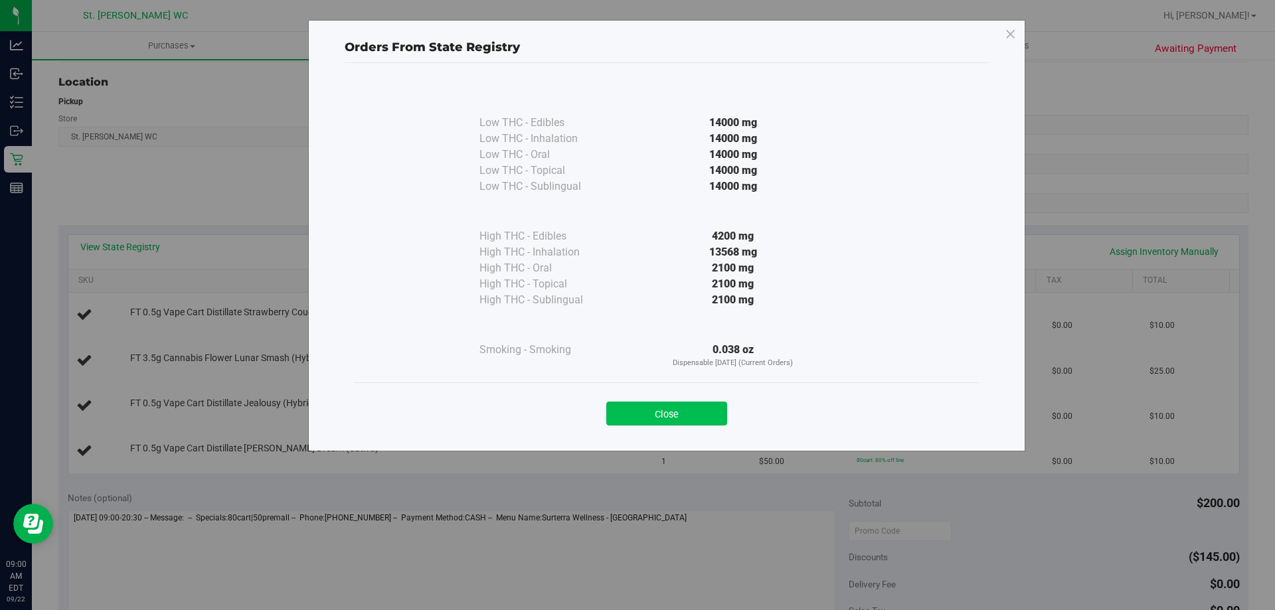
click at [678, 409] on button "Close" at bounding box center [666, 414] width 121 height 24
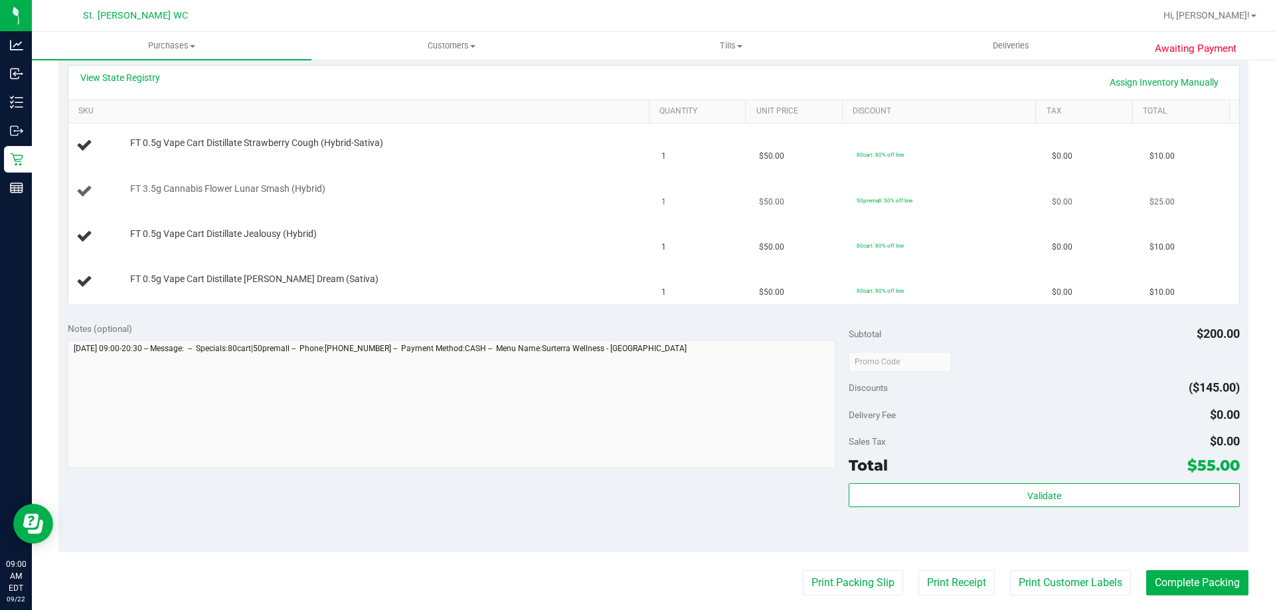
scroll to position [399, 0]
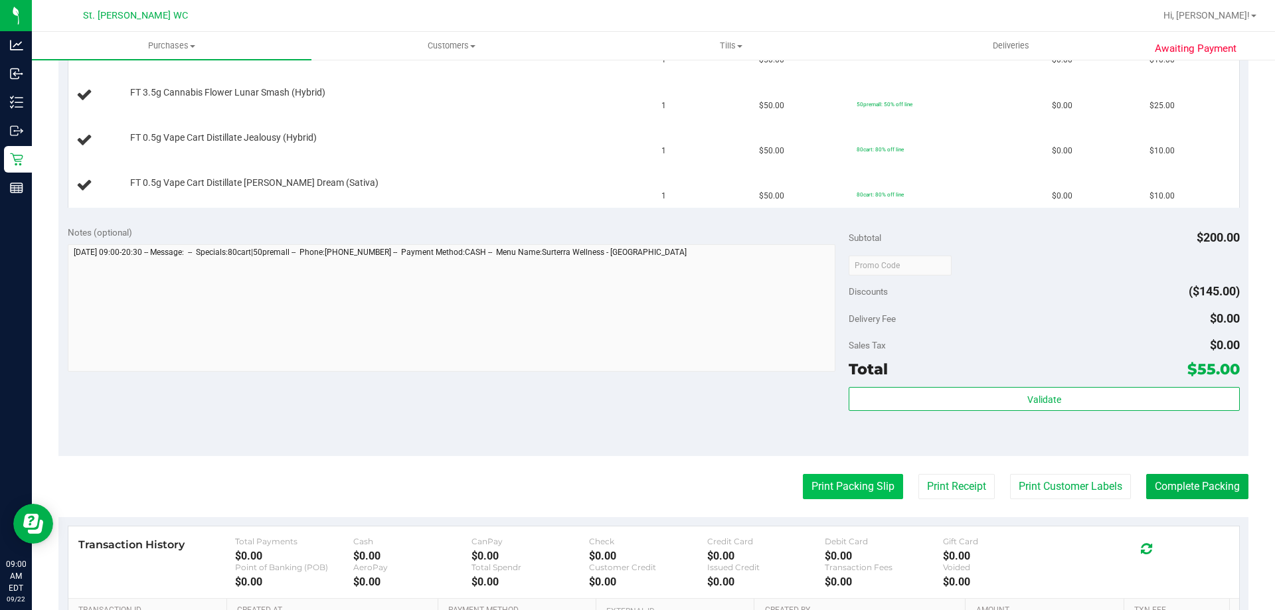
click at [839, 491] on button "Print Packing Slip" at bounding box center [853, 486] width 100 height 25
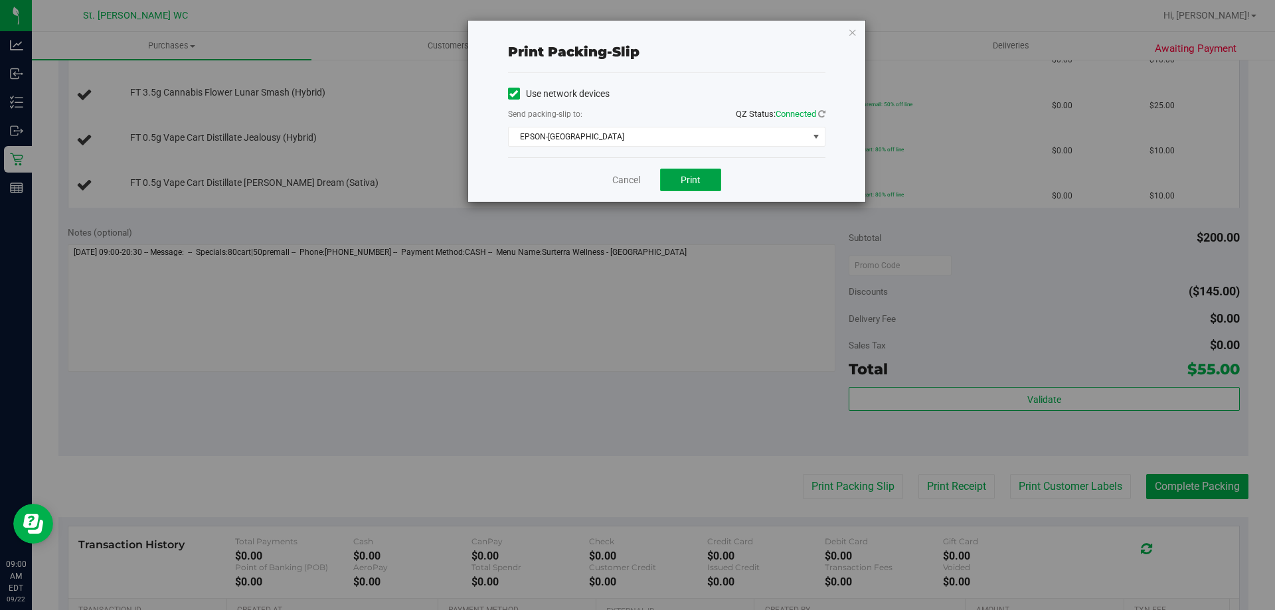
click at [696, 183] on span "Print" at bounding box center [691, 180] width 20 height 11
click at [634, 181] on link "Cancel" at bounding box center [626, 180] width 28 height 14
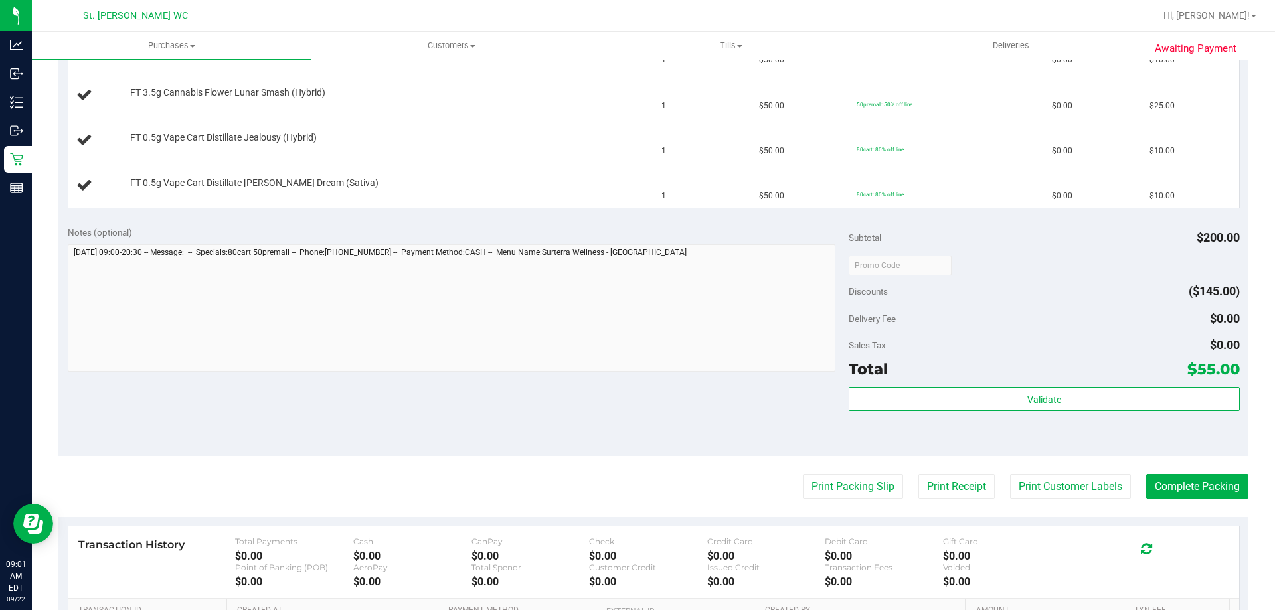
click at [803, 474] on button "Print Packing Slip" at bounding box center [853, 486] width 100 height 25
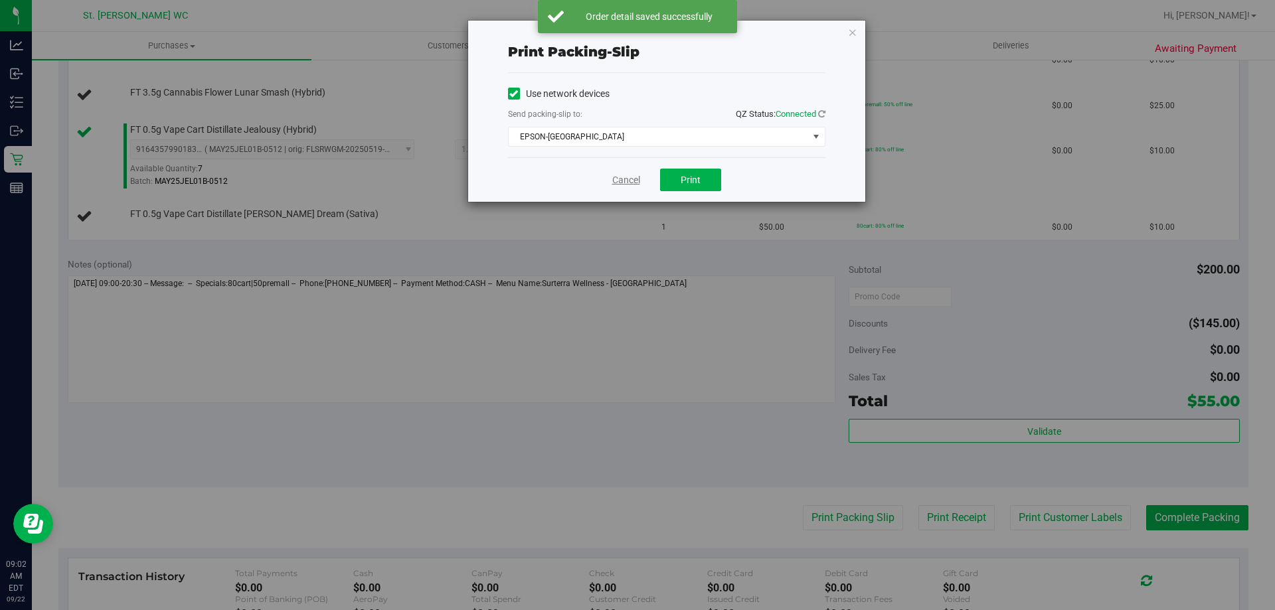
click at [623, 177] on link "Cancel" at bounding box center [626, 180] width 28 height 14
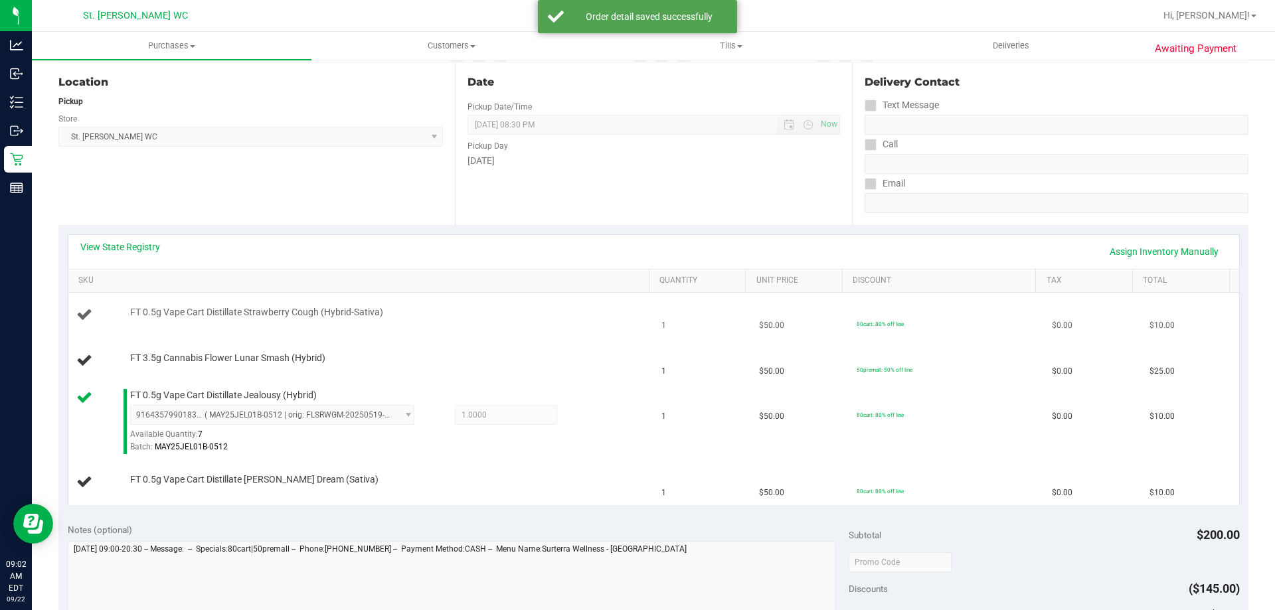
scroll to position [0, 0]
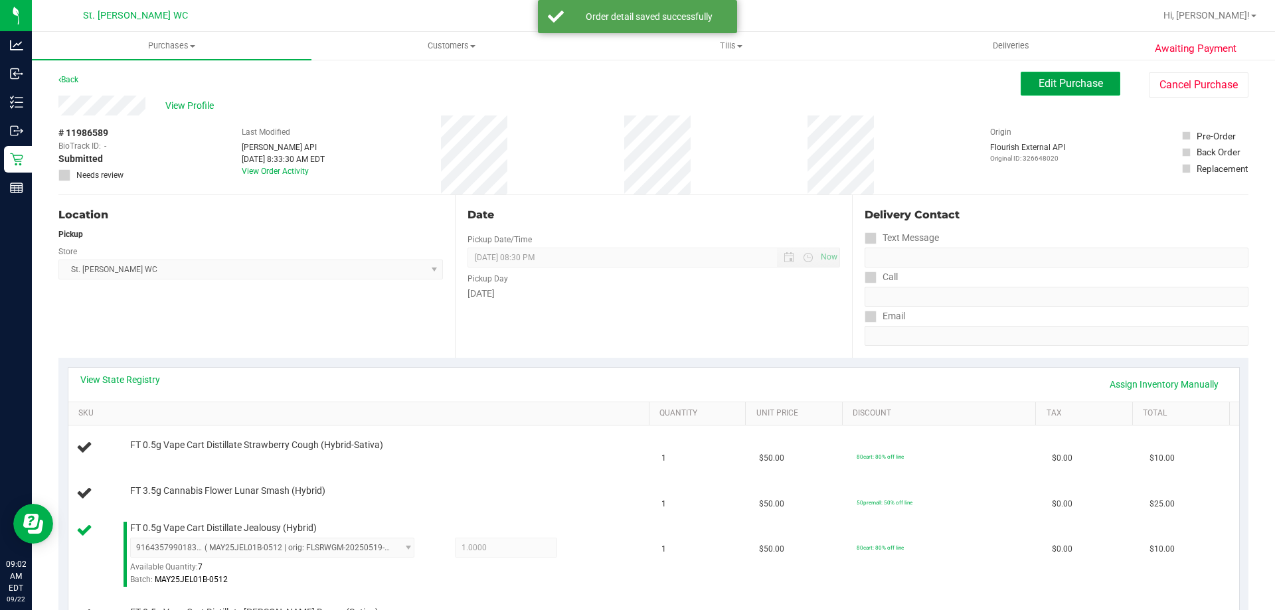
click at [1041, 86] on span "Edit Purchase" at bounding box center [1071, 83] width 64 height 13
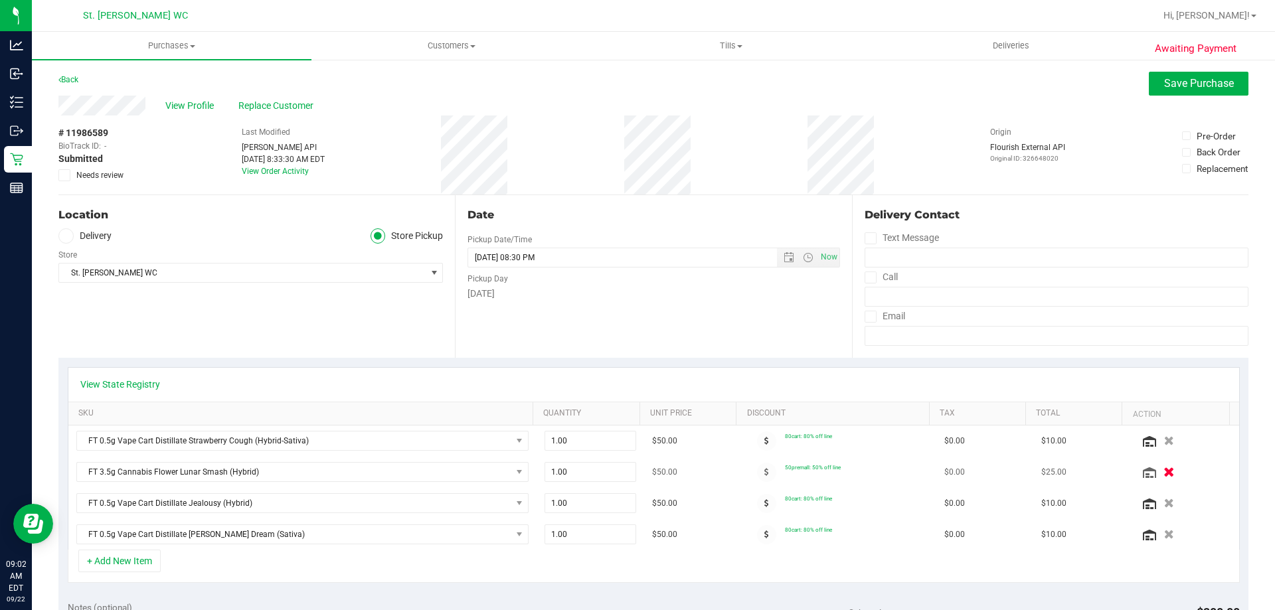
click at [1158, 473] on button "button" at bounding box center [1169, 472] width 23 height 14
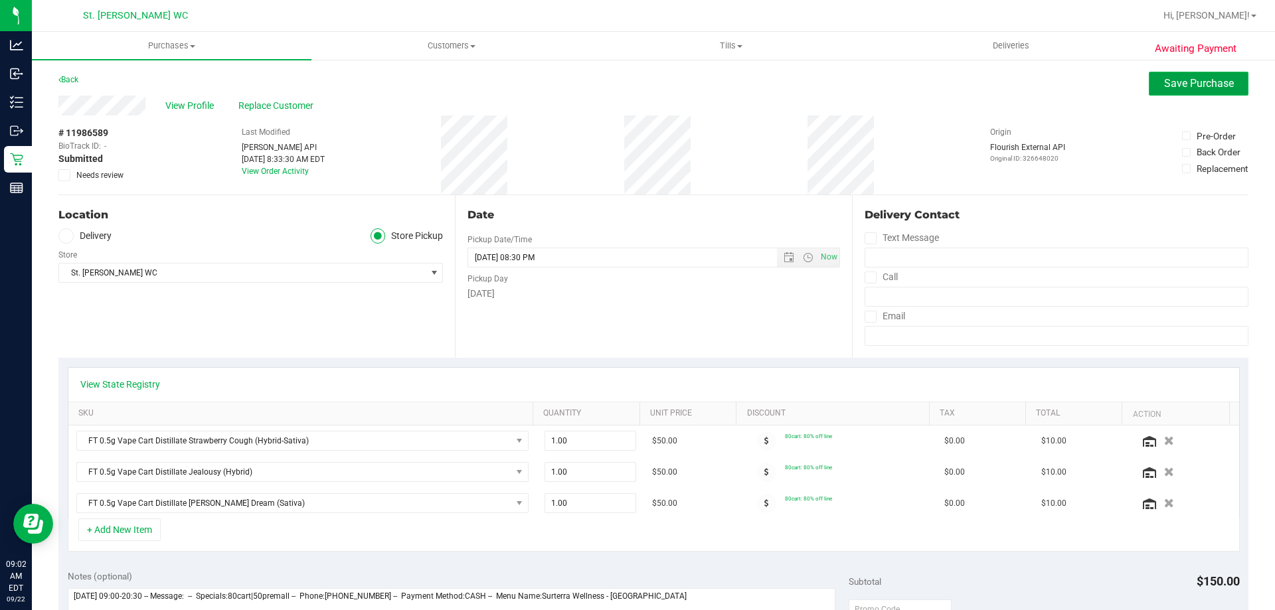
click at [1152, 81] on button "Save Purchase" at bounding box center [1199, 84] width 100 height 24
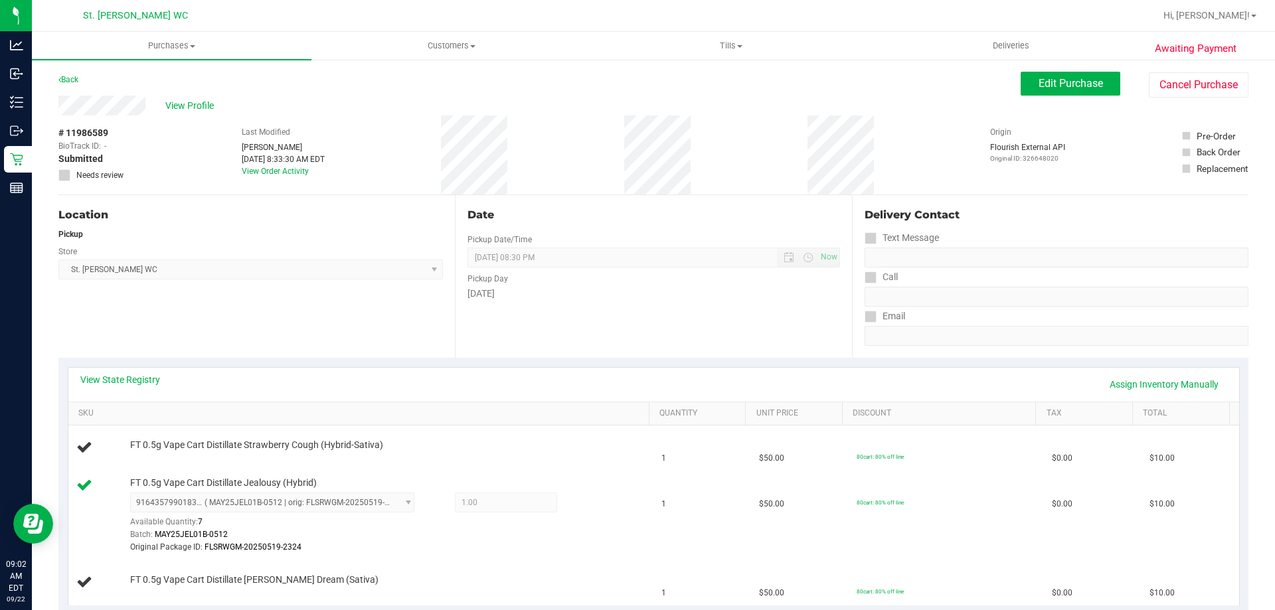
click at [315, 310] on div "Location Pickup Store St. Pete WC Select Store Bonita Springs WC Boynton Beach …" at bounding box center [256, 276] width 397 height 163
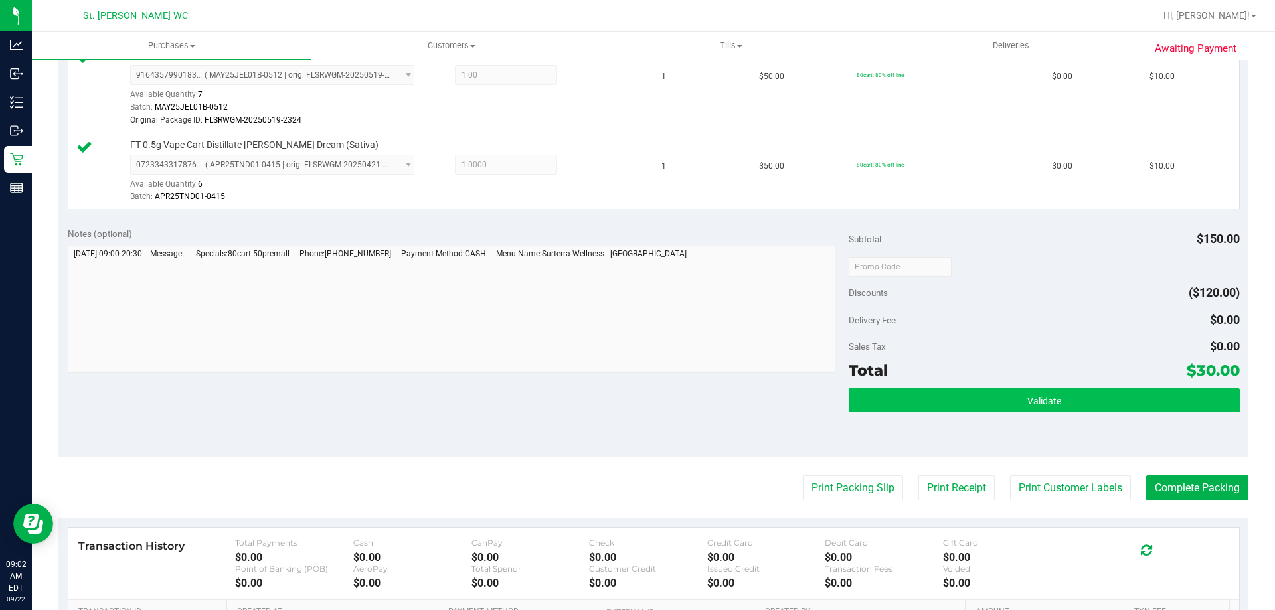
scroll to position [465, 0]
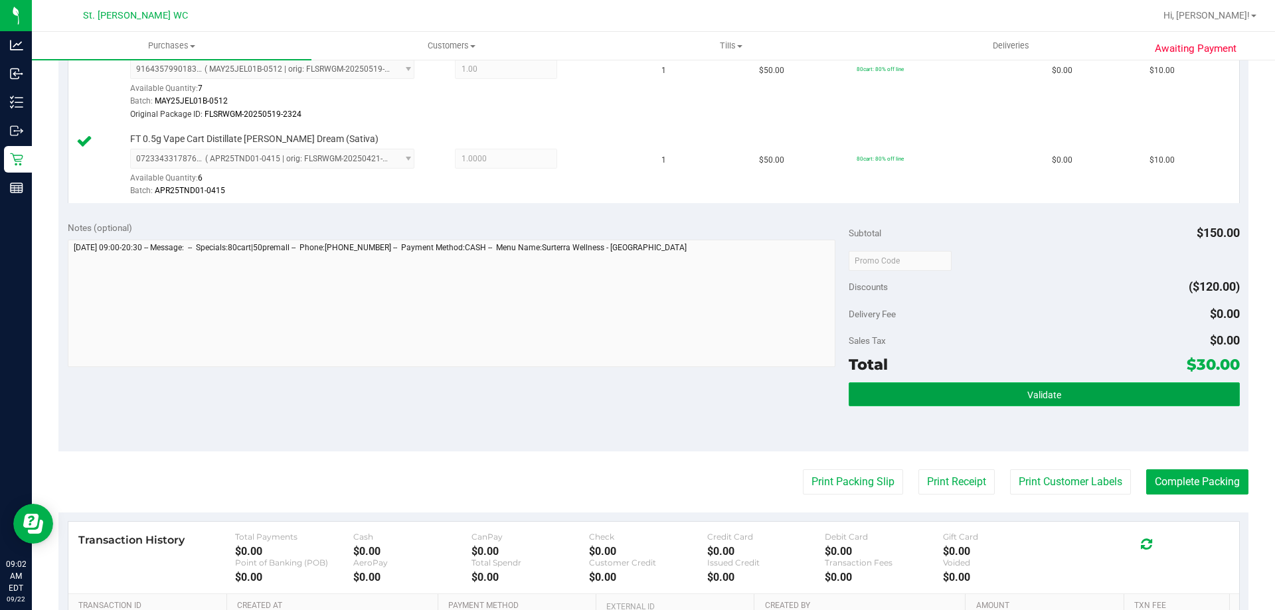
click at [938, 388] on button "Validate" at bounding box center [1044, 395] width 391 height 24
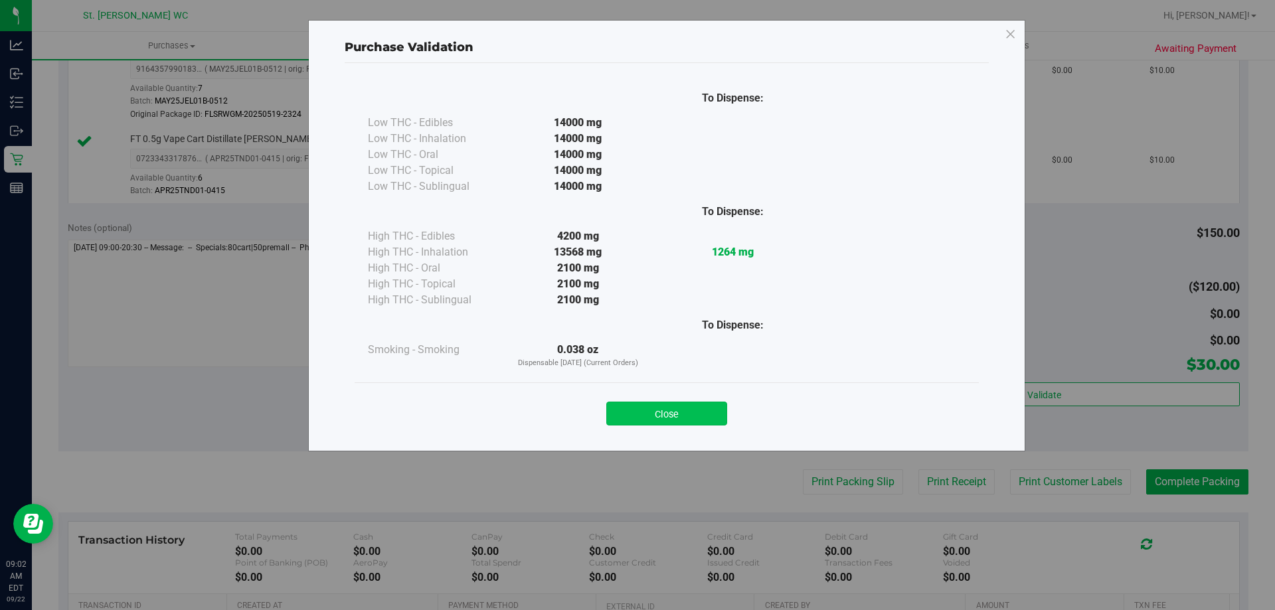
click at [648, 410] on button "Close" at bounding box center [666, 414] width 121 height 24
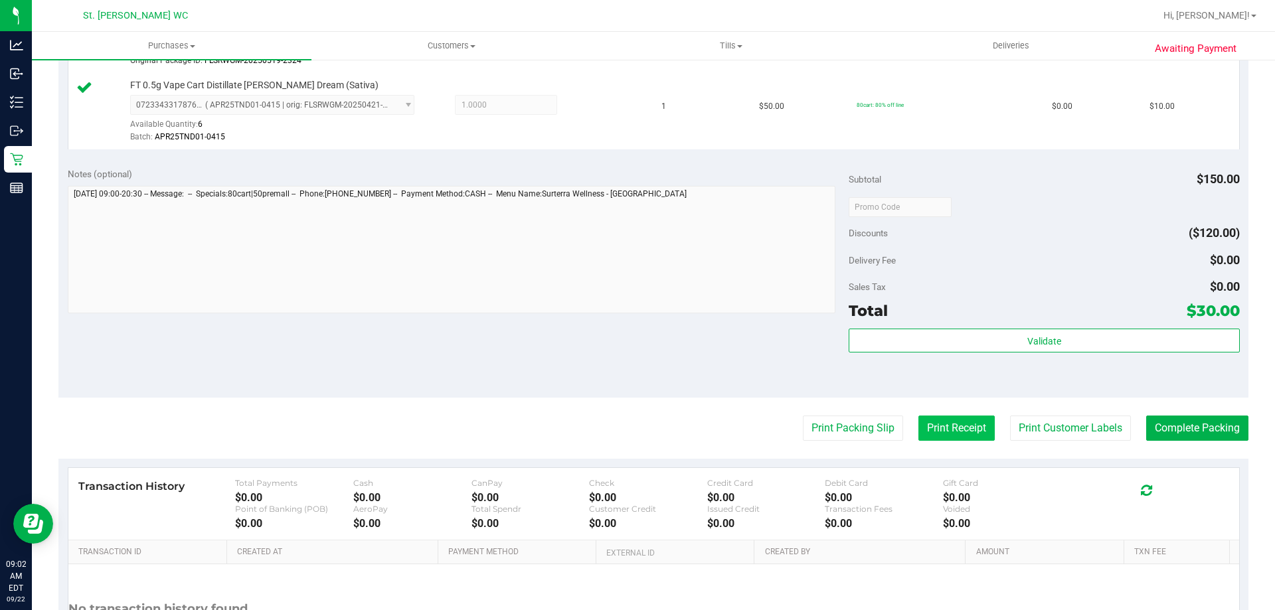
scroll to position [598, 0]
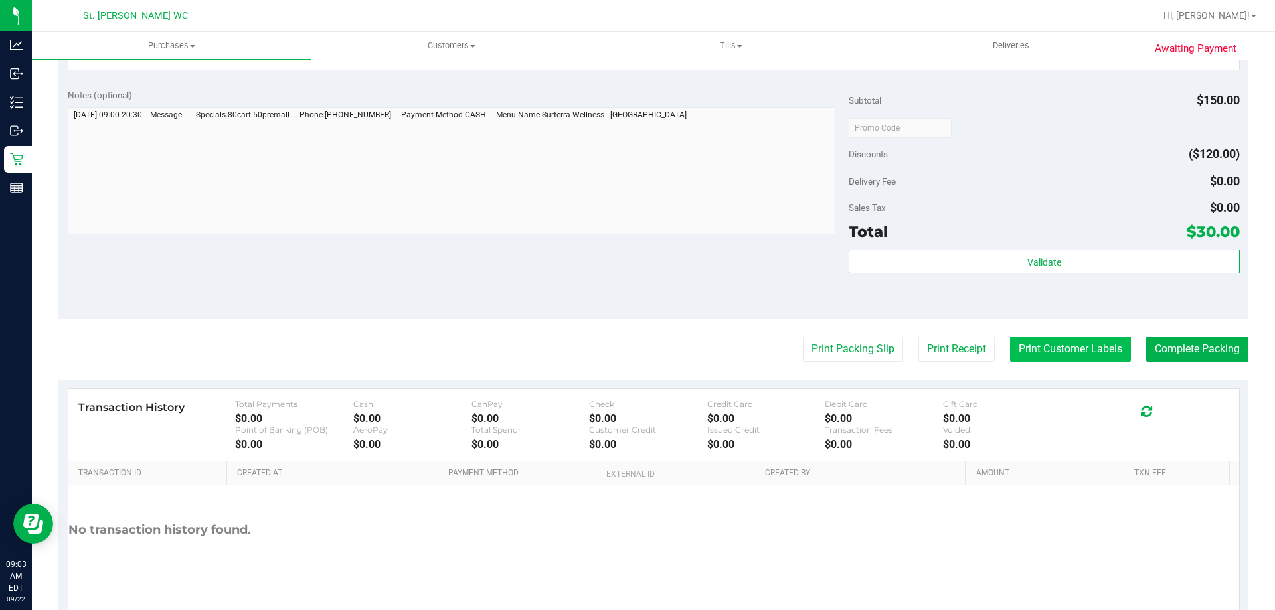
click at [1037, 350] on button "Print Customer Labels" at bounding box center [1070, 349] width 121 height 25
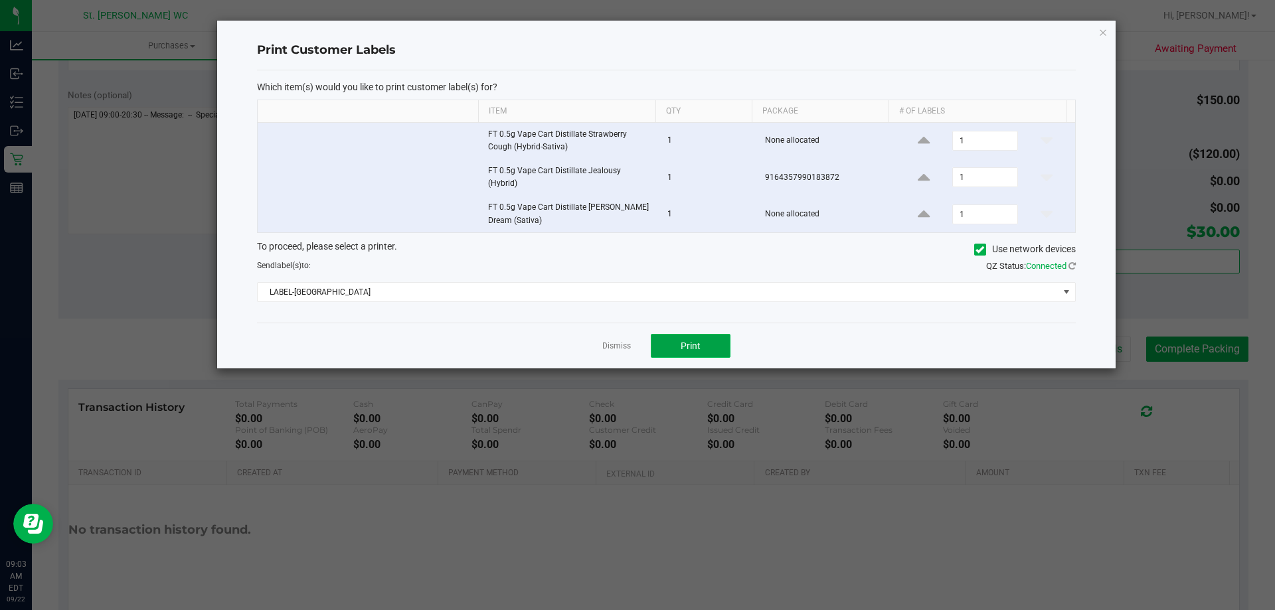
click at [701, 348] on button "Print" at bounding box center [691, 346] width 80 height 24
click at [618, 341] on link "Dismiss" at bounding box center [616, 346] width 29 height 11
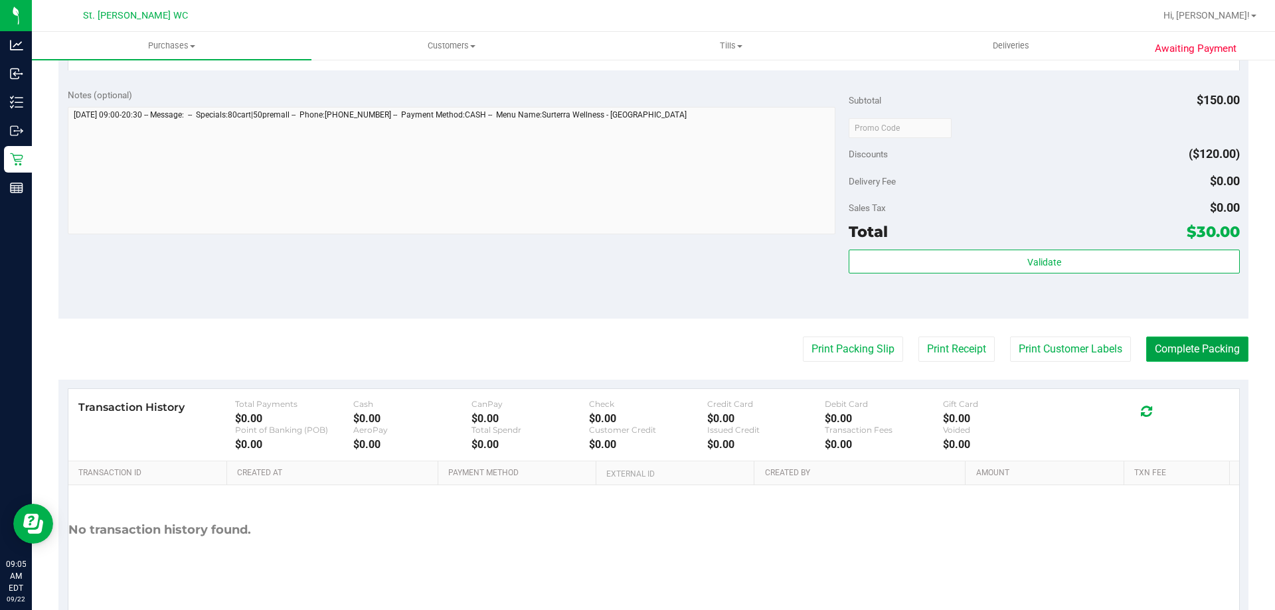
click at [1160, 348] on button "Complete Packing" at bounding box center [1197, 349] width 102 height 25
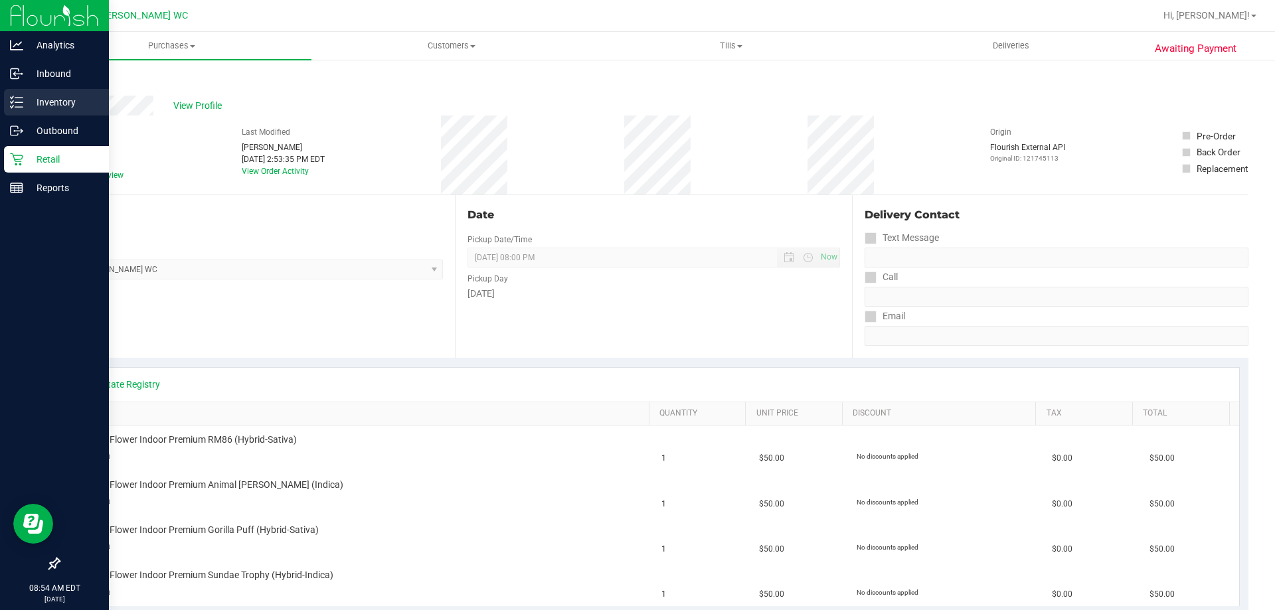
click at [7, 106] on div "Inventory" at bounding box center [56, 102] width 105 height 27
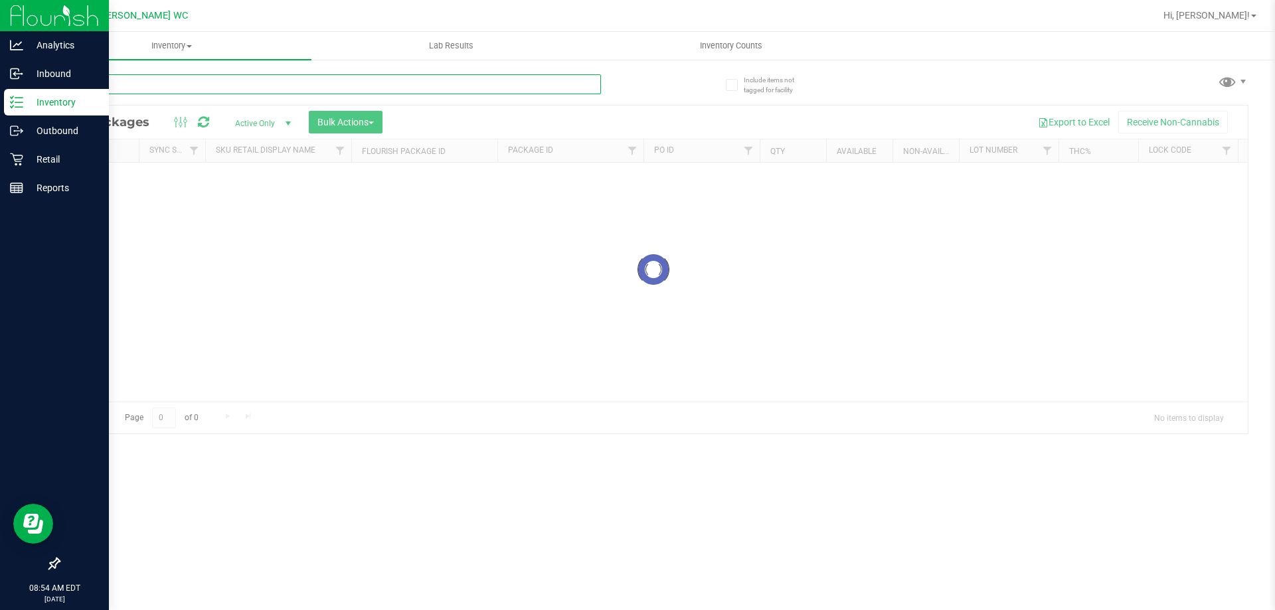
click at [193, 86] on input "text" at bounding box center [329, 84] width 543 height 20
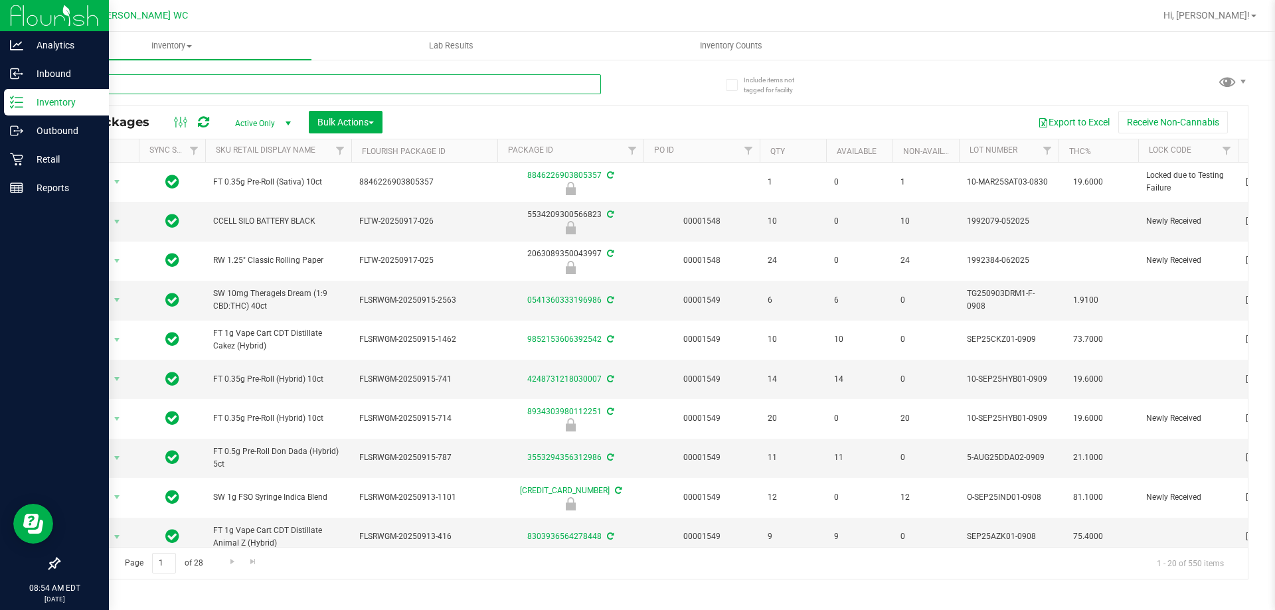
drag, startPoint x: 193, startPoint y: 86, endPoint x: 186, endPoint y: 82, distance: 8.0
click at [186, 82] on input "text" at bounding box center [329, 84] width 543 height 20
paste input "GRV 4in Green Sandblasted Spoon Bowl"
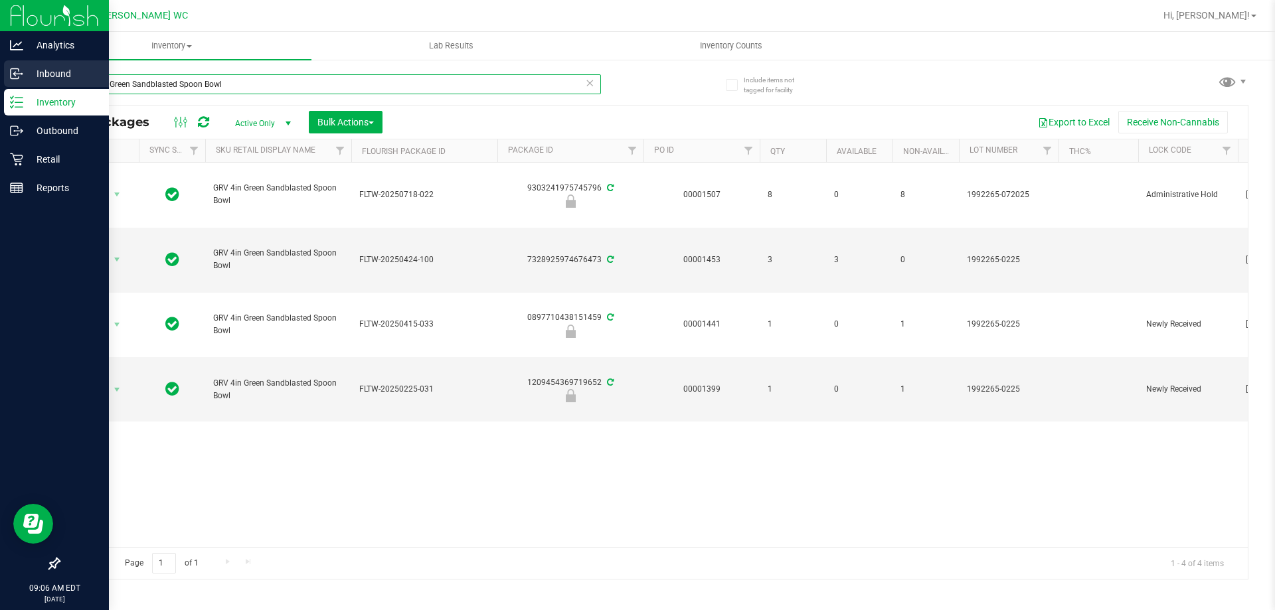
drag, startPoint x: 323, startPoint y: 76, endPoint x: 0, endPoint y: 71, distance: 322.8
click at [0, 71] on div "Analytics Inbound Inventory Outbound Retail Reports 09:06 AM EDT [DATE] 09/22 S…" at bounding box center [637, 305] width 1275 height 610
type input "W-AUG25HTM01-0825"
